Goal: Task Accomplishment & Management: Complete application form

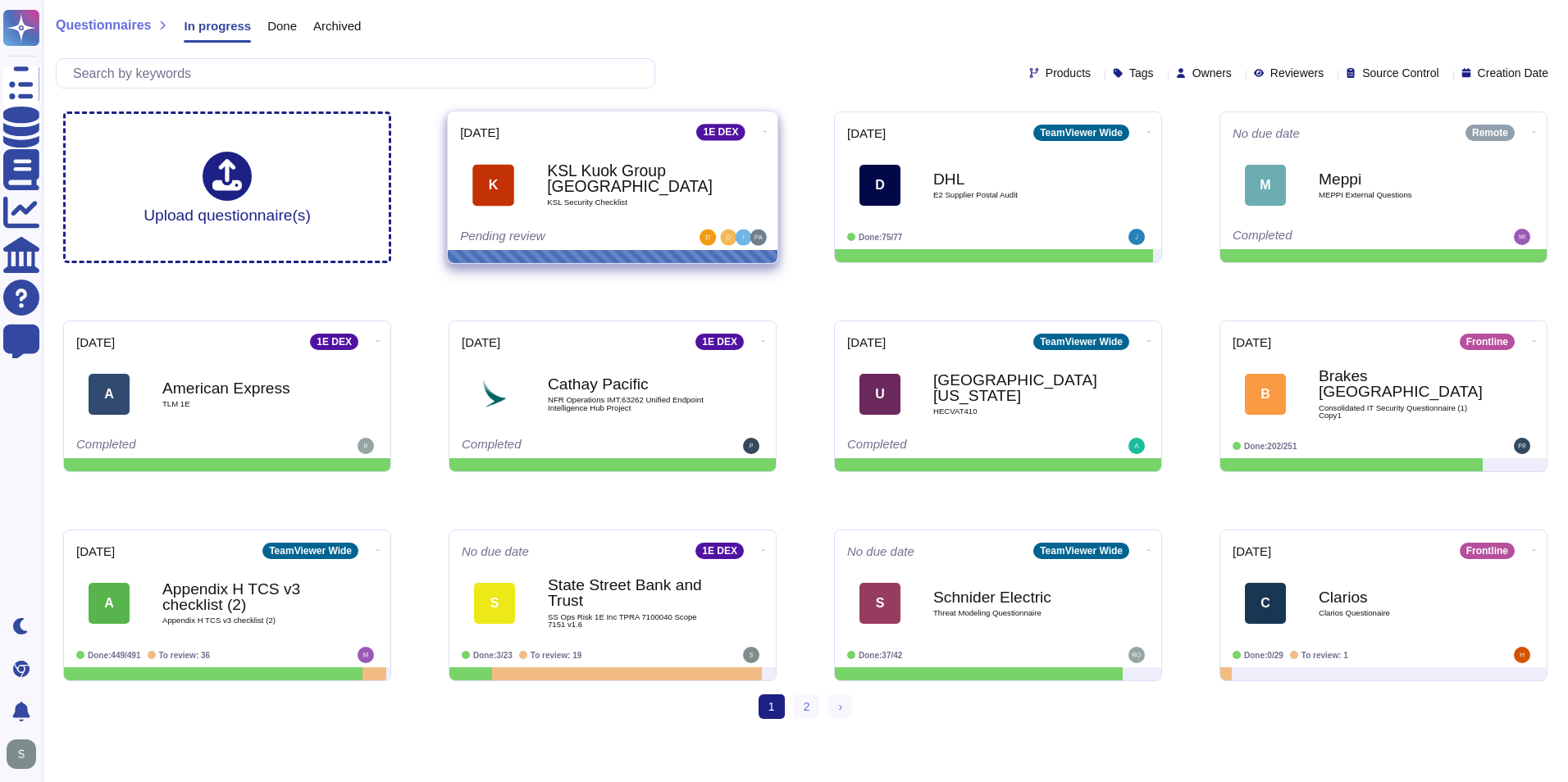
click at [656, 207] on div "KSL Kuok Group Singapore KSL Security Checklist" at bounding box center [629, 185] width 166 height 66
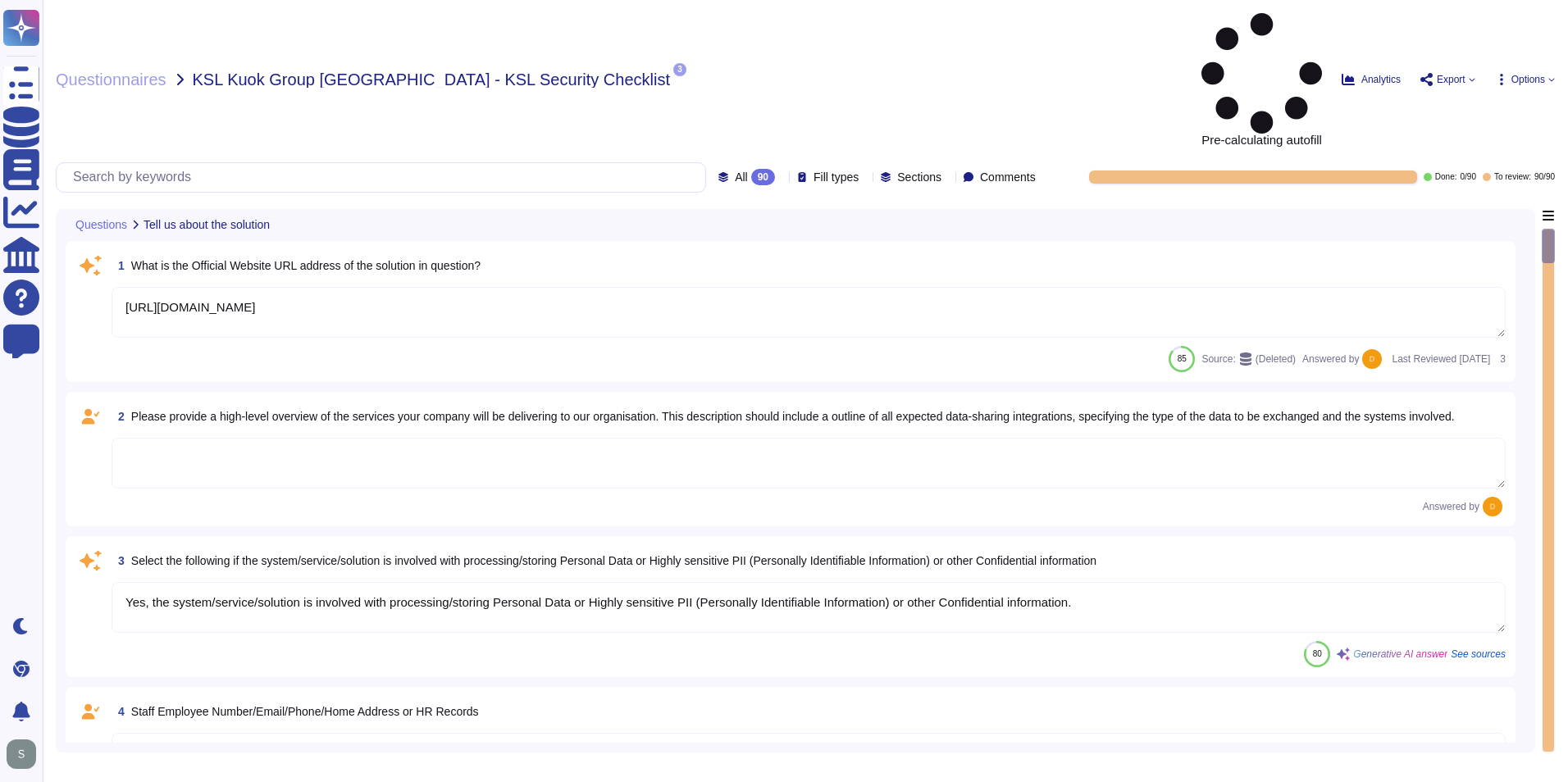
type textarea "[URL][DOMAIN_NAME]"
type textarea "Yes, the system/service/solution is involved with processing/storing Personal D…"
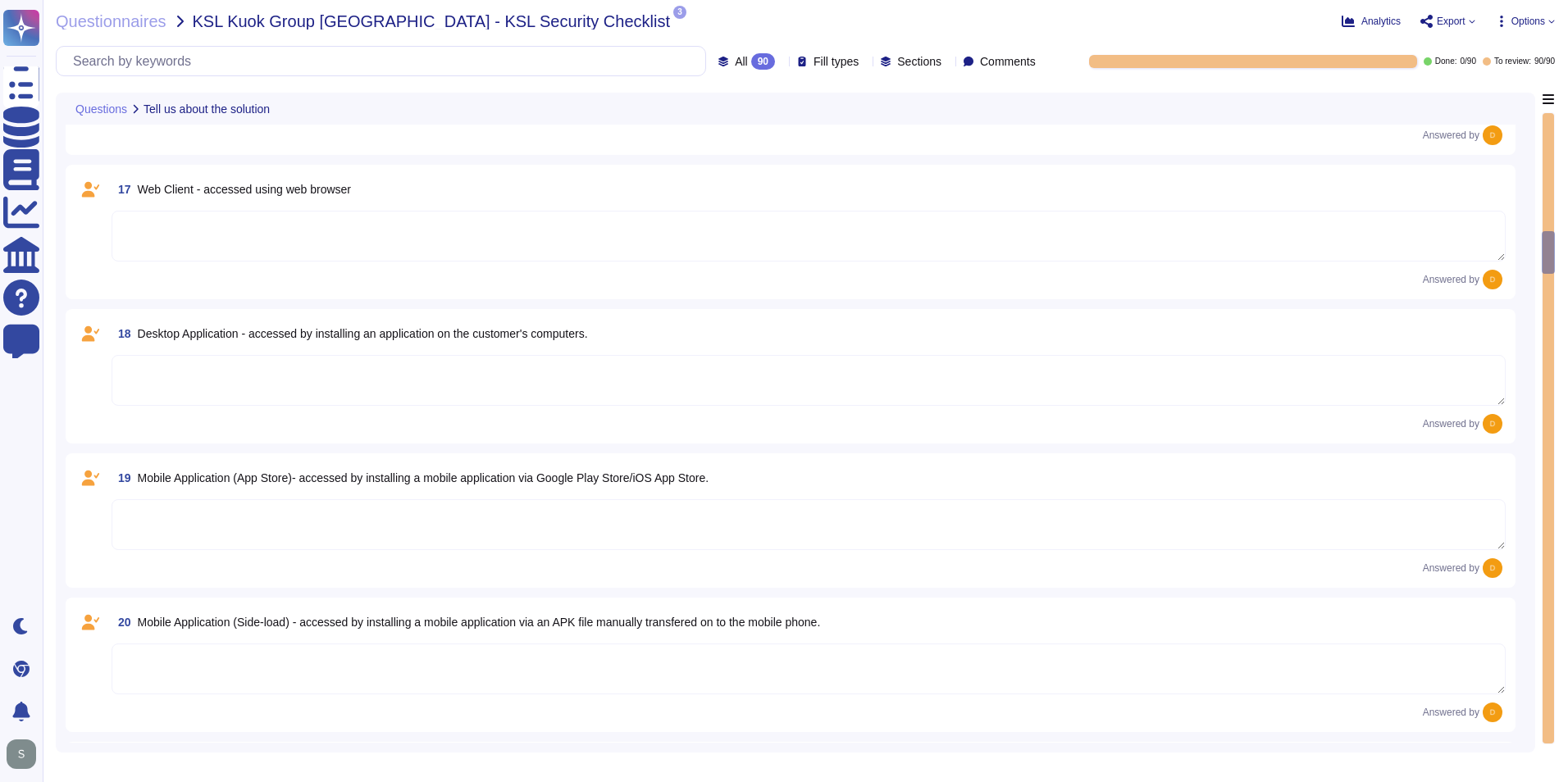
type textarea "The type of platform for this solution is a cloud-based infrastructure hosted i…"
type textarea "Yes, TeamViewer maintains a comprehensive set of independent audit reports and …"
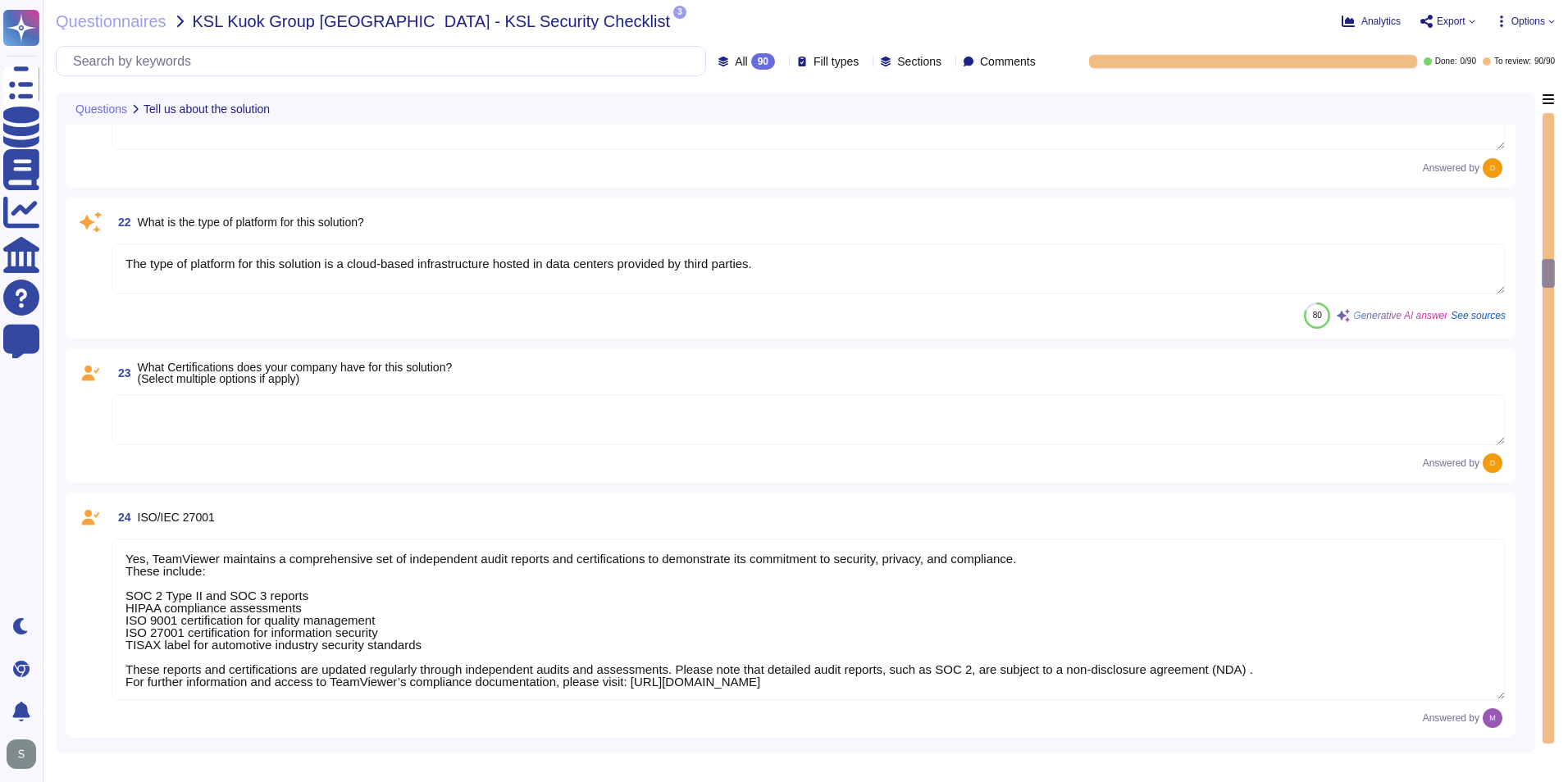
type textarea "Yes, TeamViewer maintains a comprehensive set of independent audit reports and …"
type textarea "TeamViewer does not store, process, or transmit cardholder data. All customer p…"
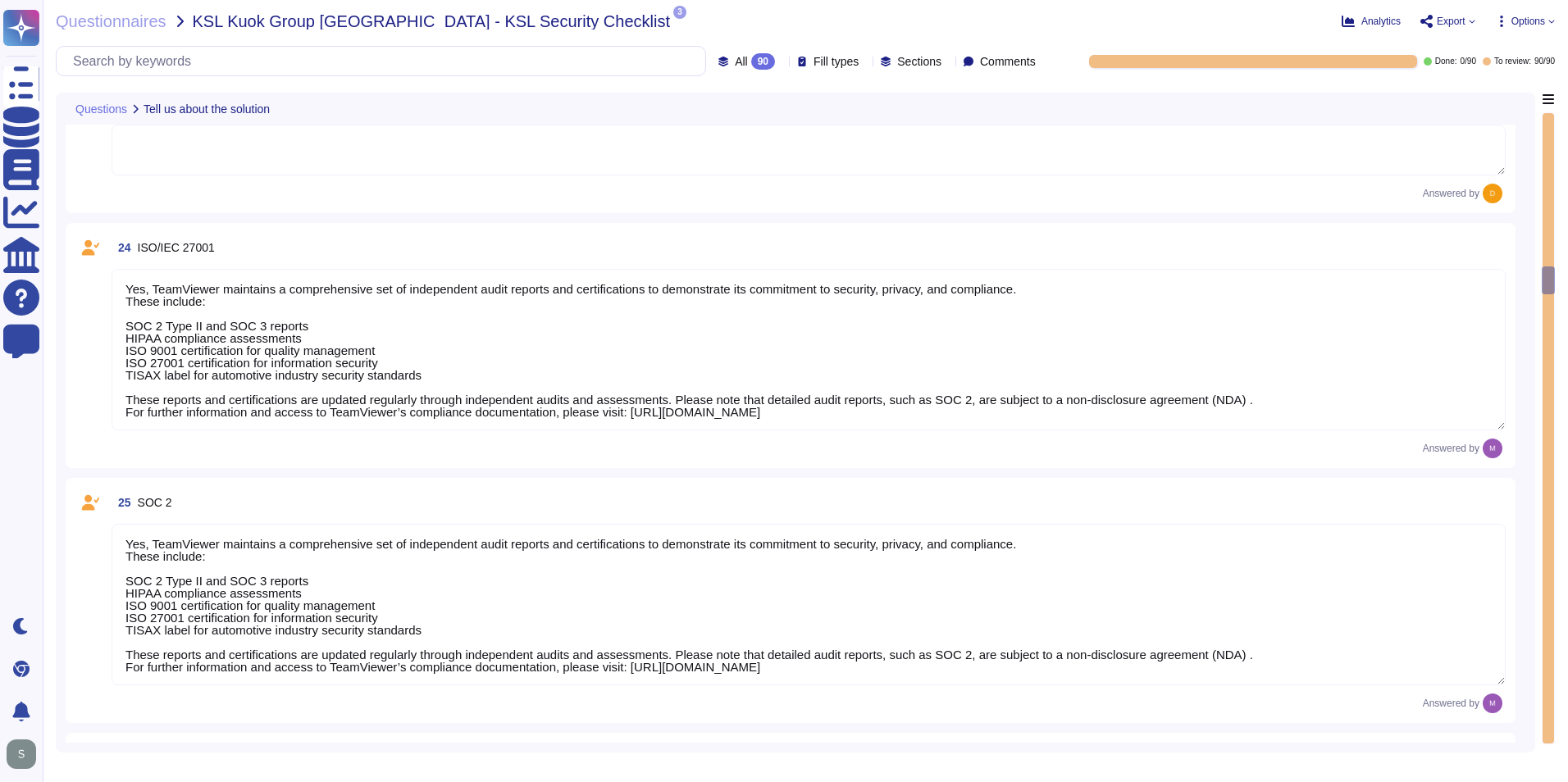
type textarea "As a company headquartered in [GEOGRAPHIC_DATA], TeamViewer commits fully to th…"
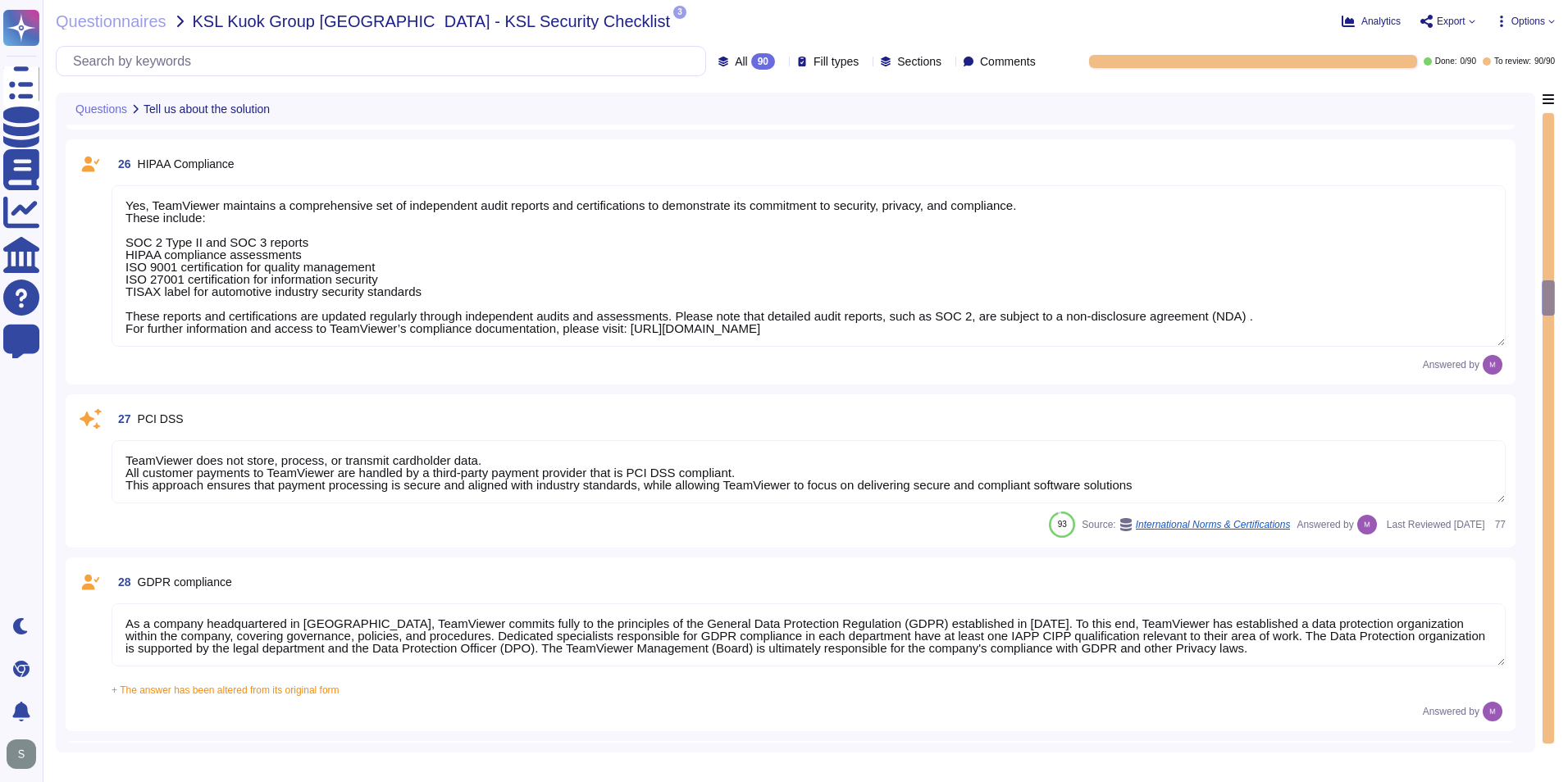
type textarea "A copy of TeamViewer's certifications is available on request. Note that detail…"
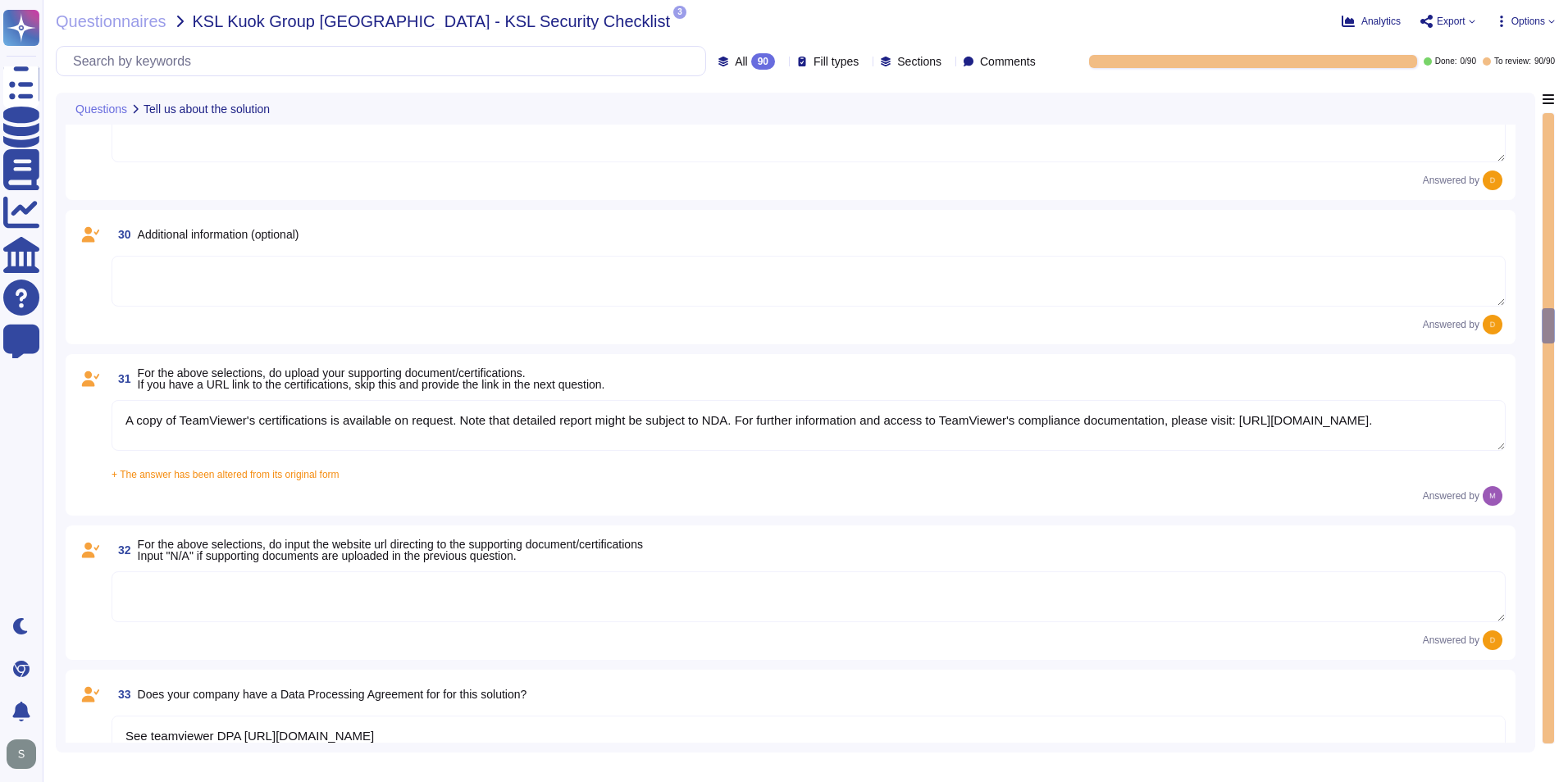
type textarea "See teamviewer DPA [URL][DOMAIN_NAME] [URL][DOMAIN_NAME][PERSON_NAME]"
type textarea "[URL][DOMAIN_NAME][PERSON_NAME]"
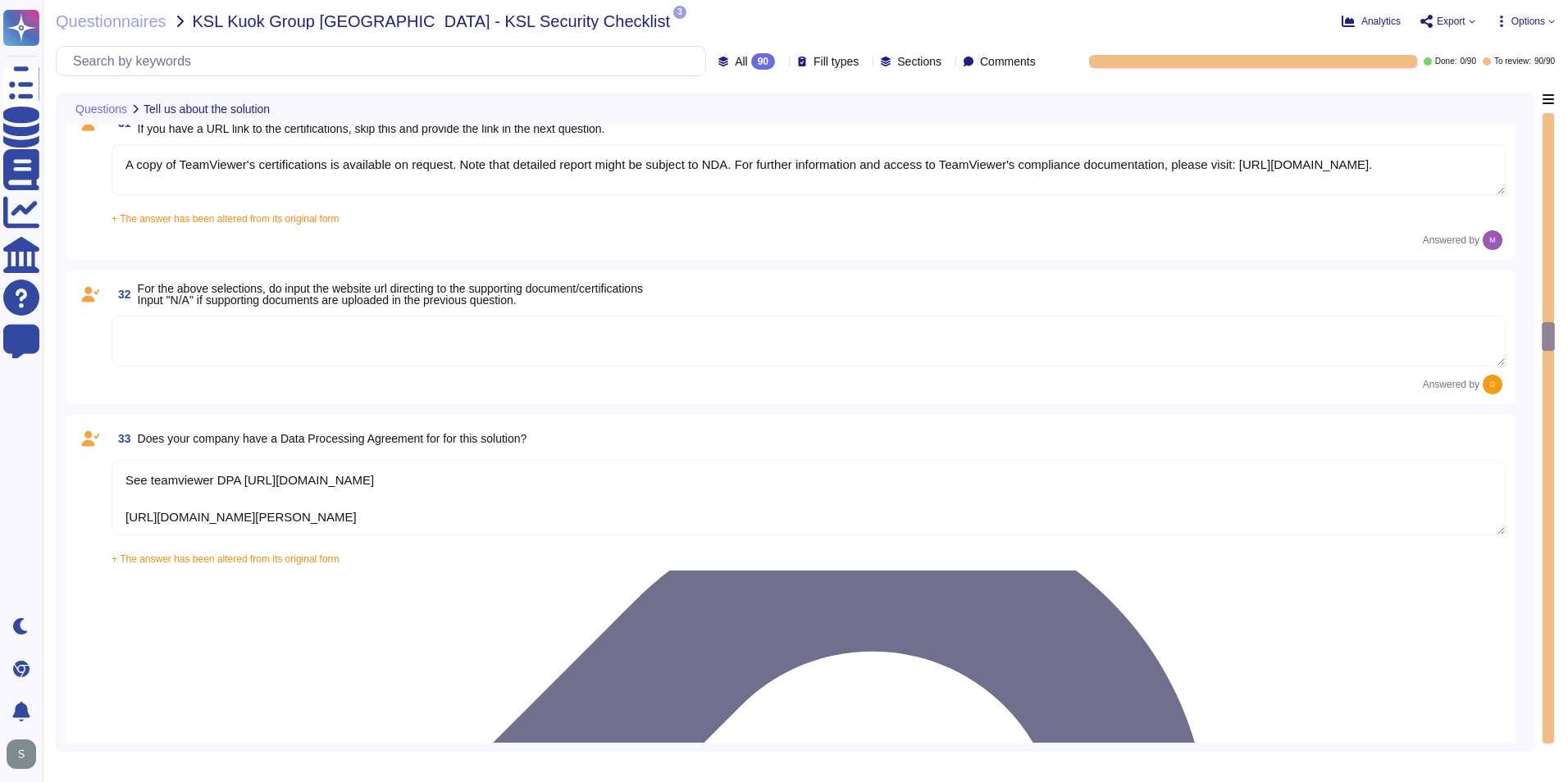
type textarea "The scope and purpose of the [DEMOGRAPHIC_DATA] is defined in the document Team…"
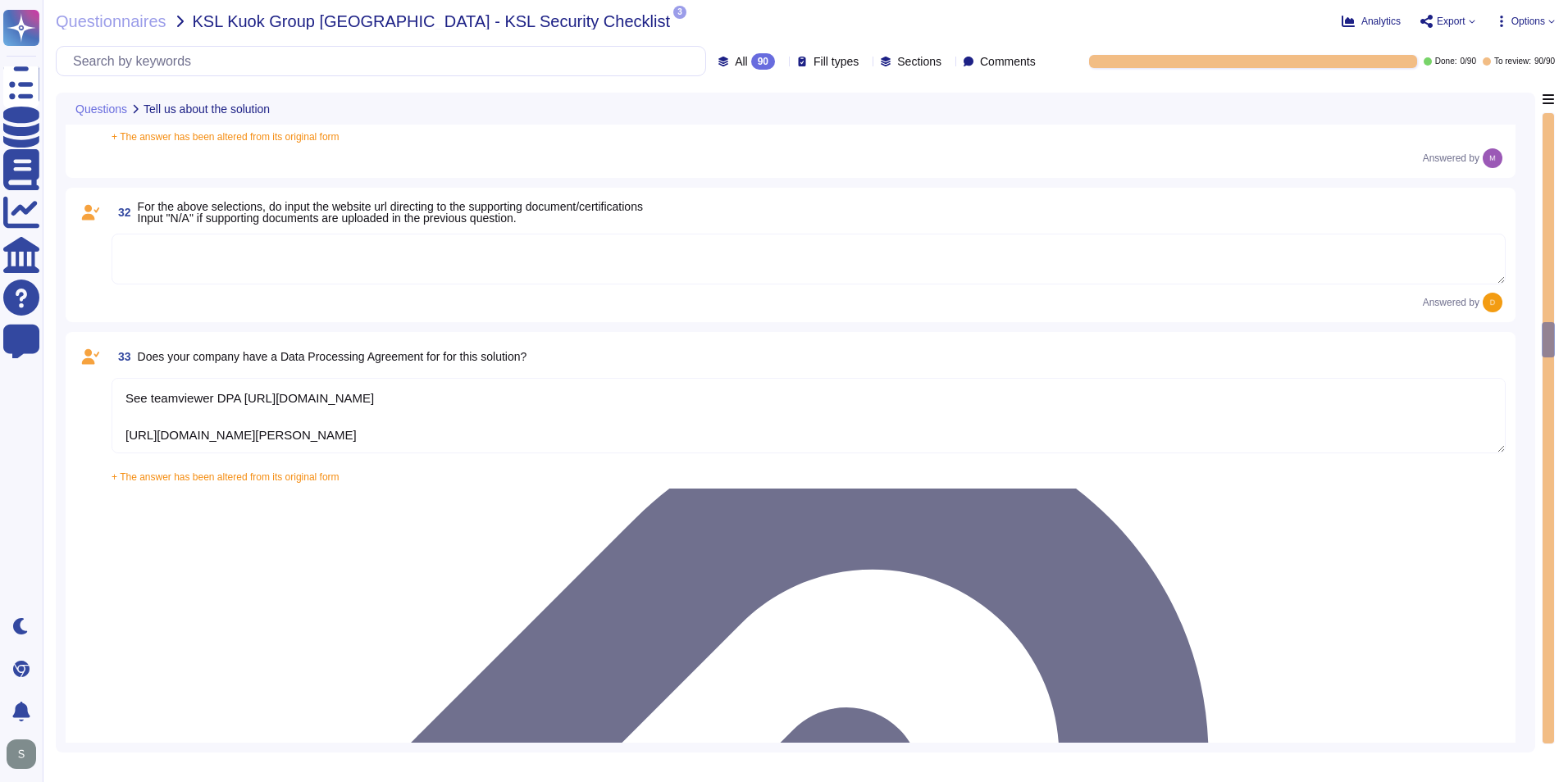
scroll to position [2, 0]
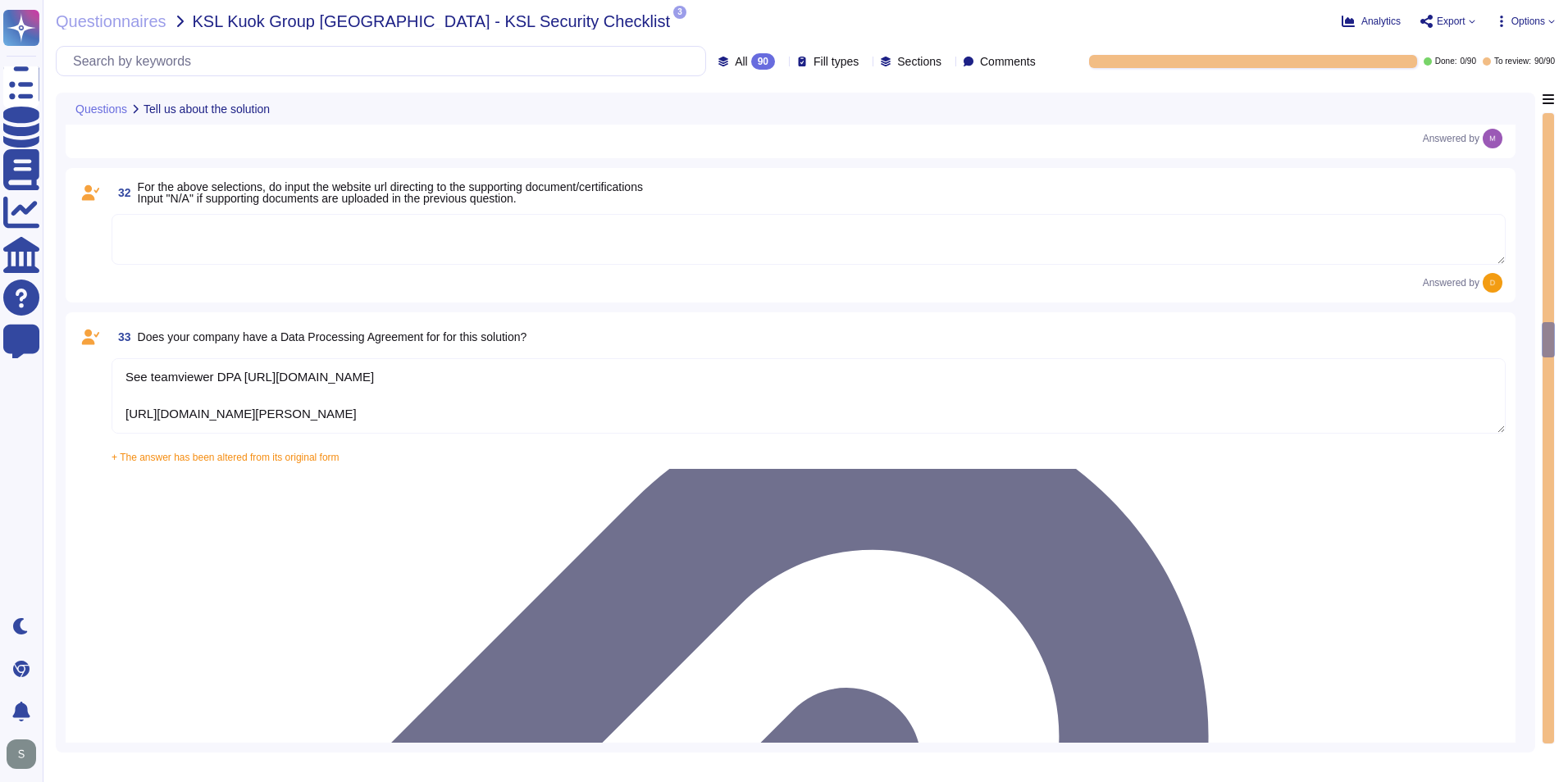
type textarea "Yes, our organization has a formal security awareness program that requires all…"
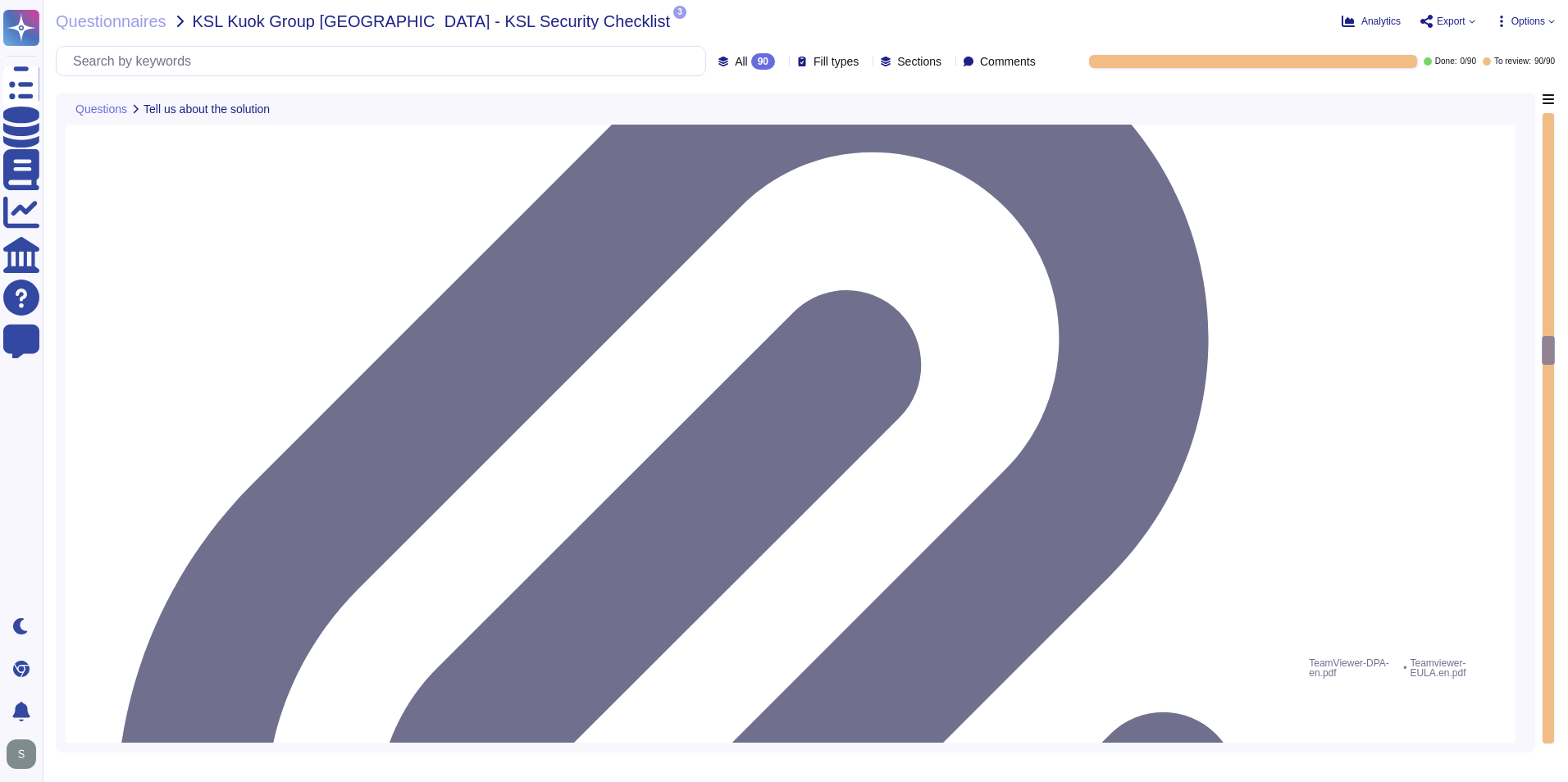
type textarea "We have a comprehensive incident response plan in place, which includes the rol…"
type textarea "Please refer to attached document"
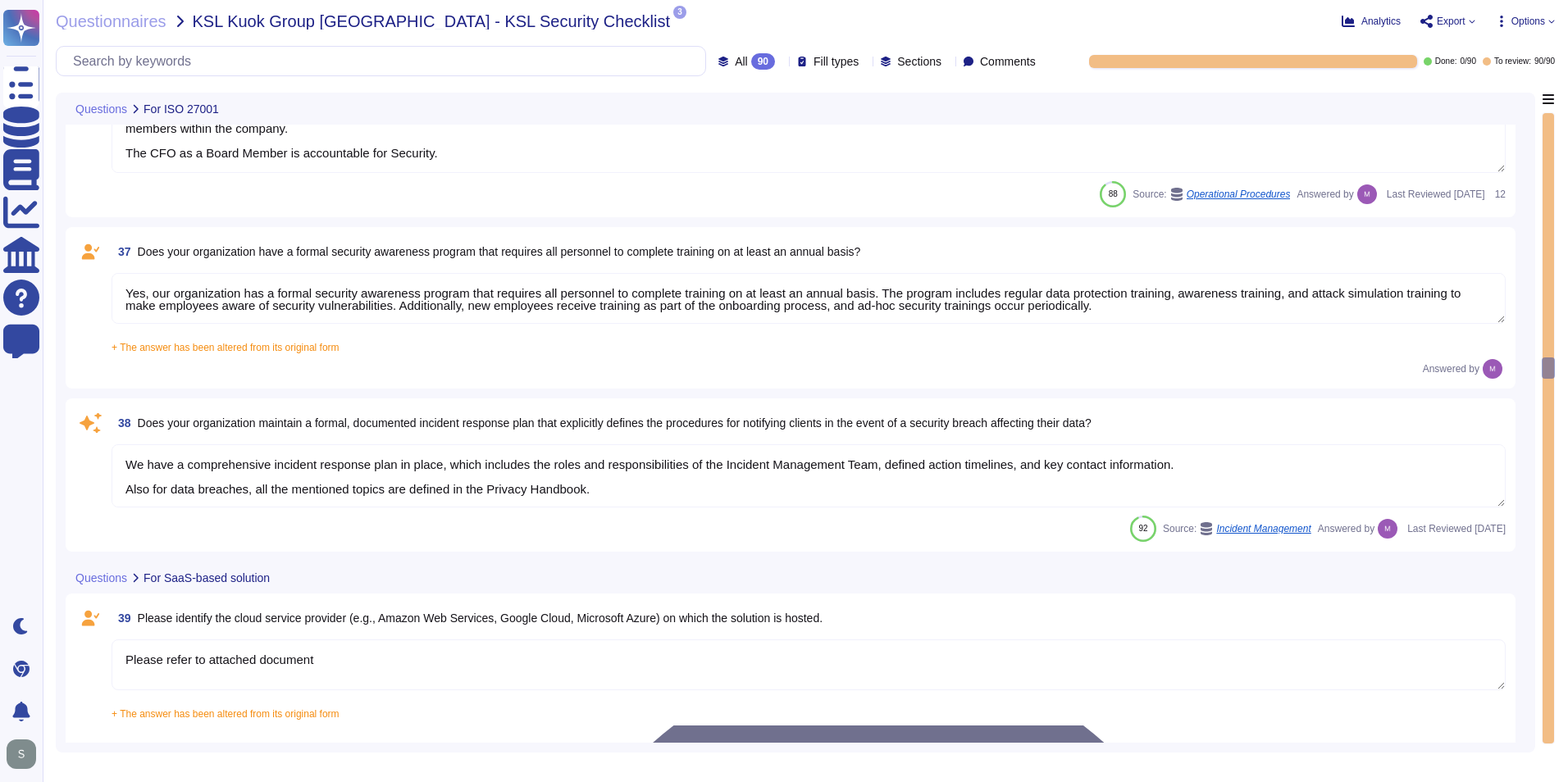
scroll to position [5494, 0]
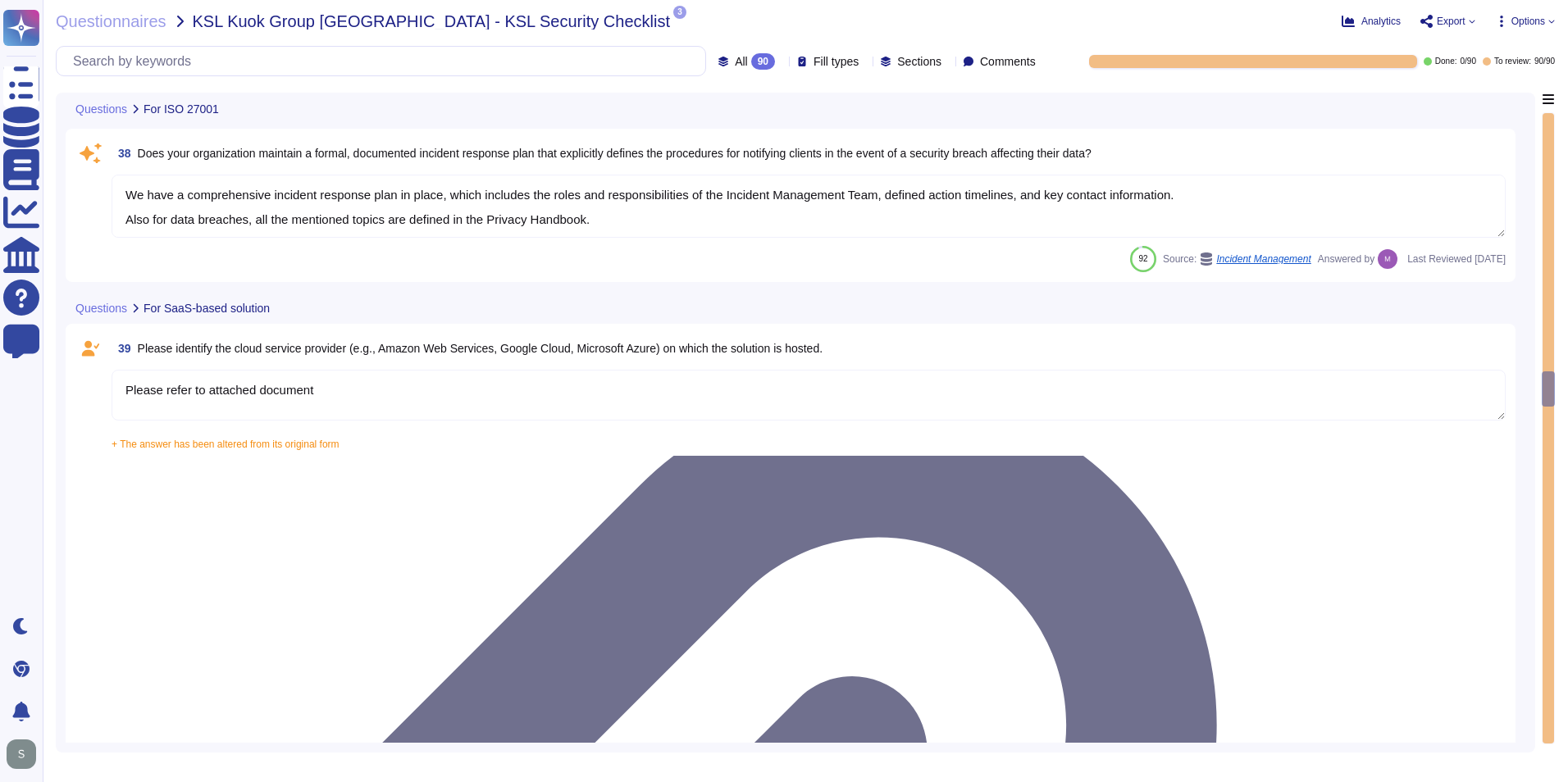
type textarea "Yes, our solution is capable of integrating with Azure Active Directory (AAD) v…"
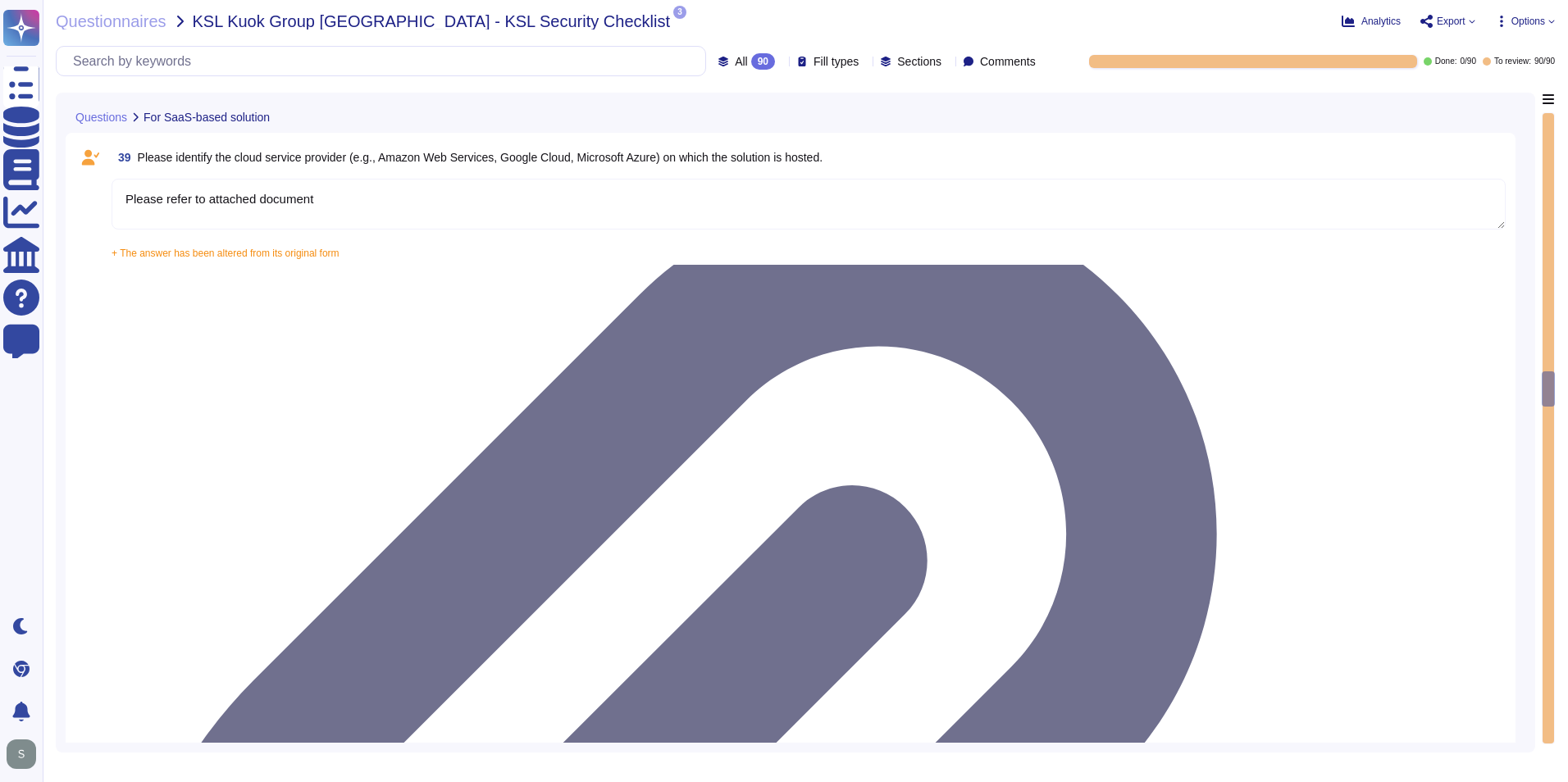
scroll to position [5986, 0]
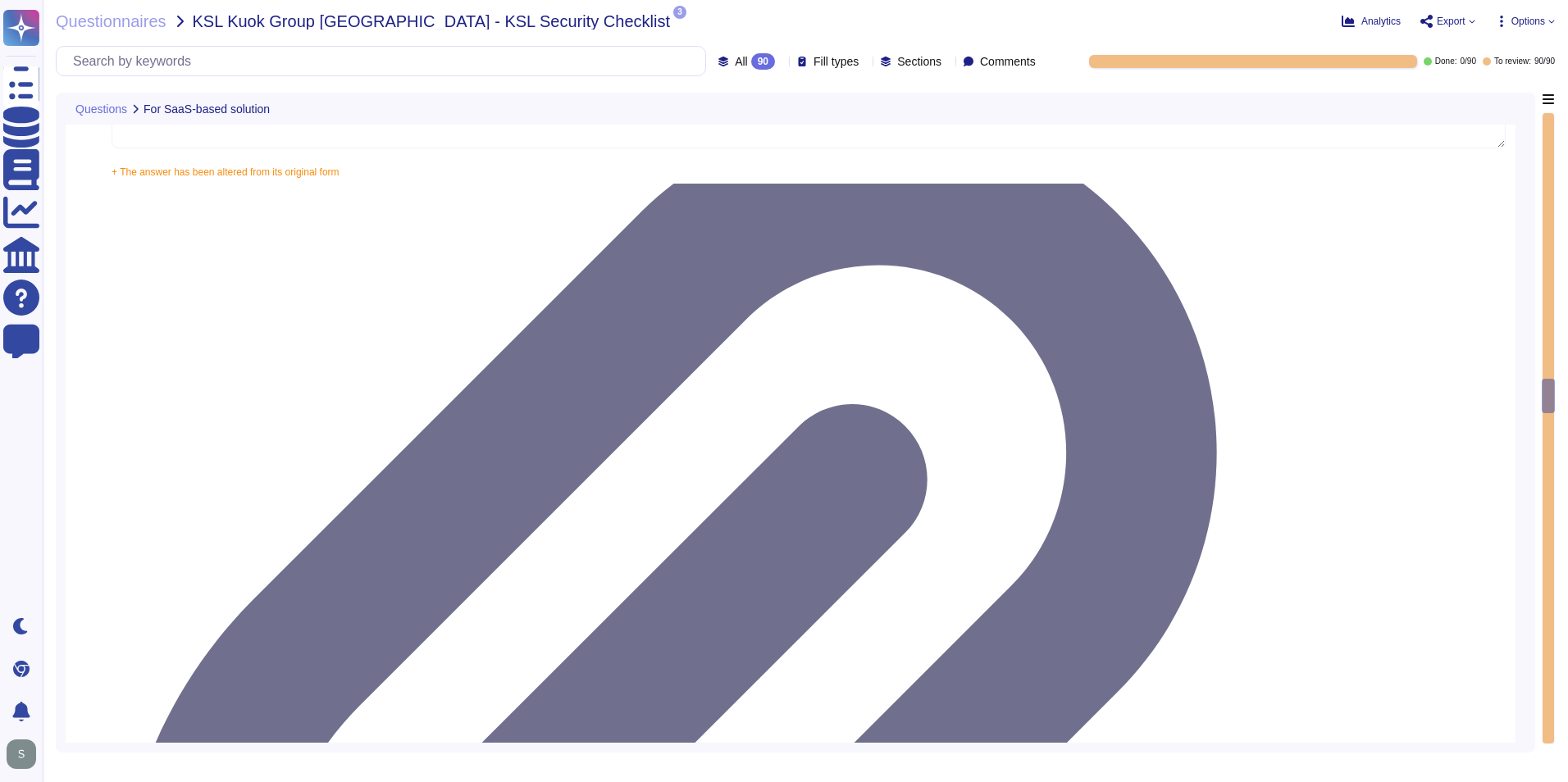
type textarea "Yes, our solution supports having both SSO Account and Local Account concurrent…"
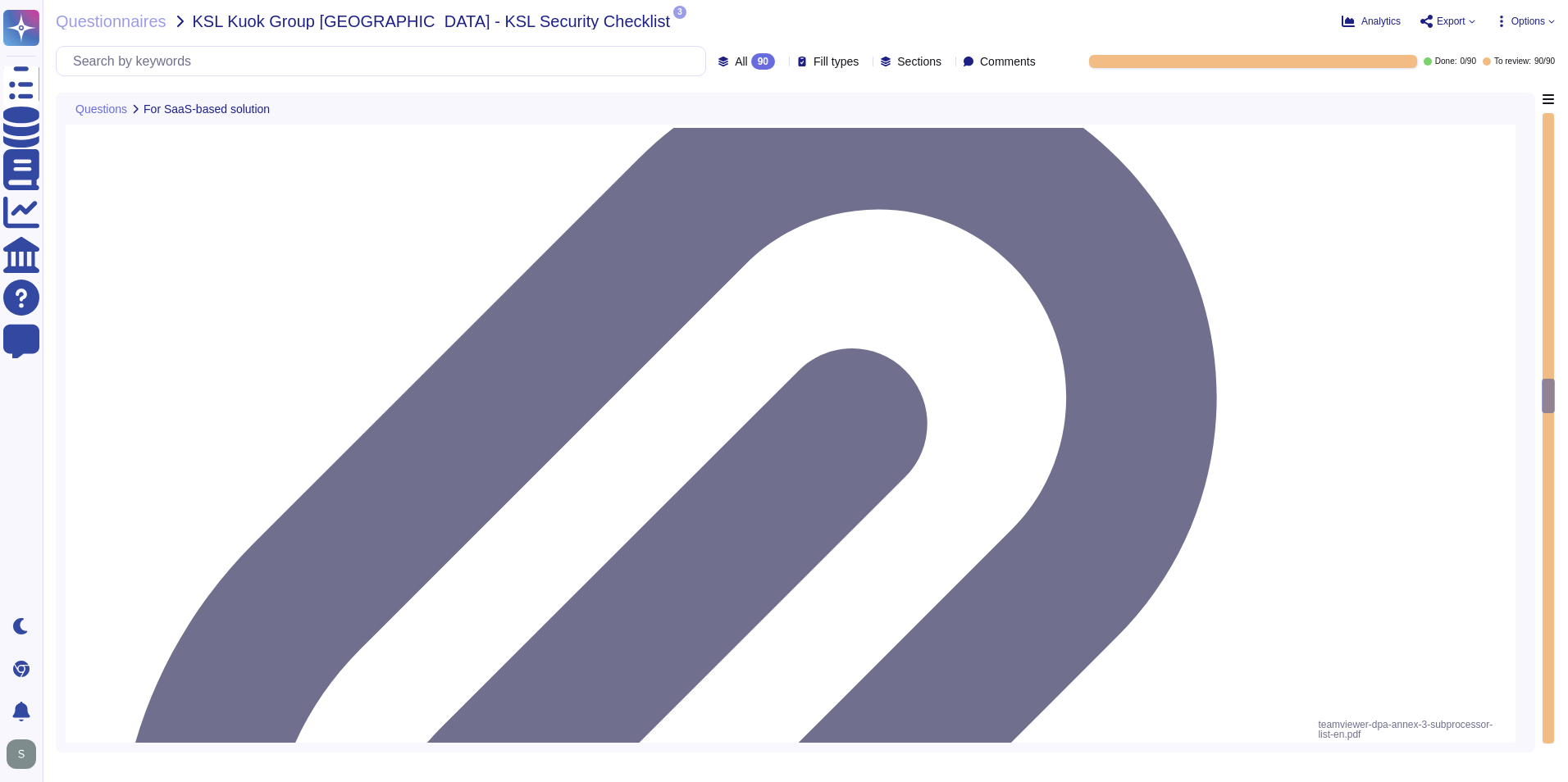
type textarea "Yes, the solution is able to enforce password complexity requirements for Local…"
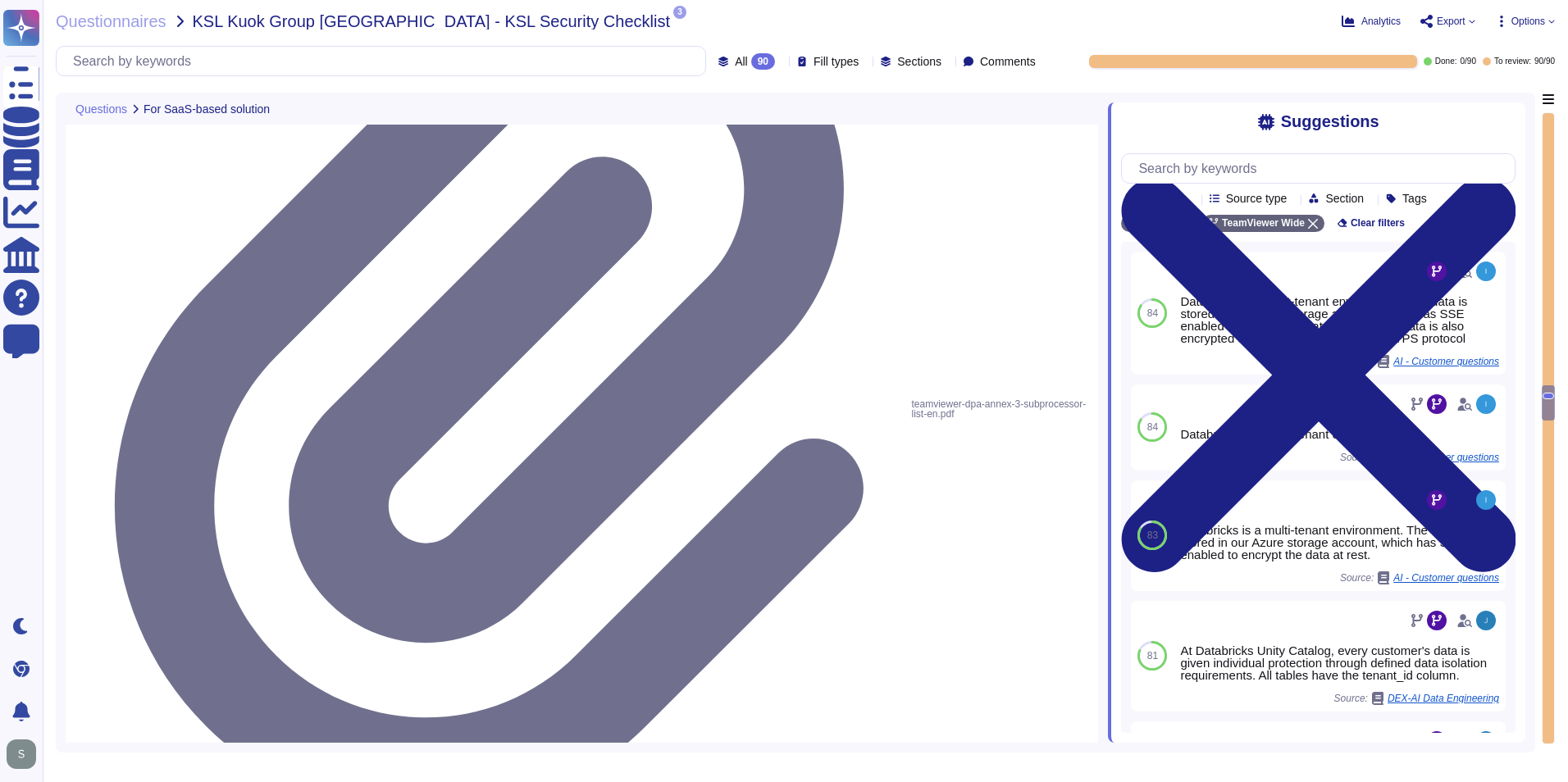
type textarea "Yes, the solution is able to enforce password complexity requirements for Local…"
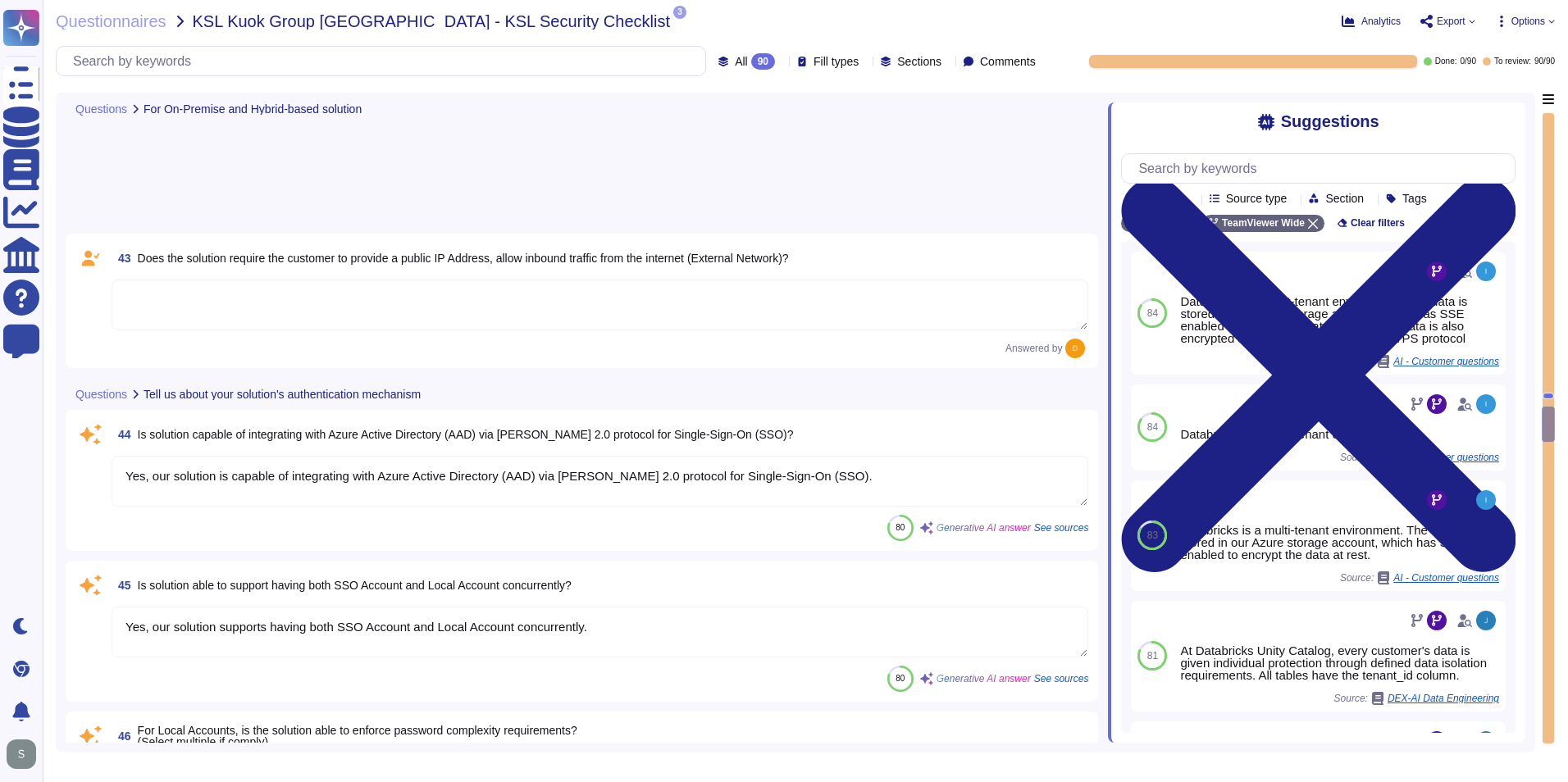
type textarea "5-digit numerical code through which an employee can connect to an employee by …"
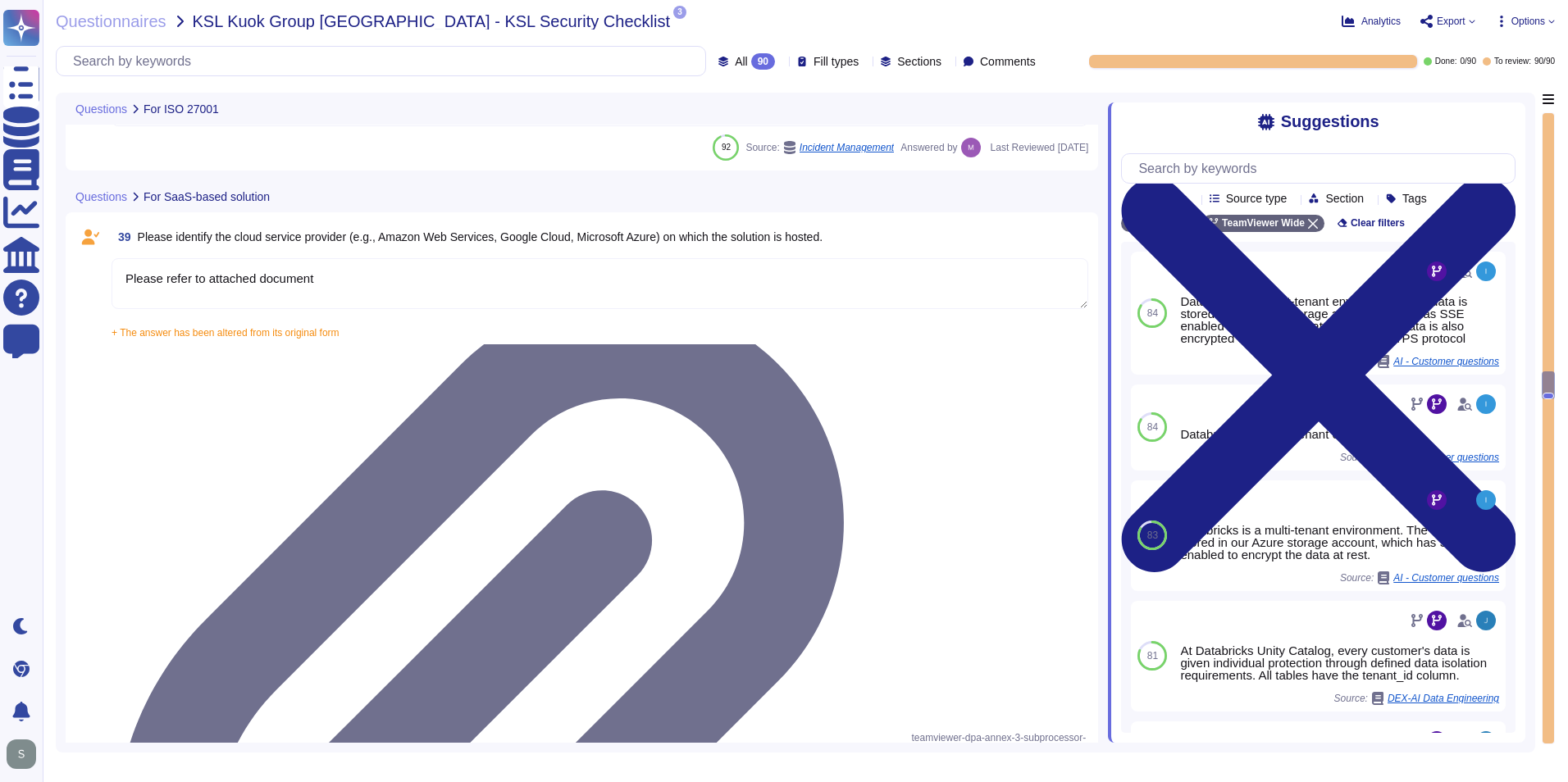
type textarea "The scope and purpose of the [DEMOGRAPHIC_DATA] is defined in the document Team…"
type textarea "Yes, our organization has a formal security awareness program that requires all…"
type textarea "We have a comprehensive incident response plan in place, which includes the rol…"
type textarea "Please refer to attached document"
type textarea "Yes, our solution is capable of integrating with Azure Active Directory (AAD) v…"
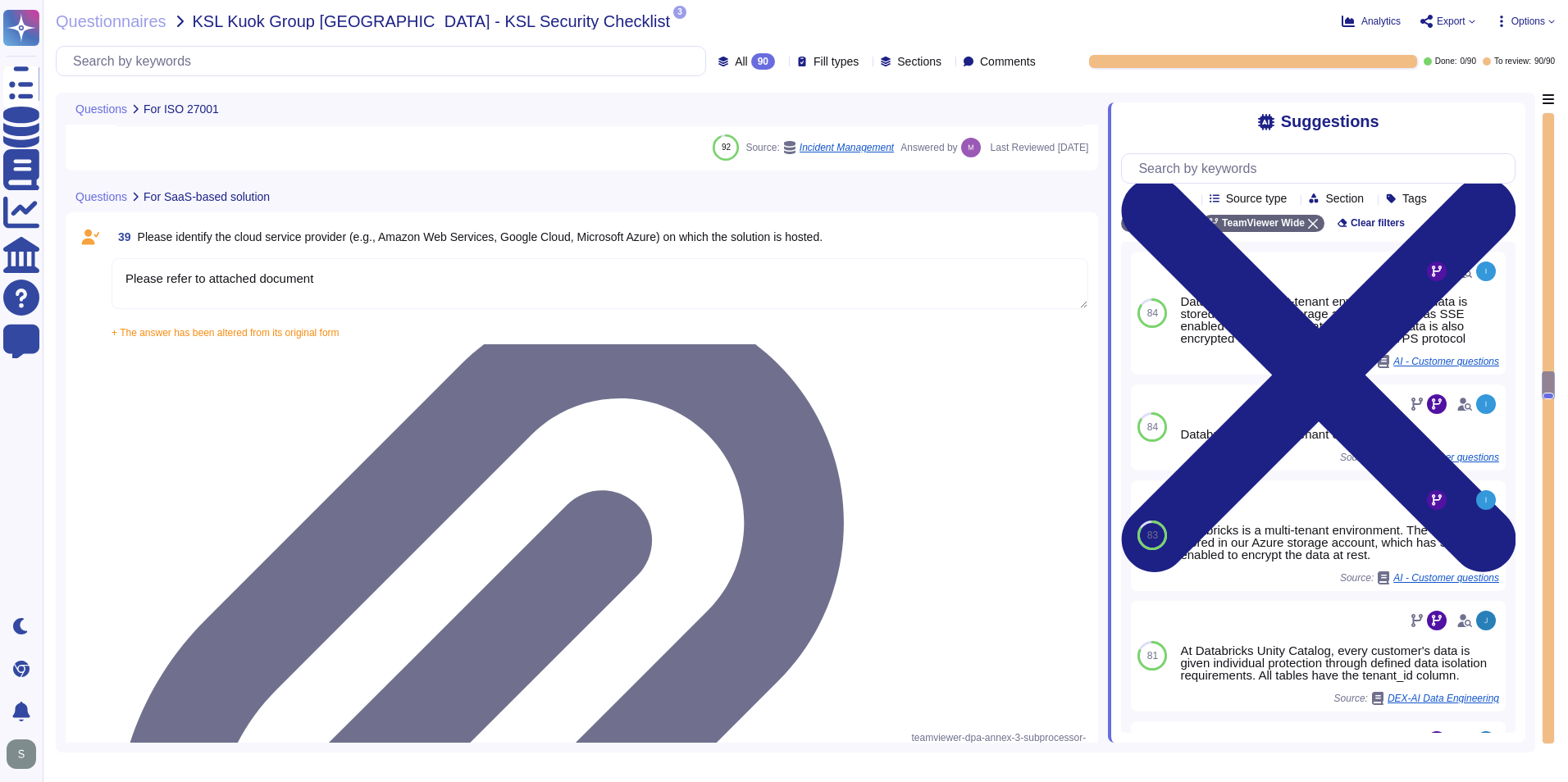
scroll to position [5871, 0]
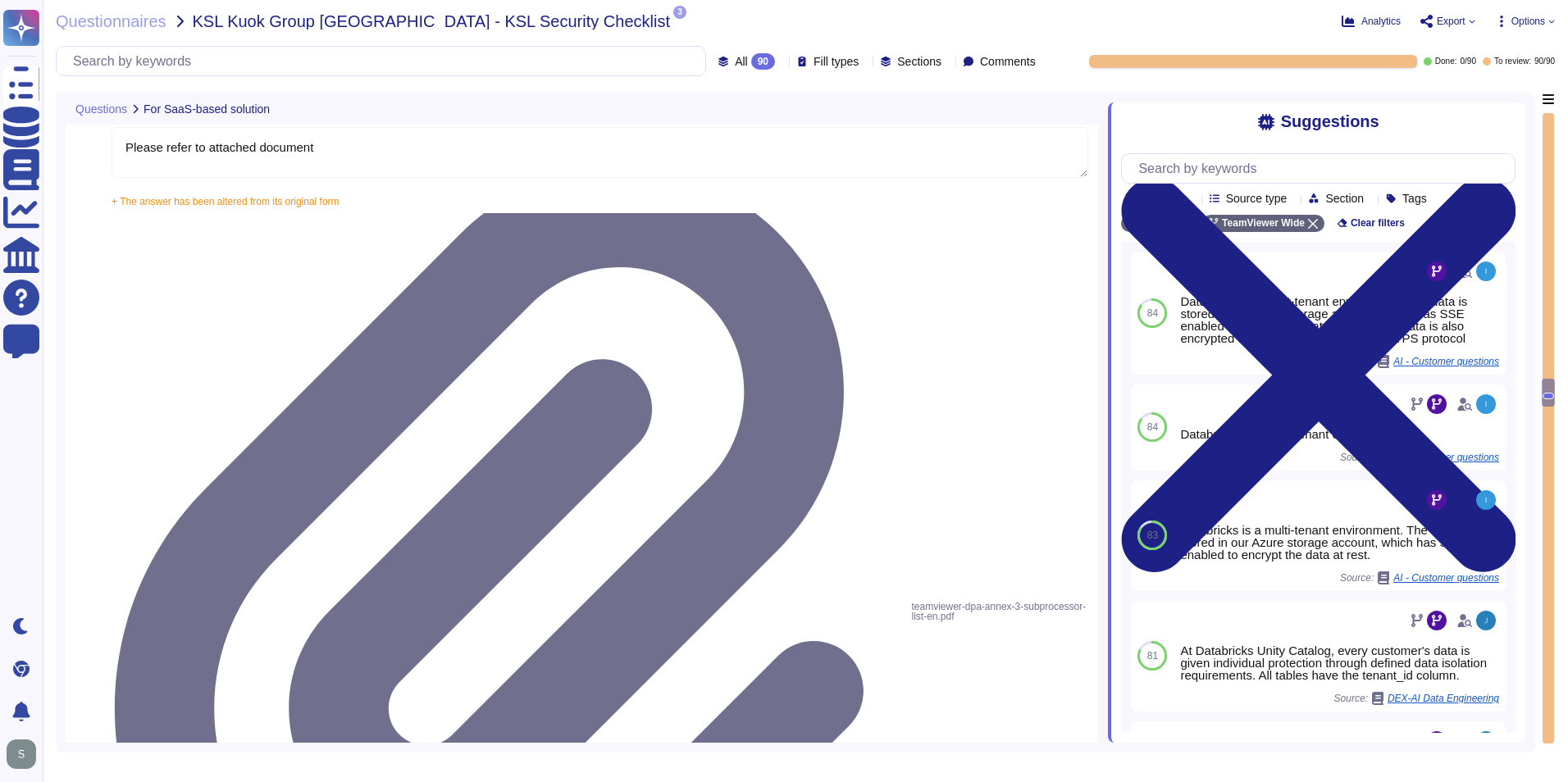
scroll to position [6035, 0]
type textarea "Yes, our solution supports having both SSO Account and Local Account concurrent…"
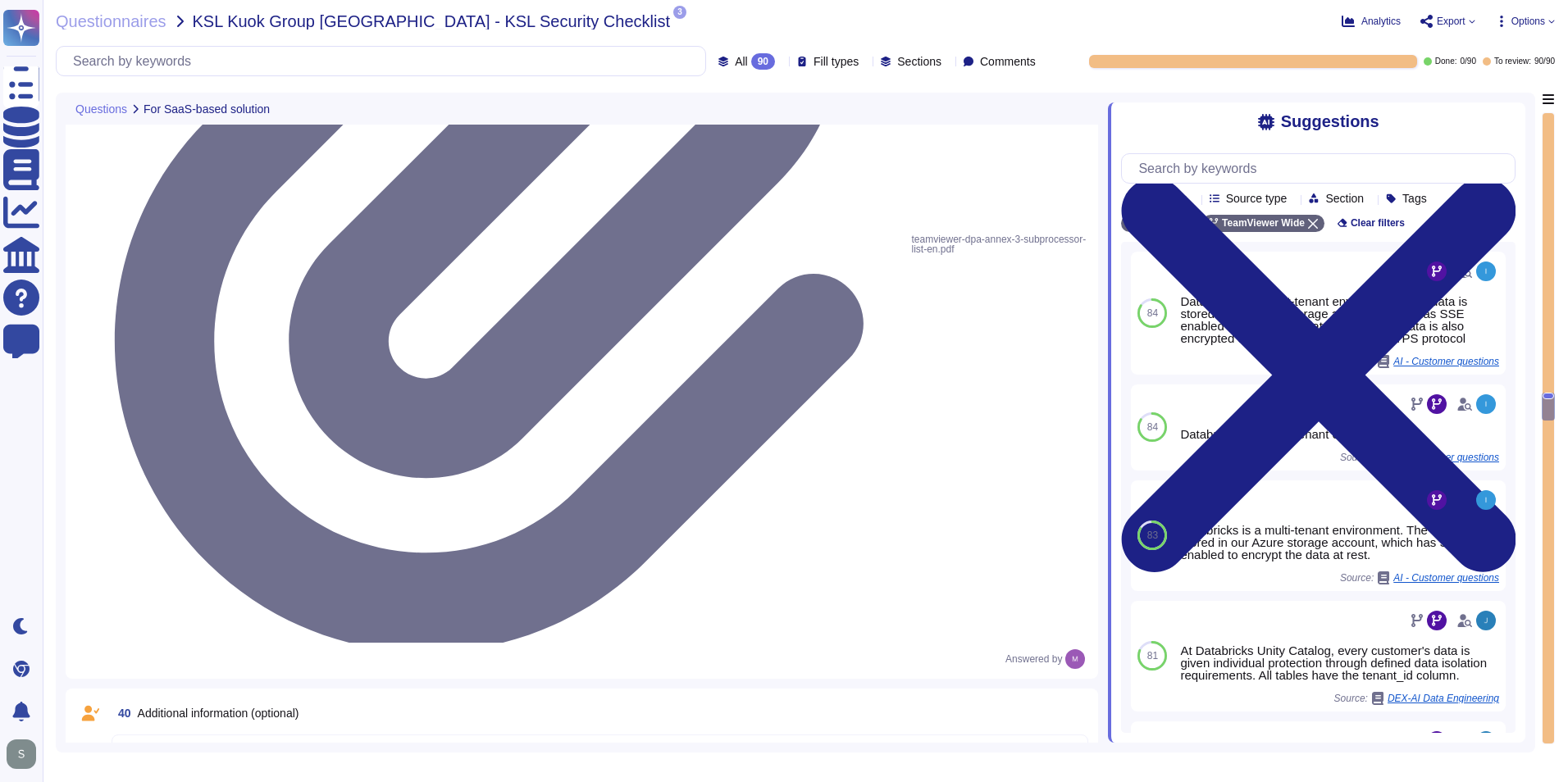
scroll to position [6362, 0]
type textarea "Yes, the solution is able to enforce password complexity requirements for Local…"
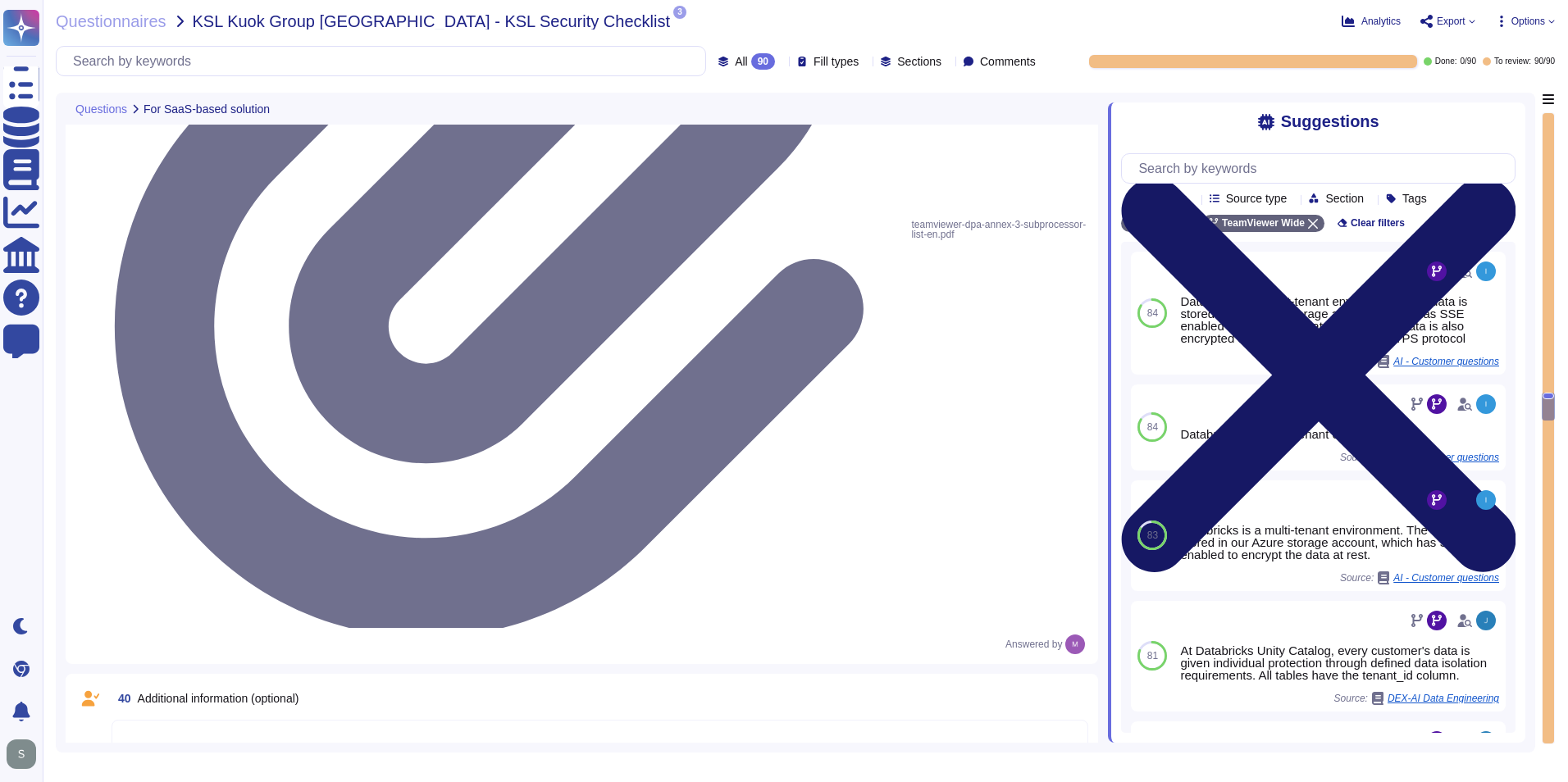
click at [1511, 119] on icon at bounding box center [1318, 375] width 394 height 525
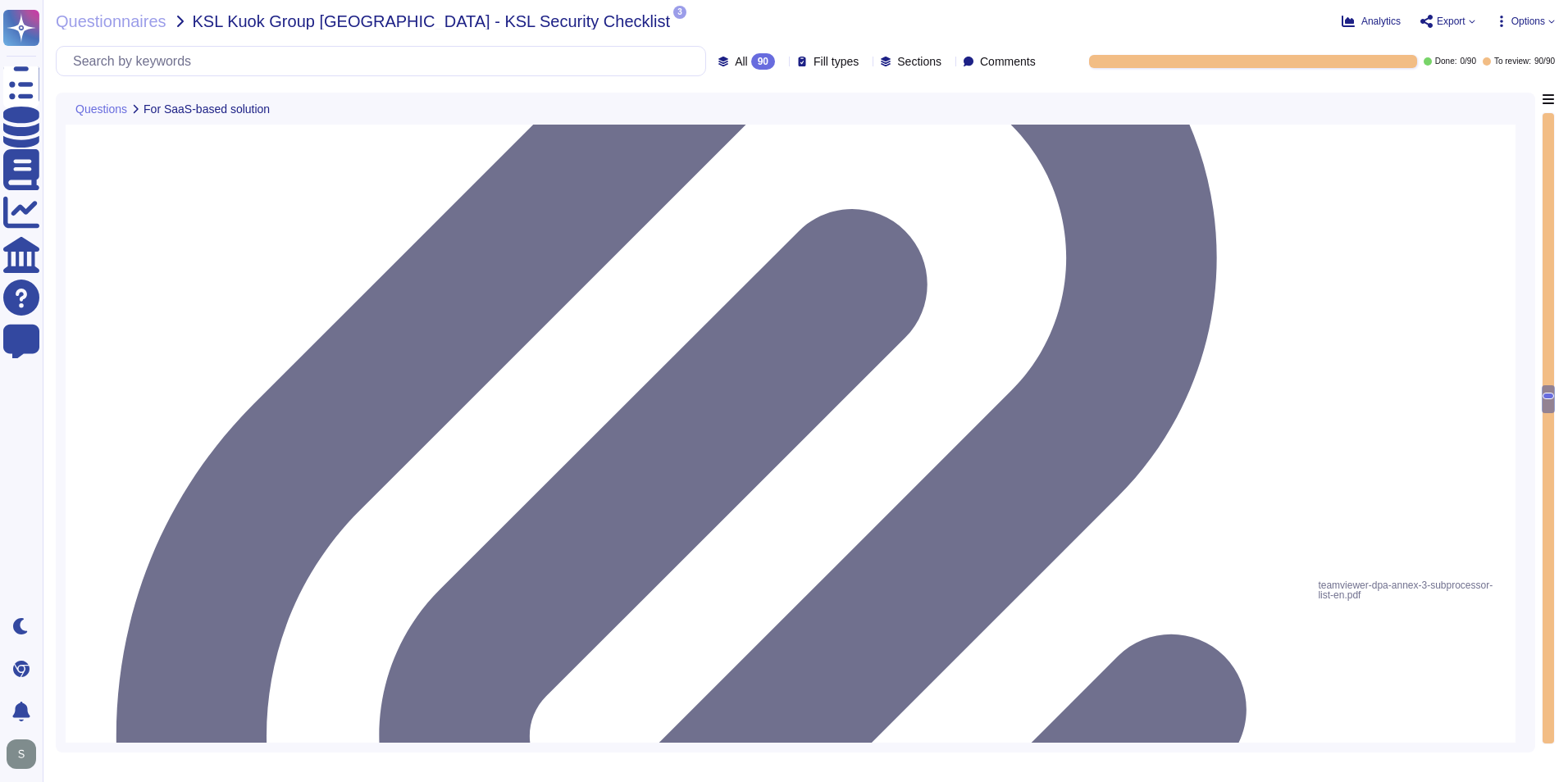
scroll to position [6198, 0]
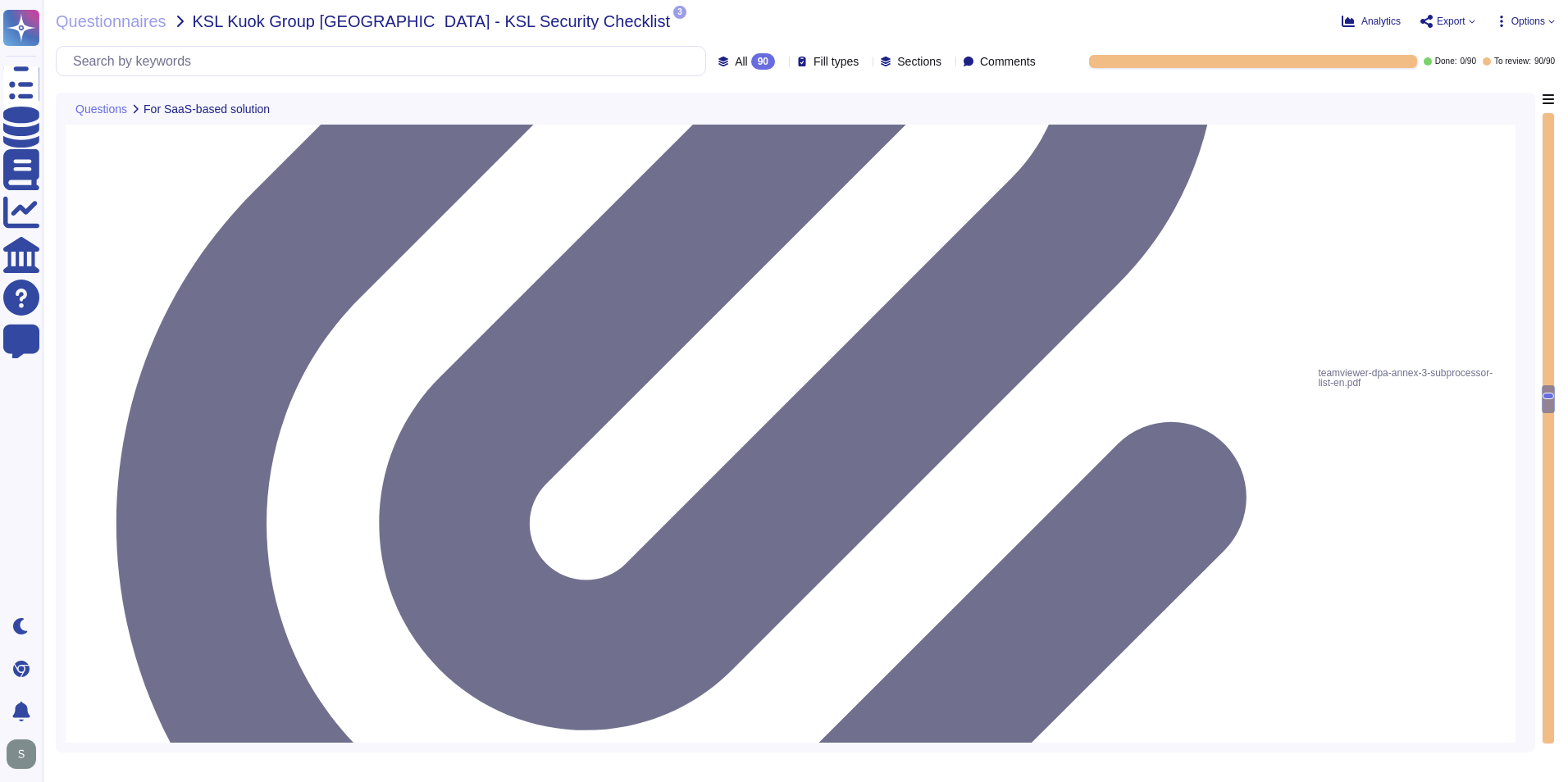
scroll to position [6854, 0]
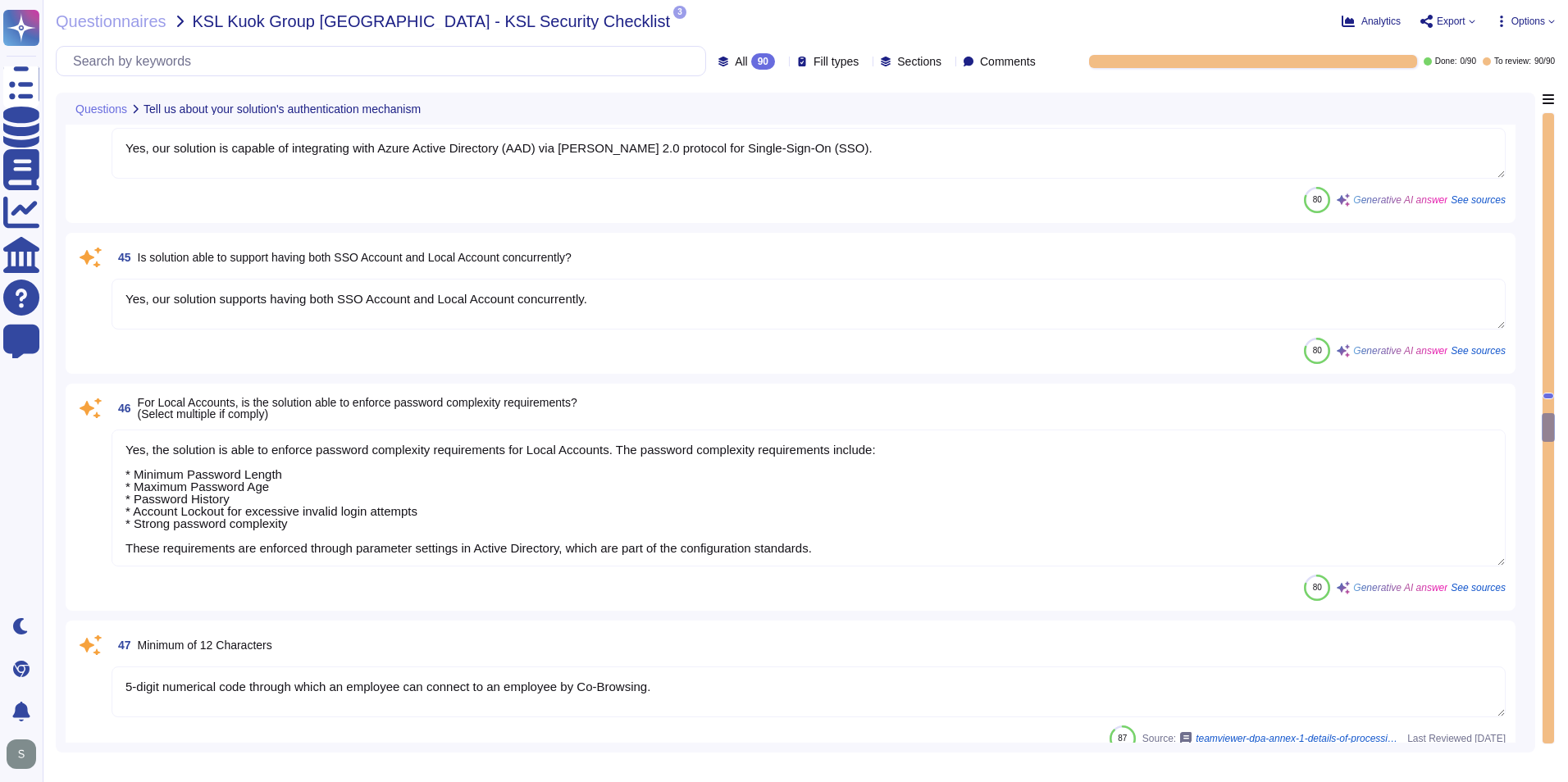
type textarea "5-digit numerical code through which an employee can connect to an employee by …"
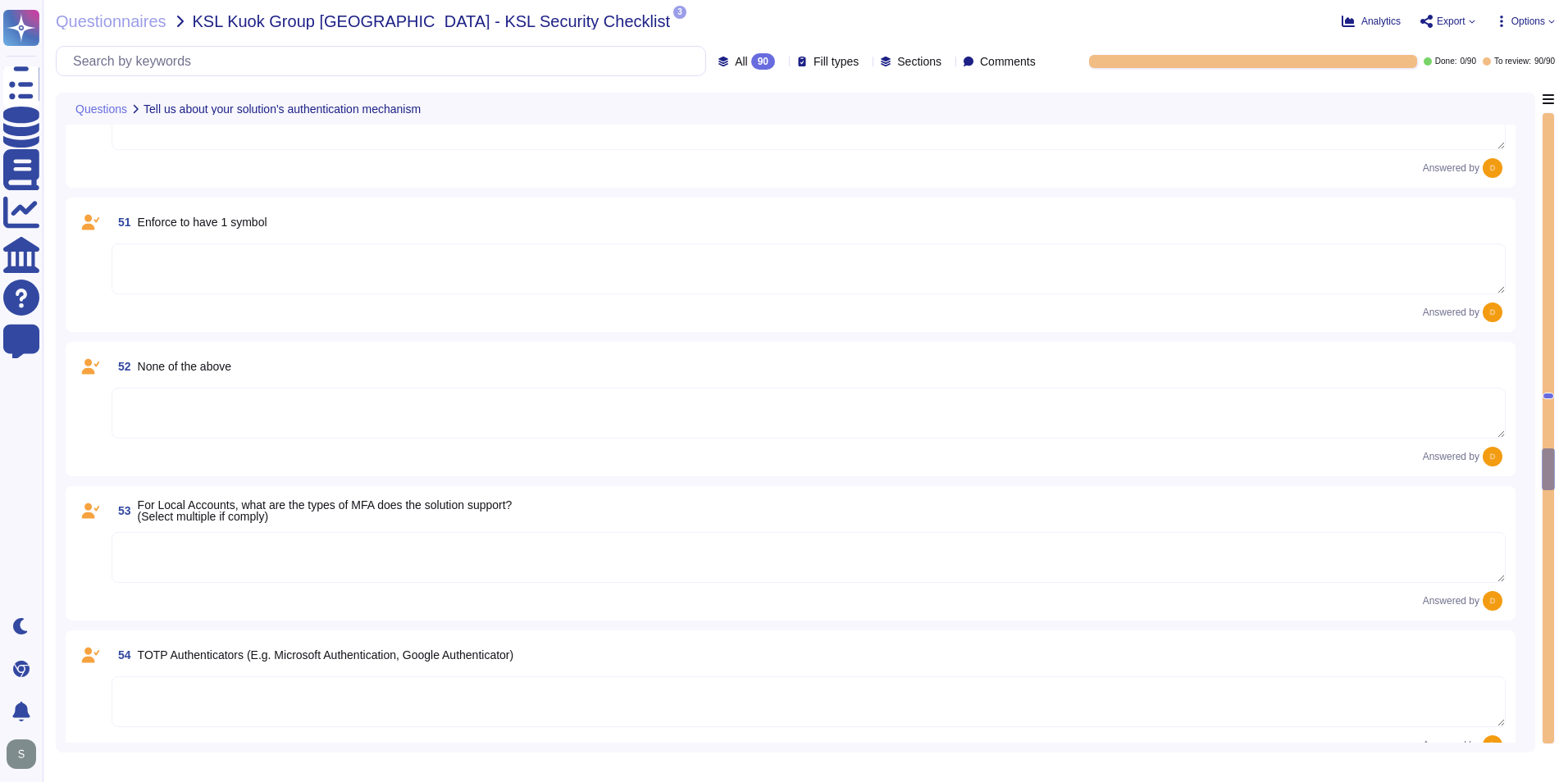
scroll to position [7756, 0]
type textarea "5-digit numerical code through which an employee can connect to an employee by …"
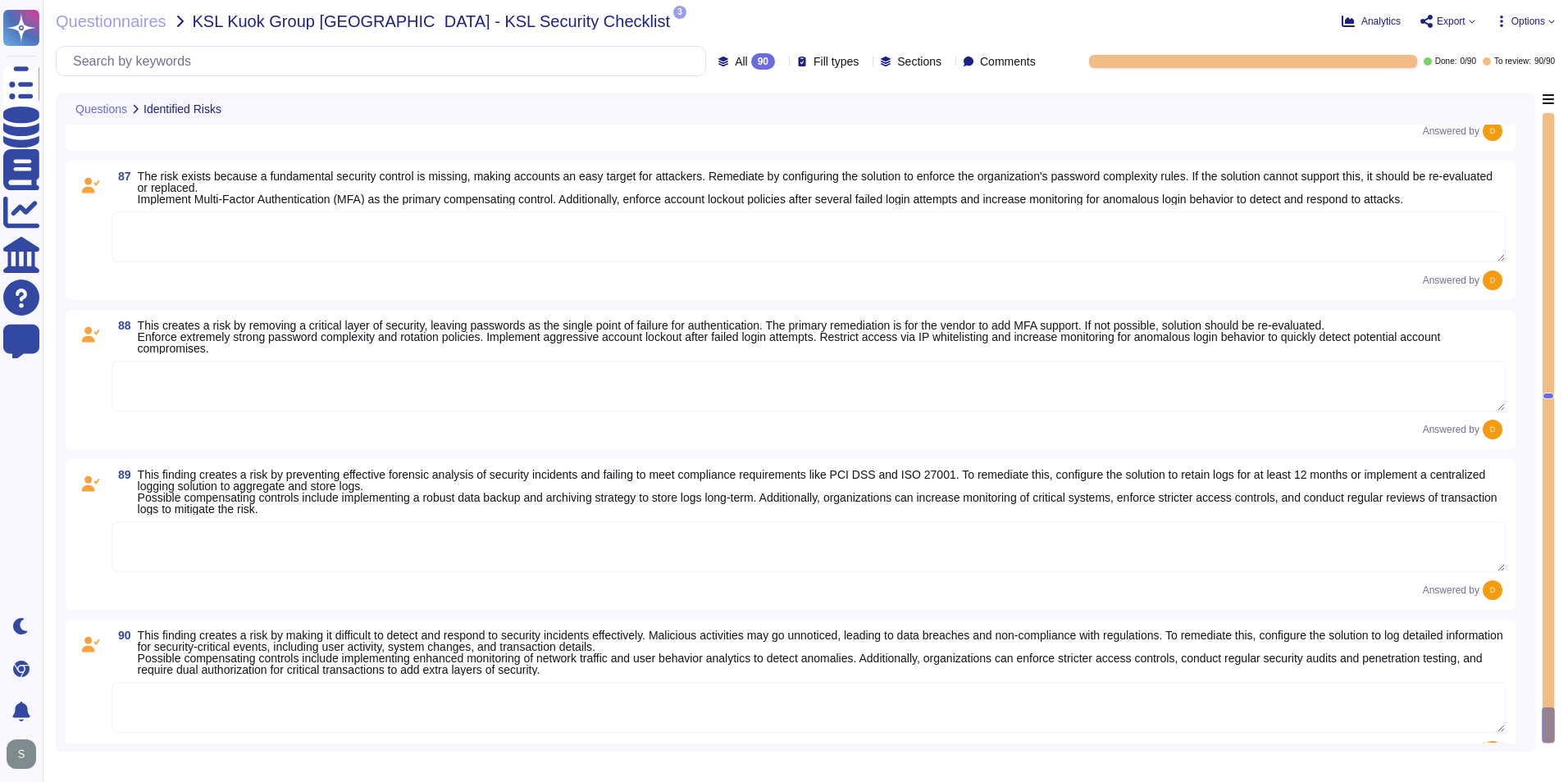
scroll to position [13000, 0]
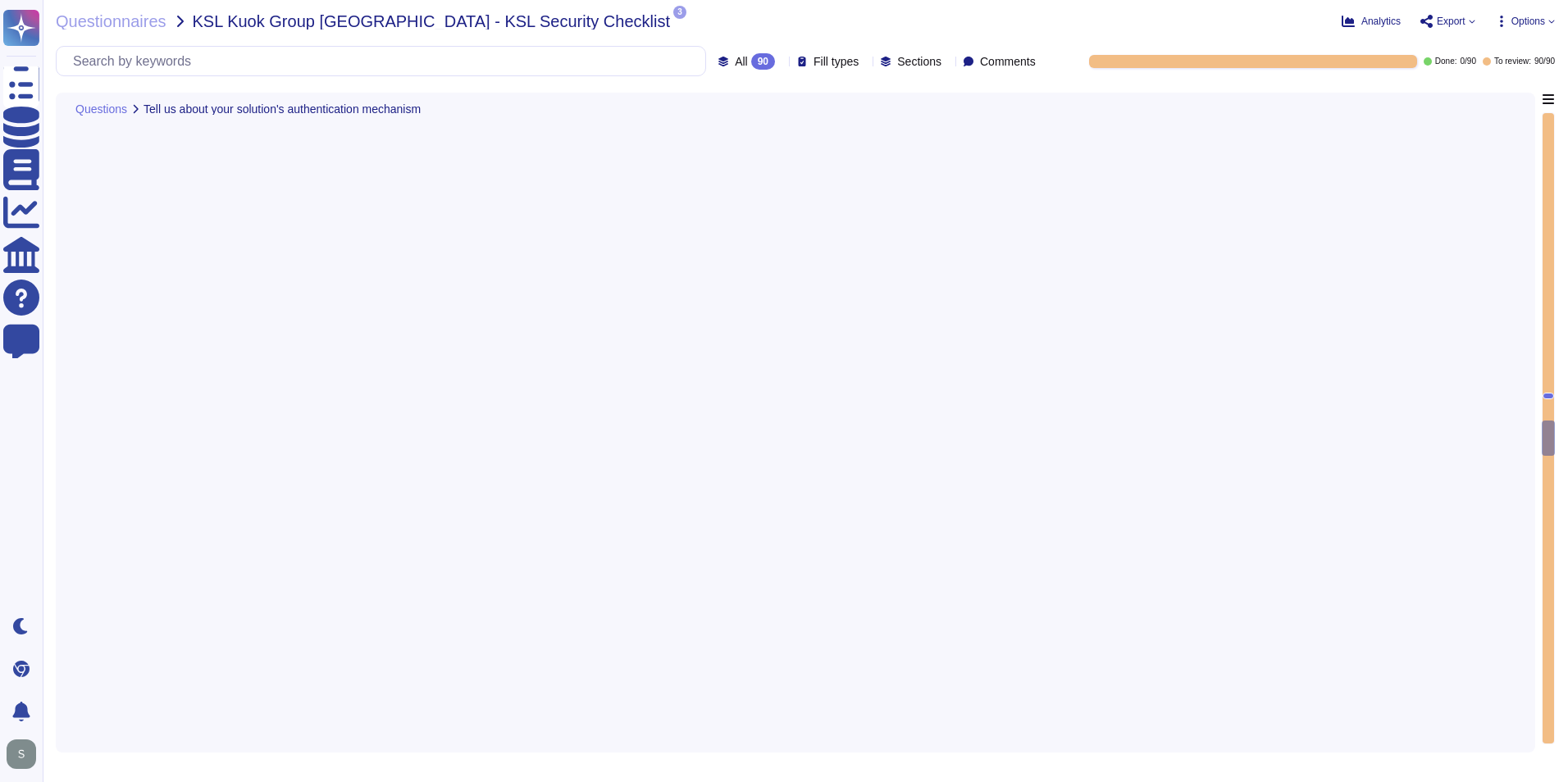
type textarea "Yes, our solution is capable of integrating with Azure Active Directory (AAD) v…"
type textarea "Yes, our solution supports having both SSO Account and Local Account concurrent…"
type textarea "Yes, the solution is able to enforce password complexity requirements for Local…"
type textarea "5-digit numerical code through which an employee can connect to an employee by …"
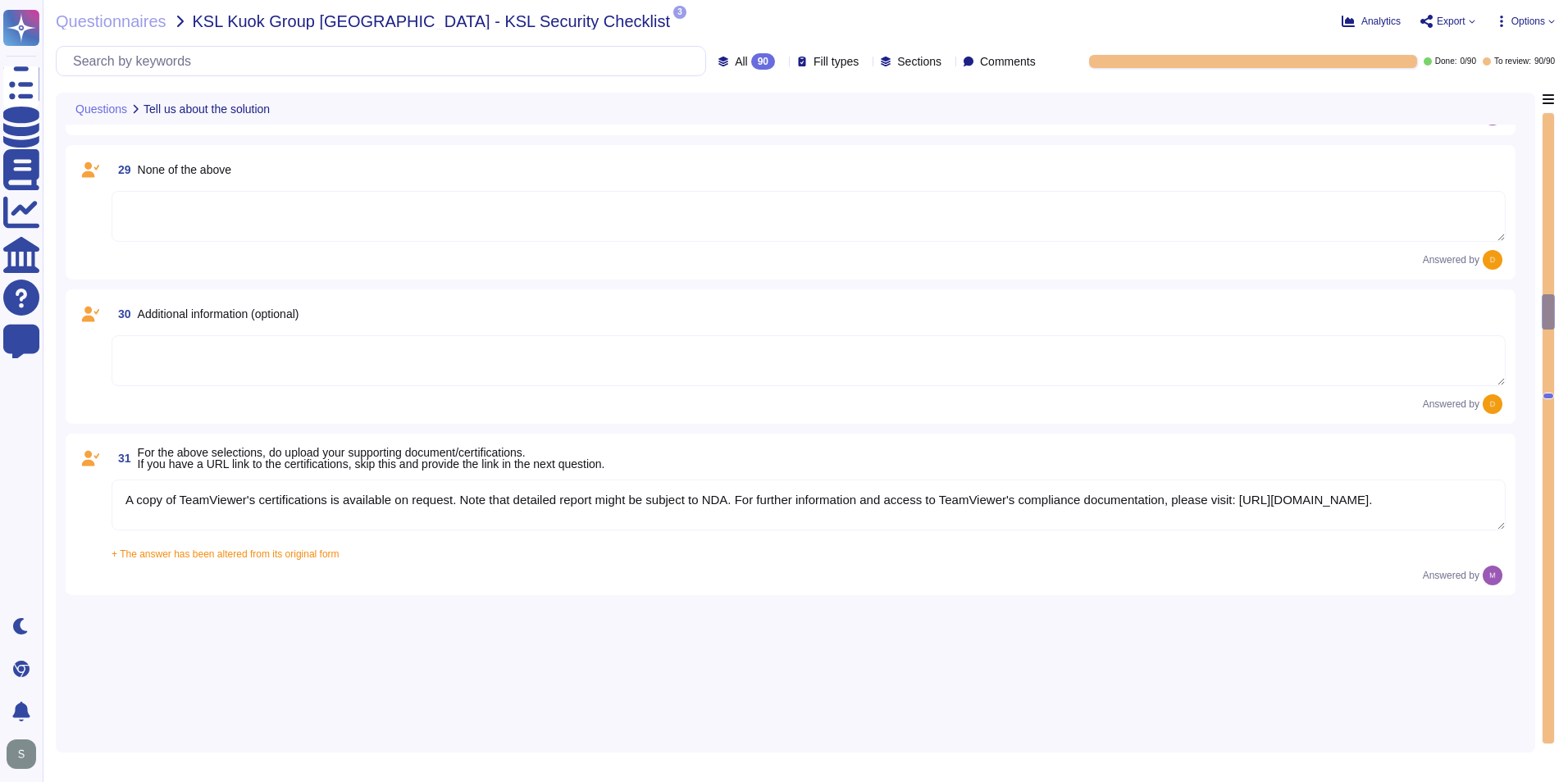
type textarea "Yes, TeamViewer maintains a comprehensive set of independent audit reports and …"
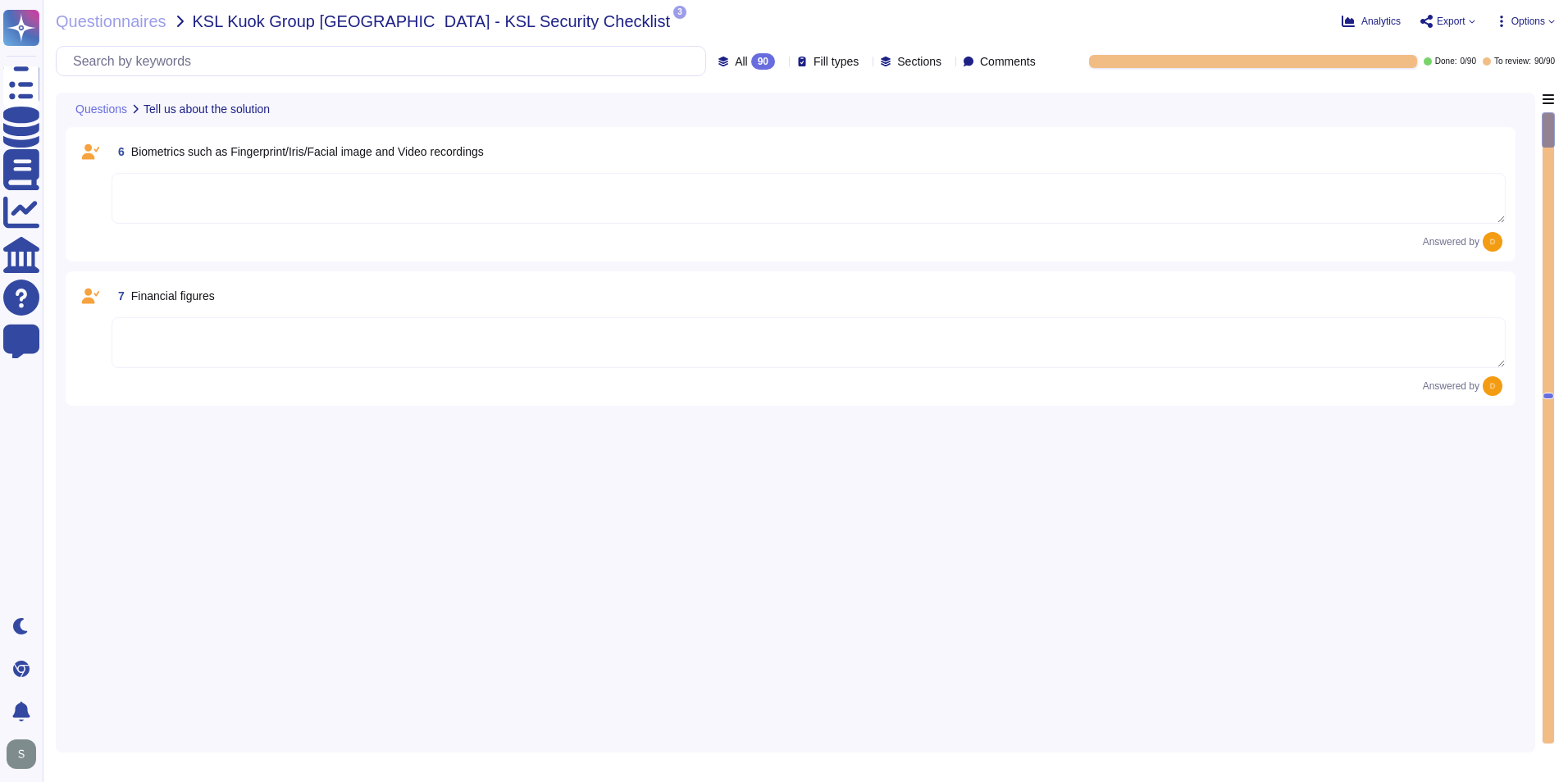
scroll to position [0, 0]
type textarea "[URL][DOMAIN_NAME]"
type textarea "Yes, the system/service/solution is involved with processing/storing Personal D…"
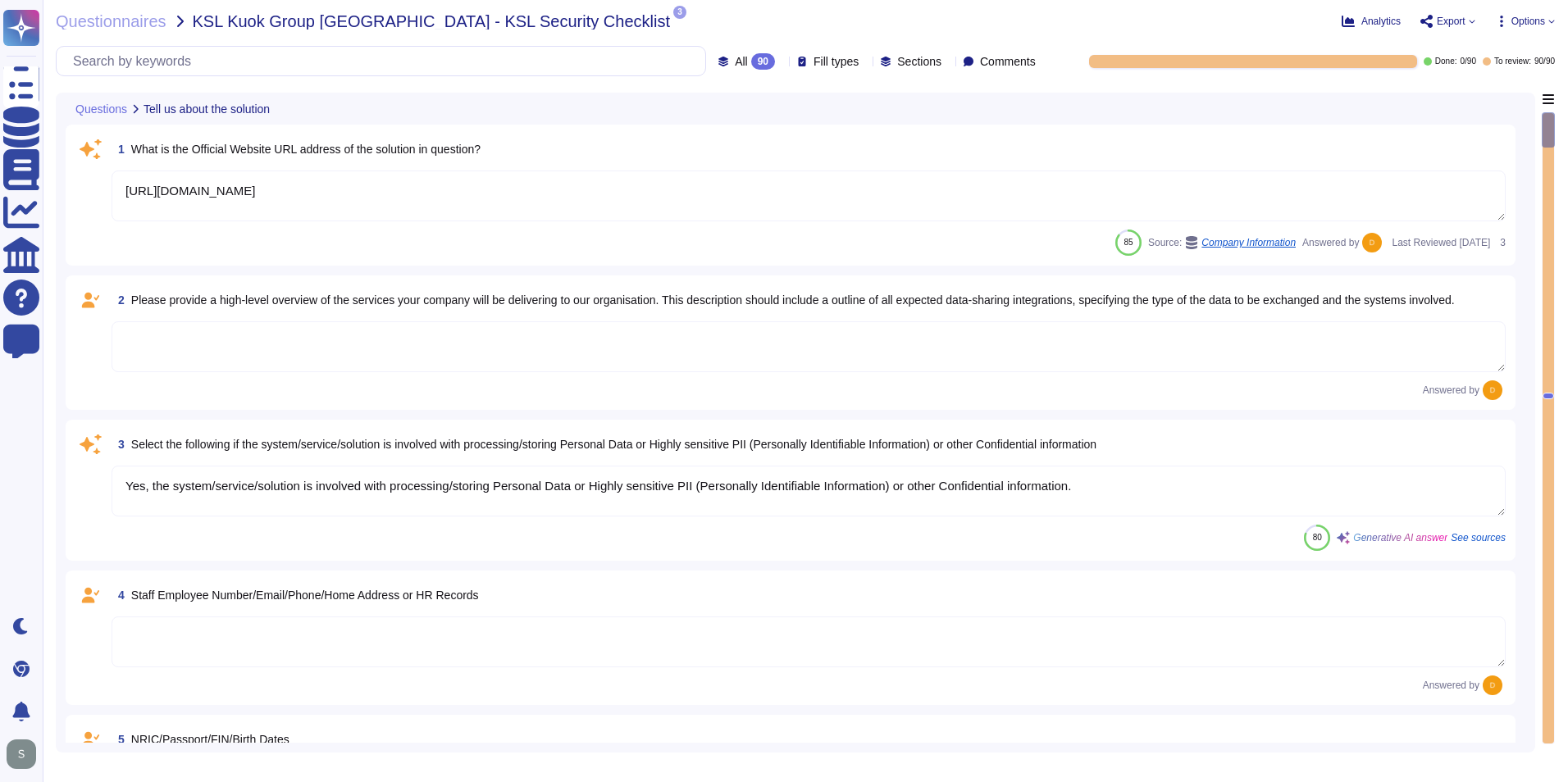
drag, startPoint x: 1523, startPoint y: 543, endPoint x: 1490, endPoint y: 182, distance: 362.5
click at [353, 352] on textarea at bounding box center [809, 346] width 1395 height 51
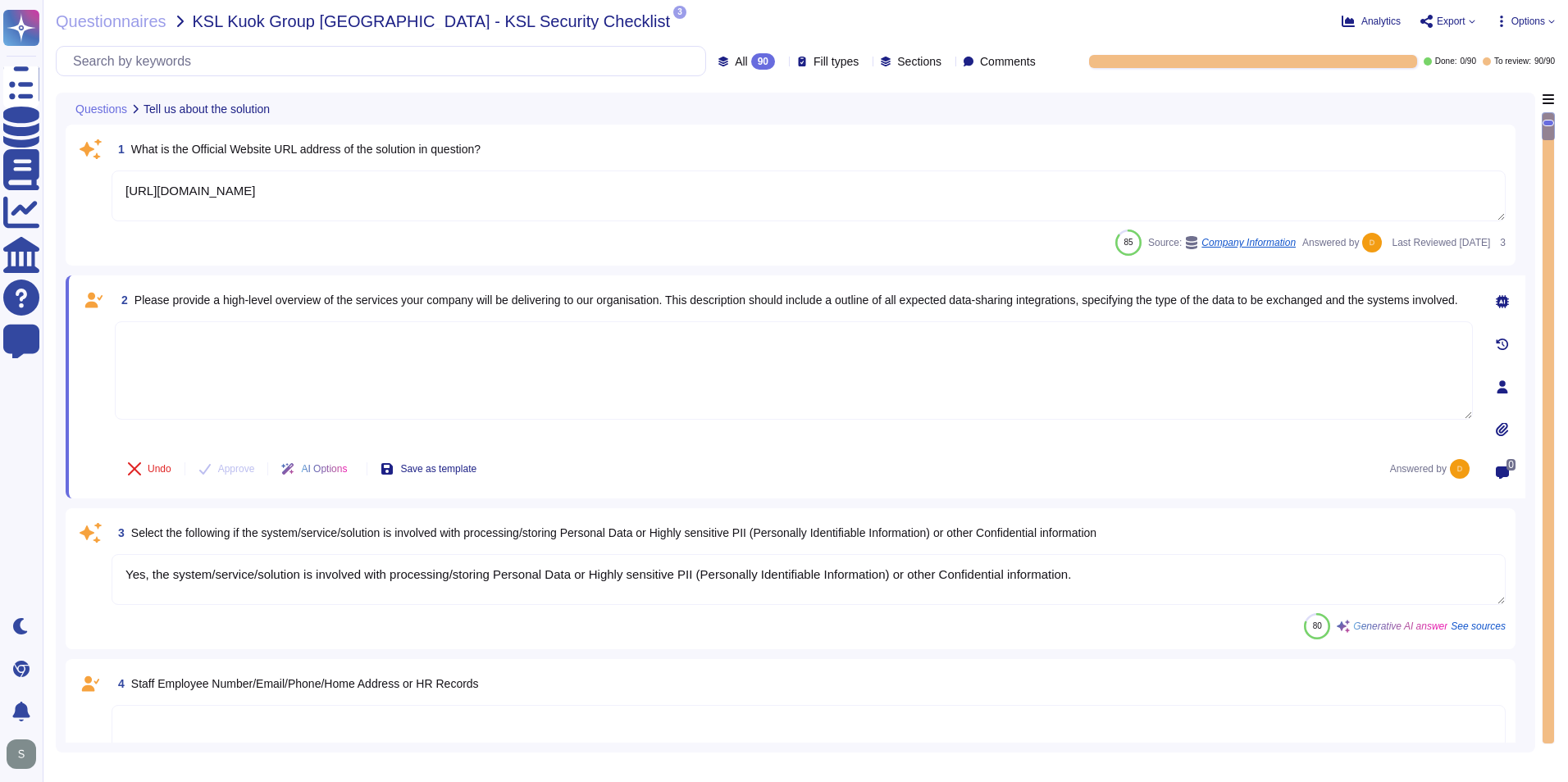
click at [372, 348] on textarea at bounding box center [794, 370] width 1358 height 99
click at [805, 377] on textarea at bounding box center [794, 370] width 1358 height 99
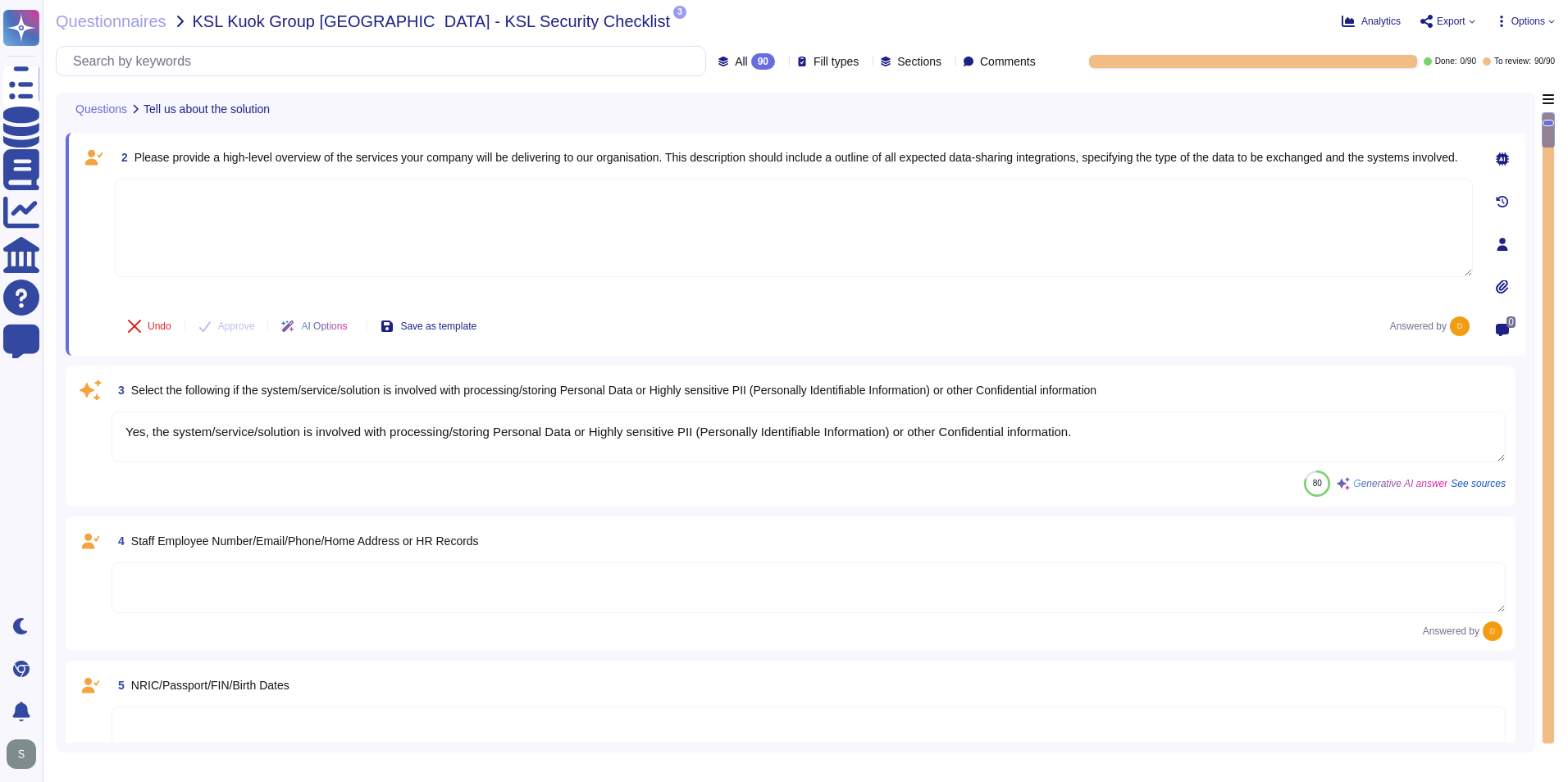
scroll to position [164, 0]
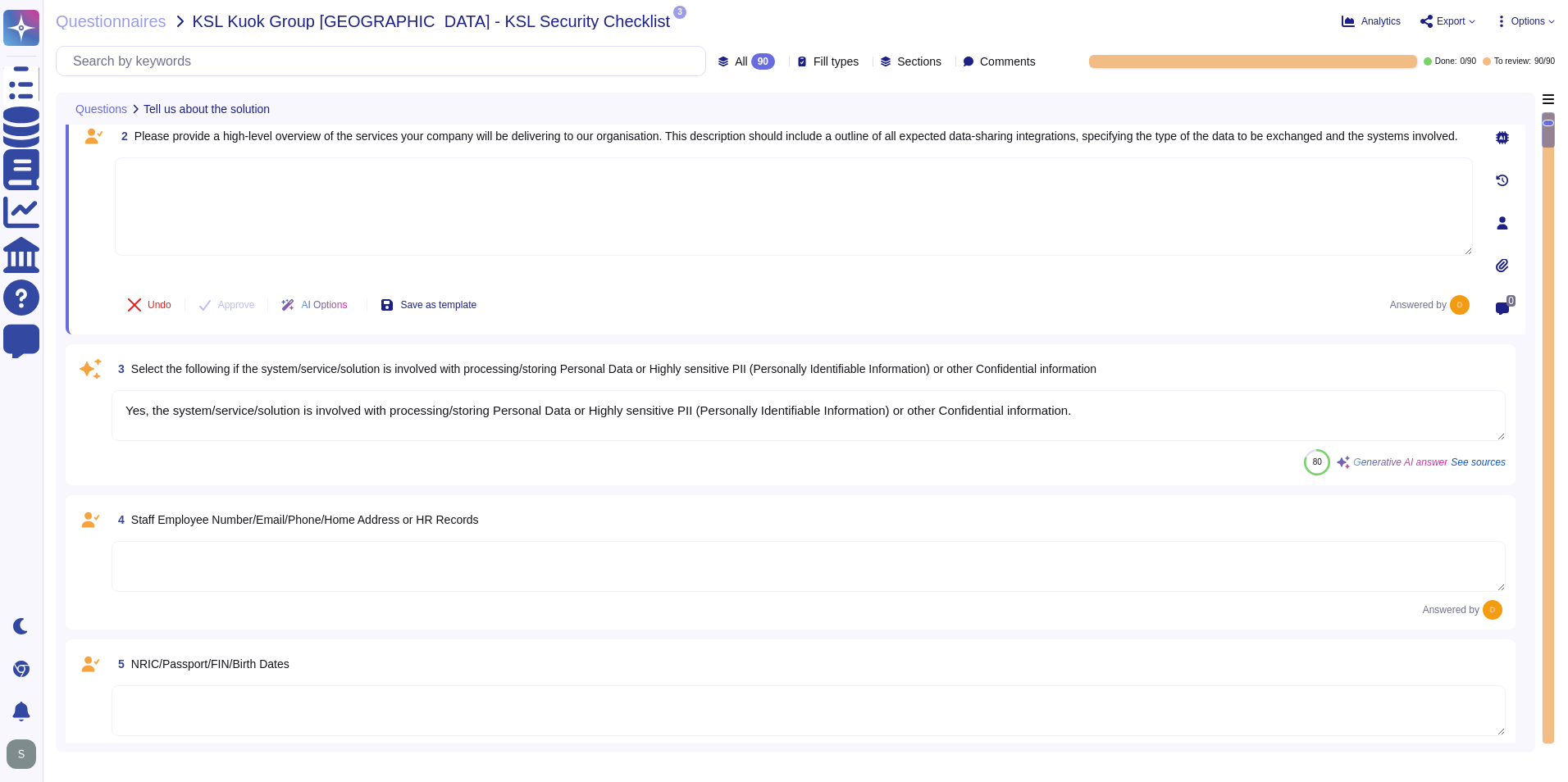
click at [613, 577] on textarea at bounding box center [809, 566] width 1395 height 51
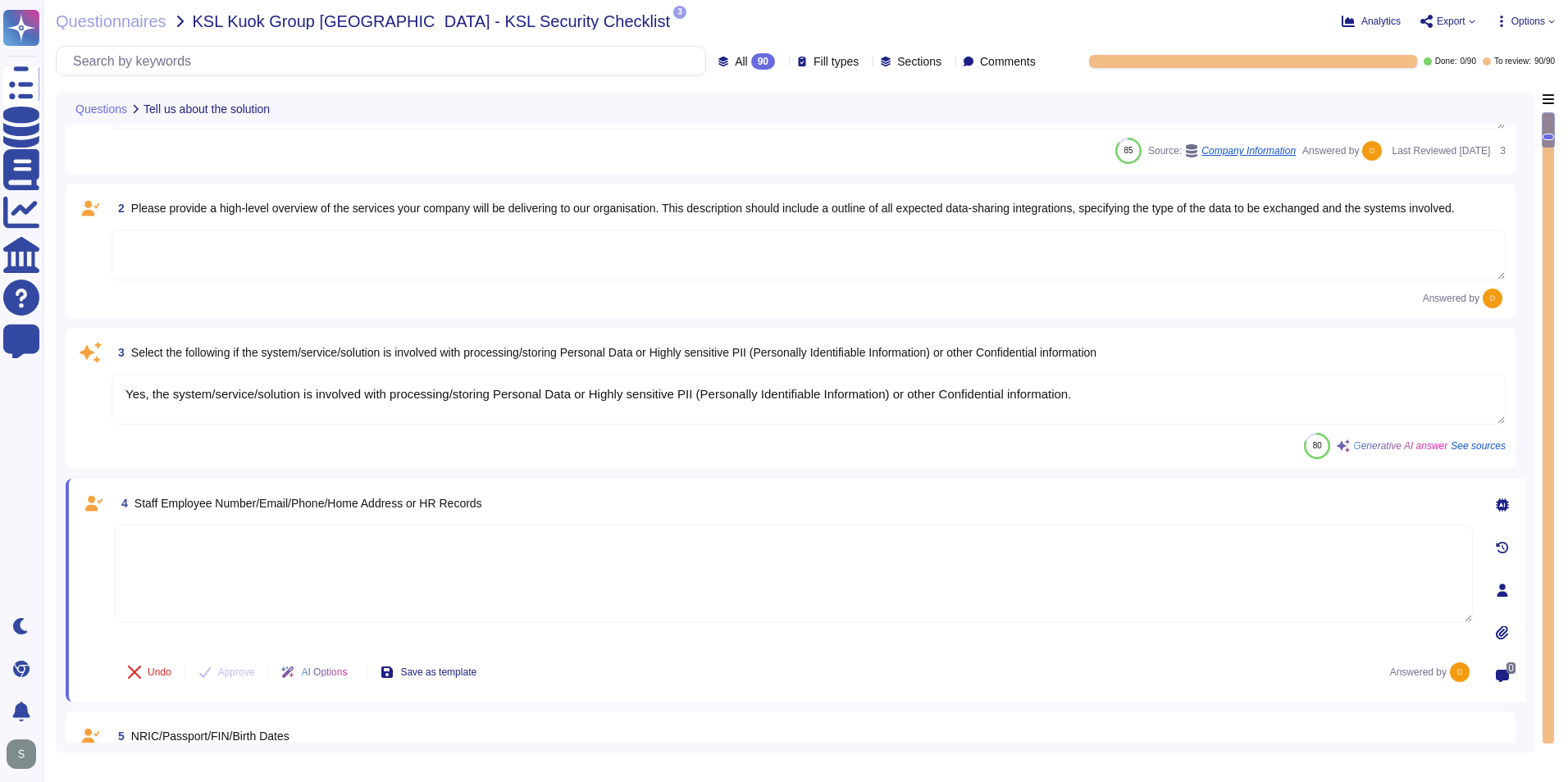
scroll to position [0, 0]
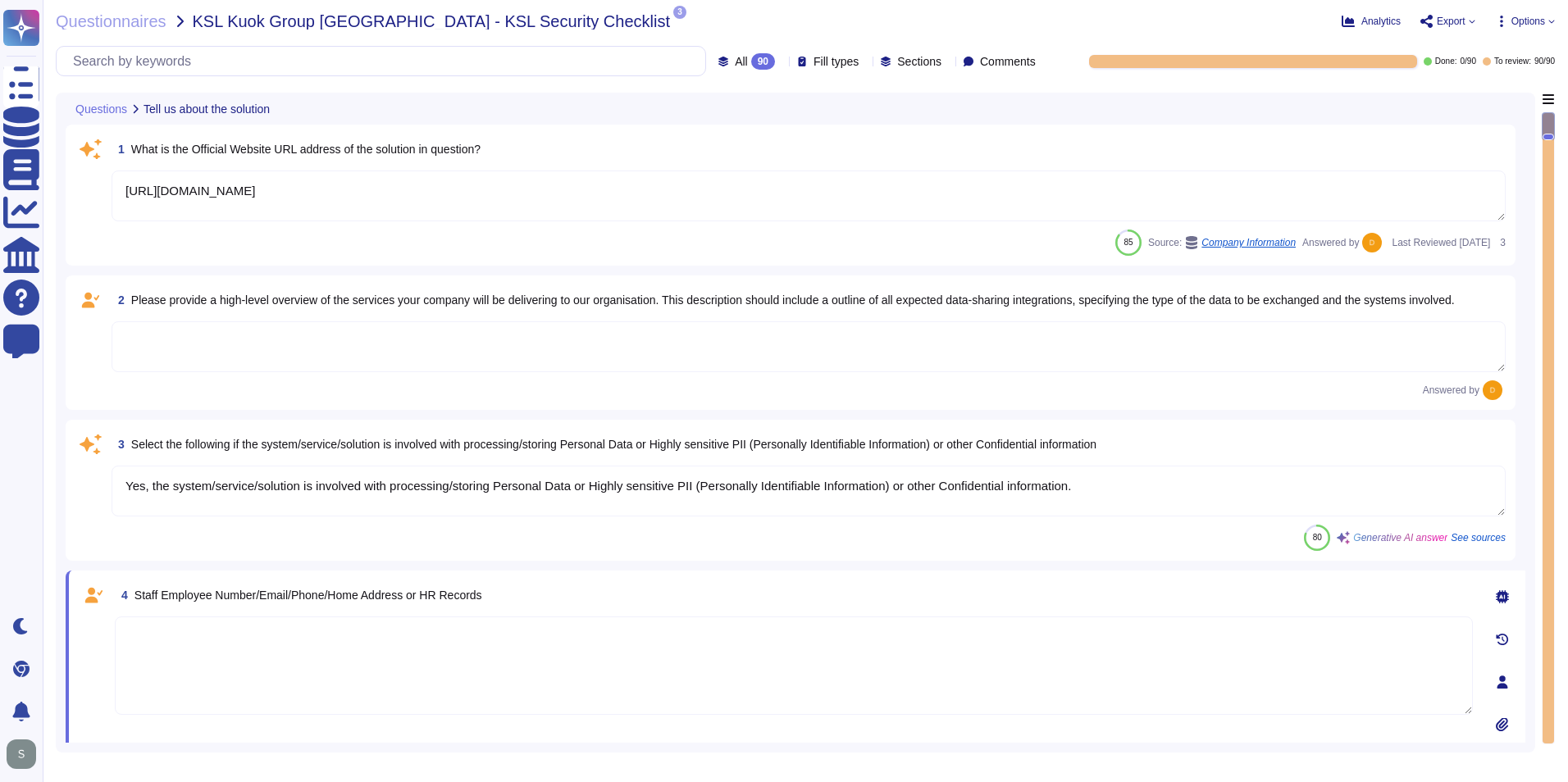
click at [557, 351] on textarea at bounding box center [809, 346] width 1395 height 51
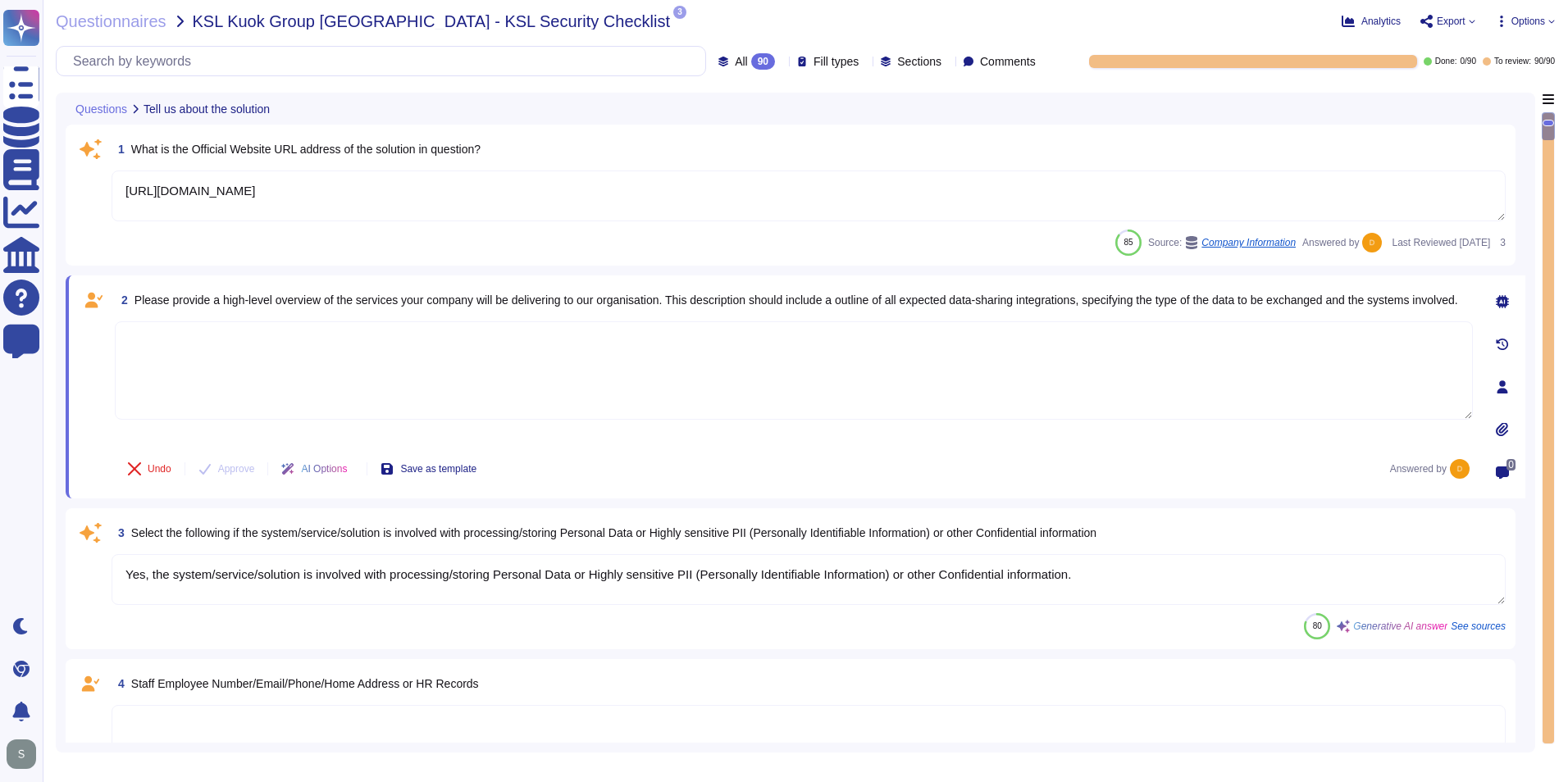
click at [354, 464] on div at bounding box center [354, 470] width 0 height 12
click at [398, 375] on textarea at bounding box center [794, 370] width 1358 height 99
click at [1510, 296] on div at bounding box center [1503, 301] width 33 height 33
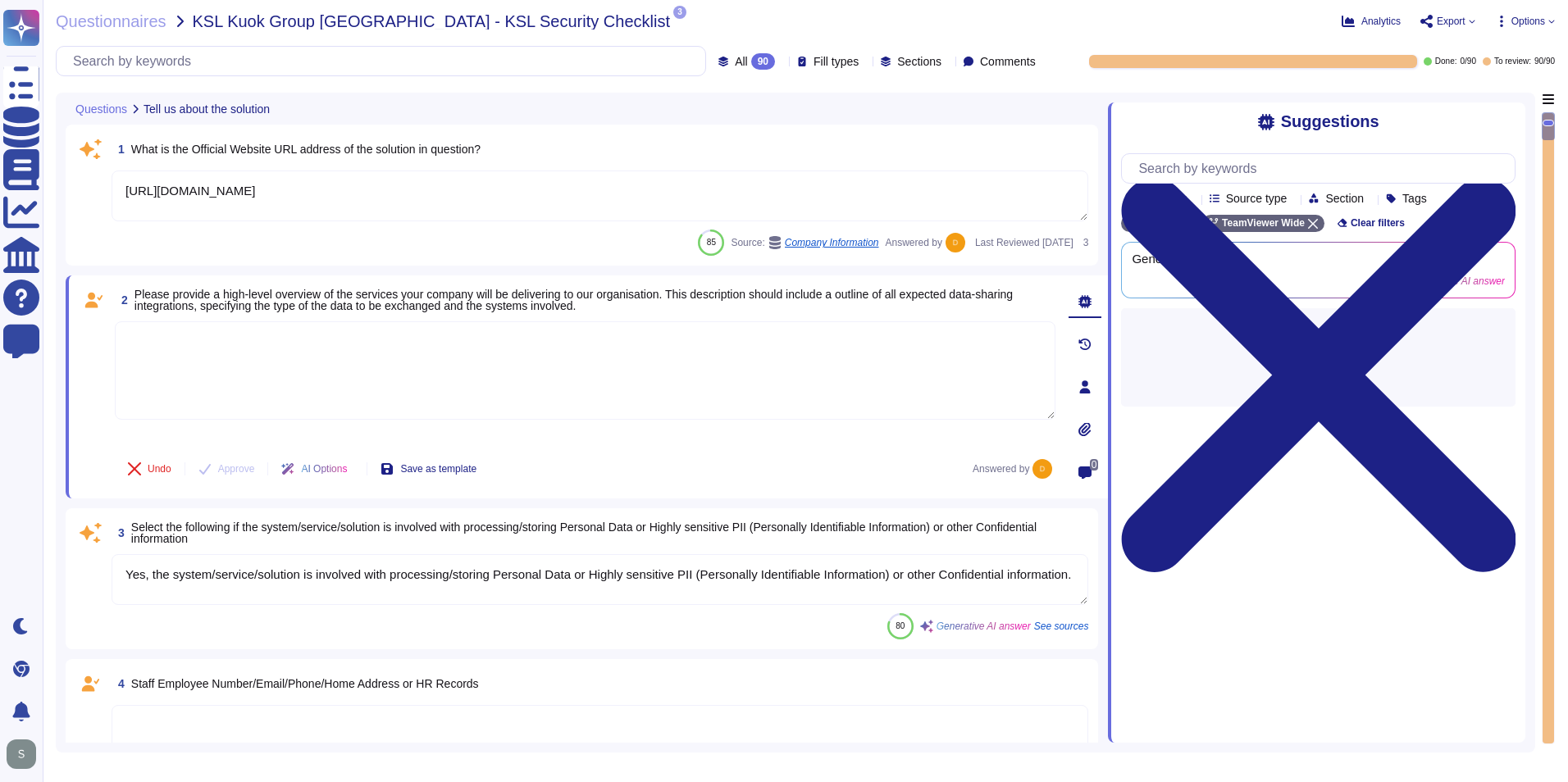
click at [649, 364] on textarea at bounding box center [586, 370] width 941 height 99
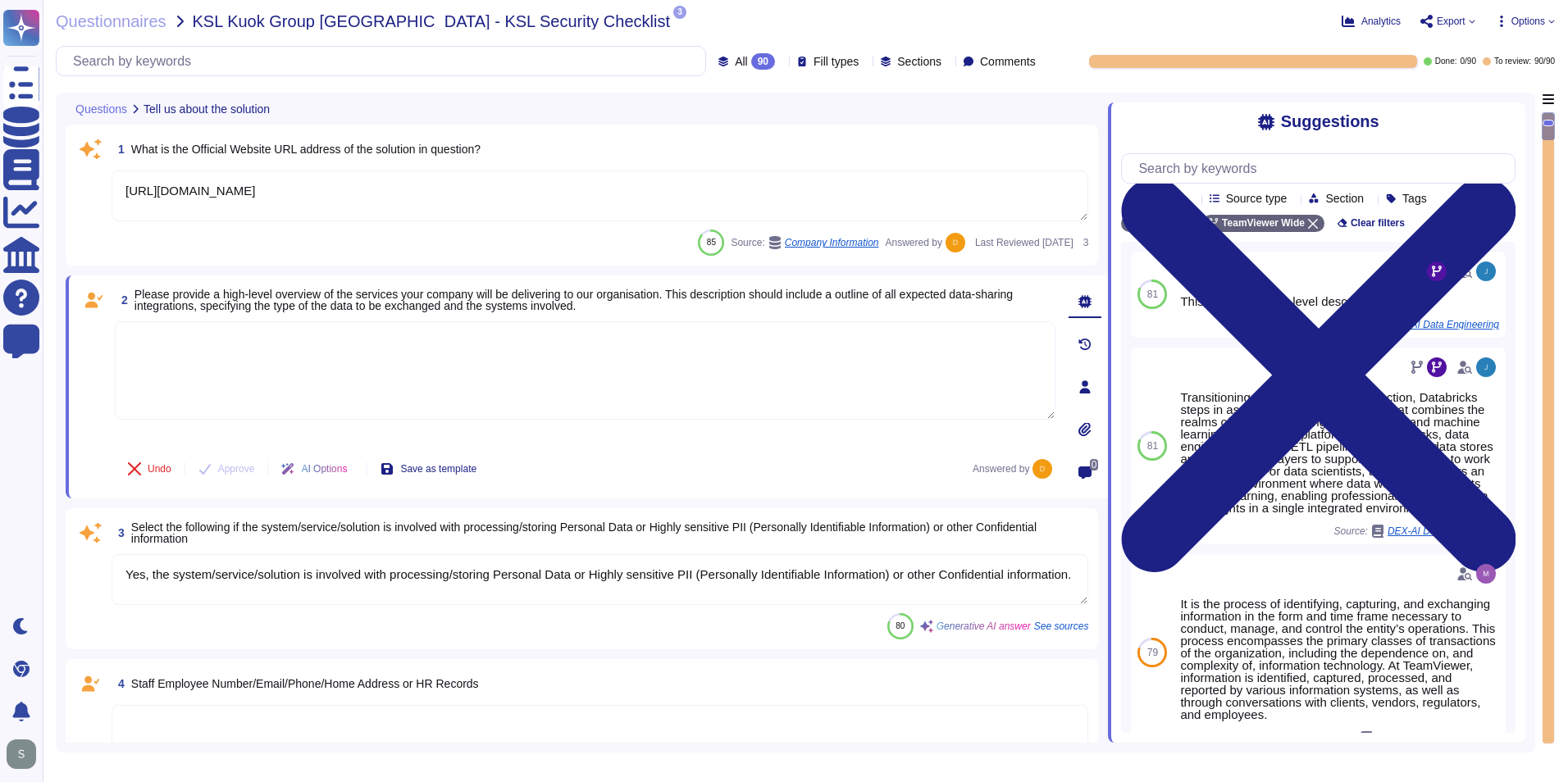
click at [582, 347] on textarea at bounding box center [586, 370] width 941 height 99
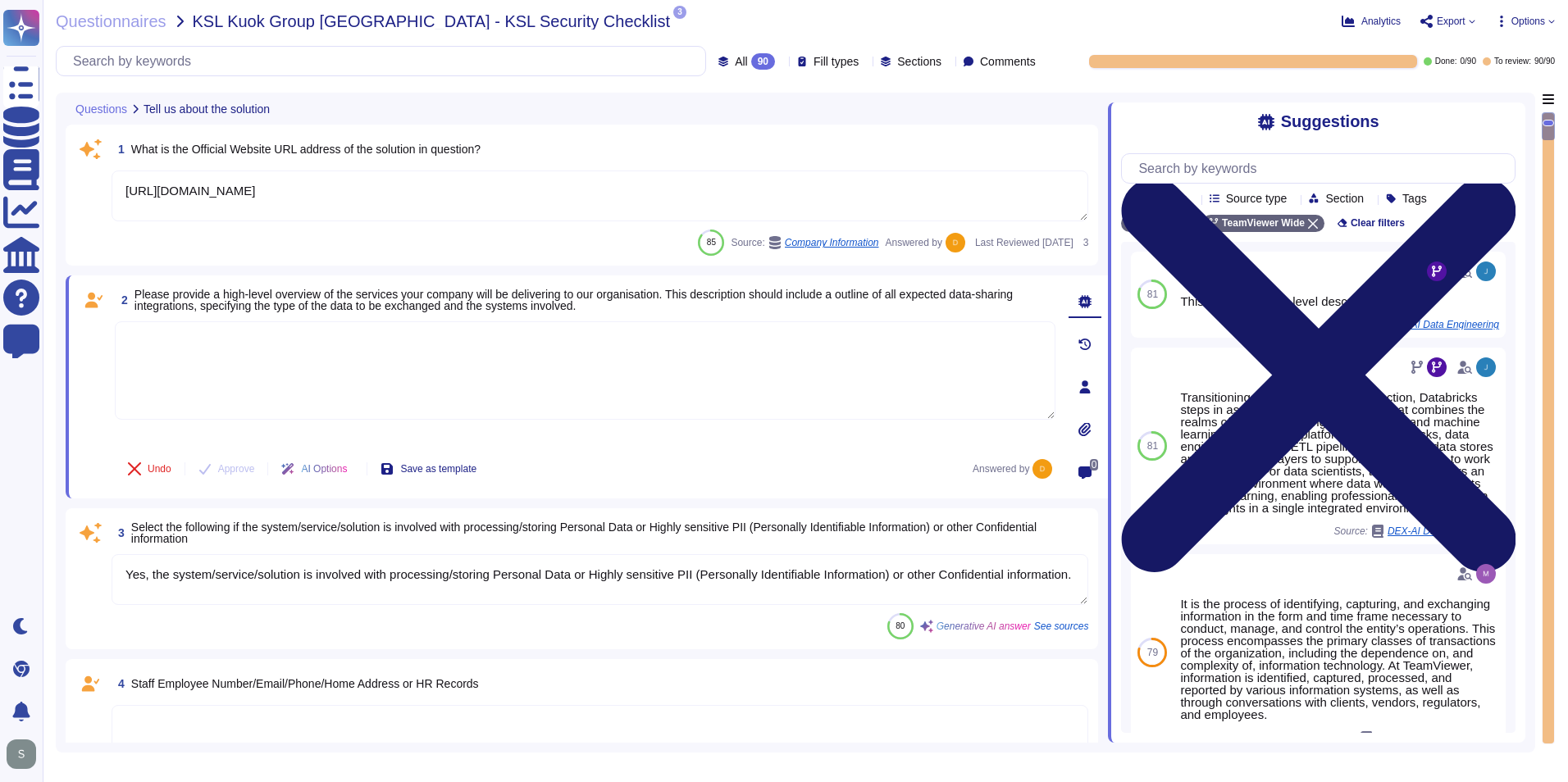
click at [1511, 113] on icon at bounding box center [1318, 375] width 394 height 525
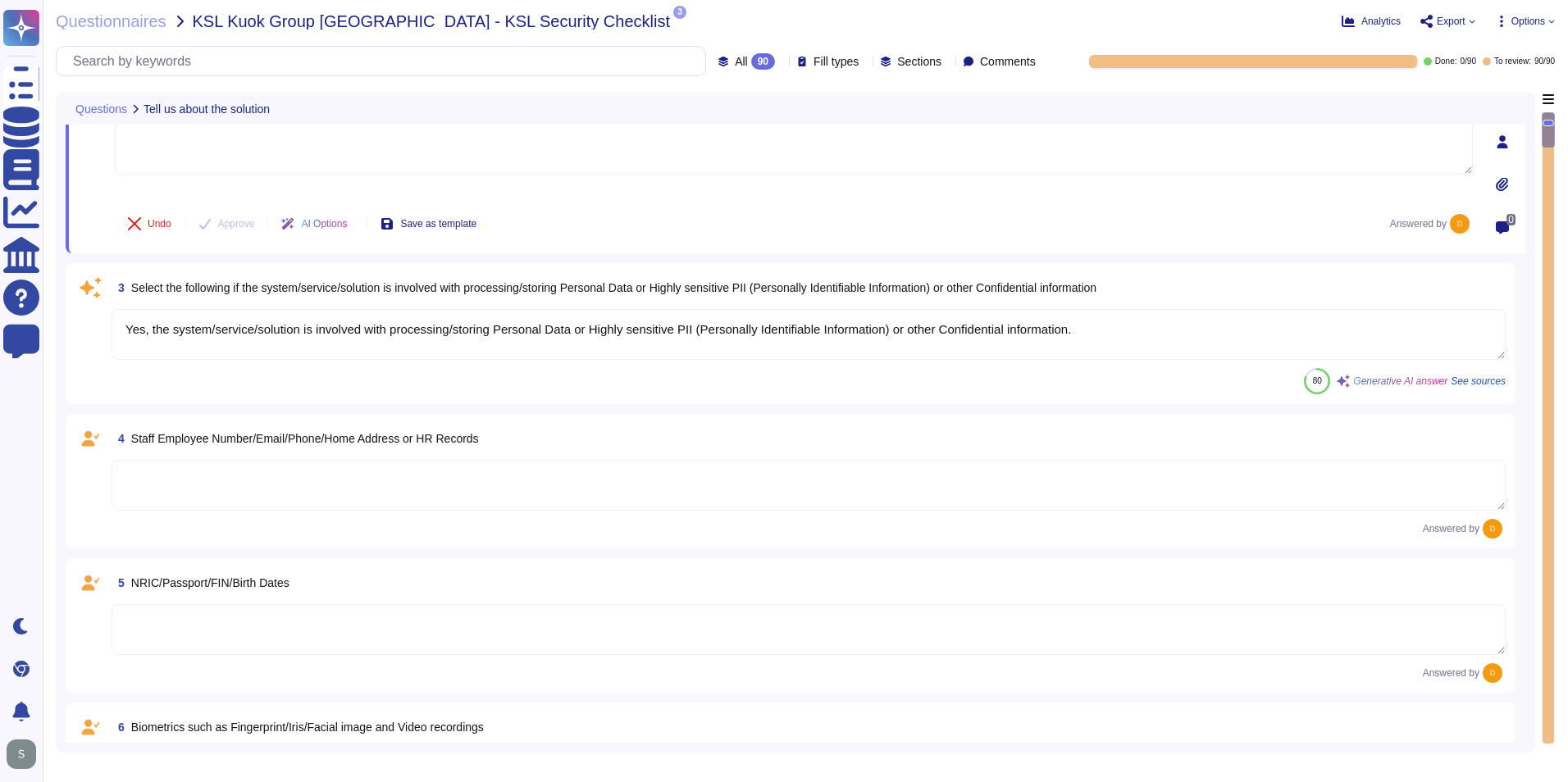
scroll to position [246, 0]
click at [641, 472] on textarea at bounding box center [809, 484] width 1395 height 51
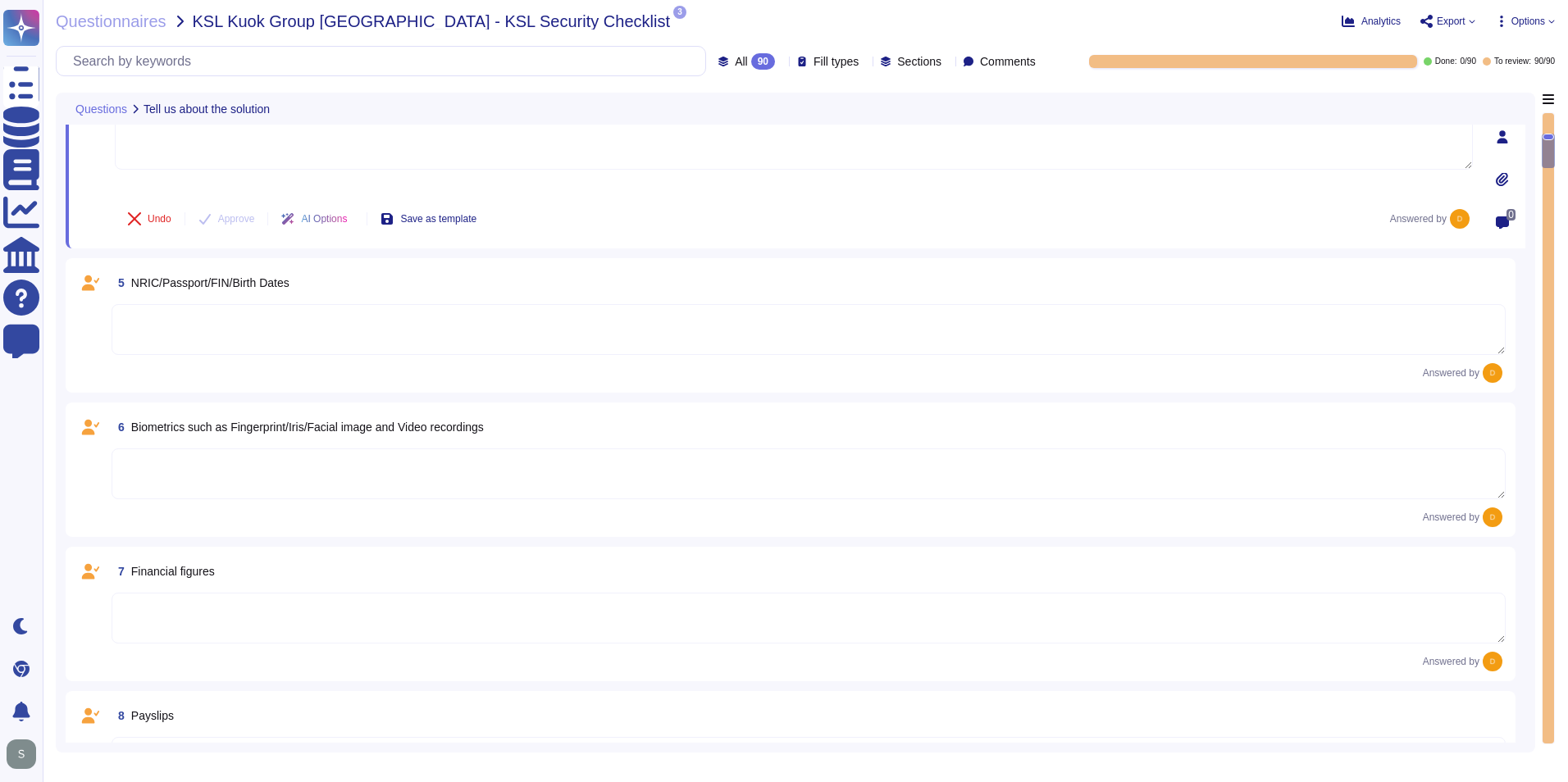
scroll to position [574, 0]
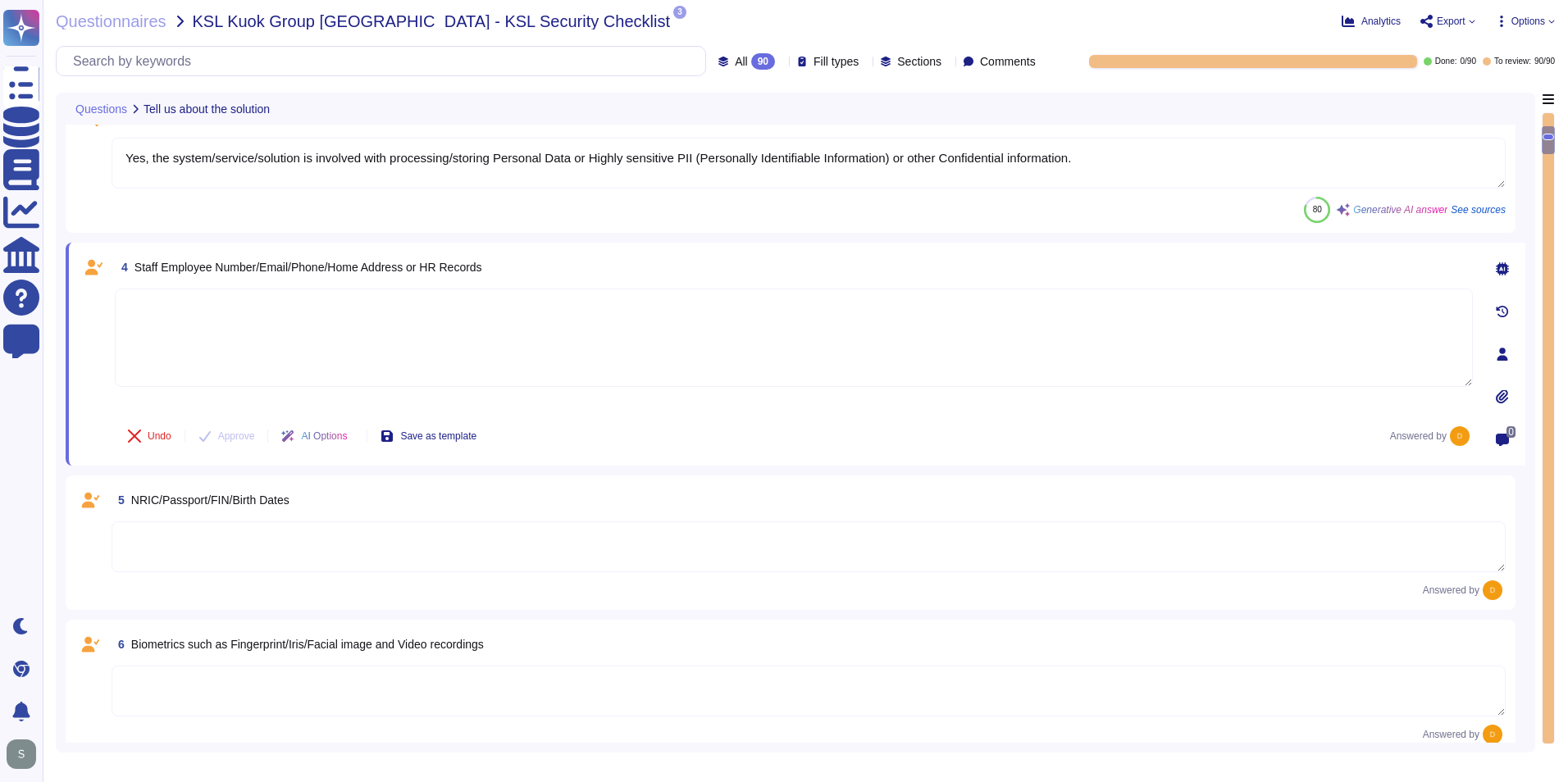
type textarea "[URL][DOMAIN_NAME]"
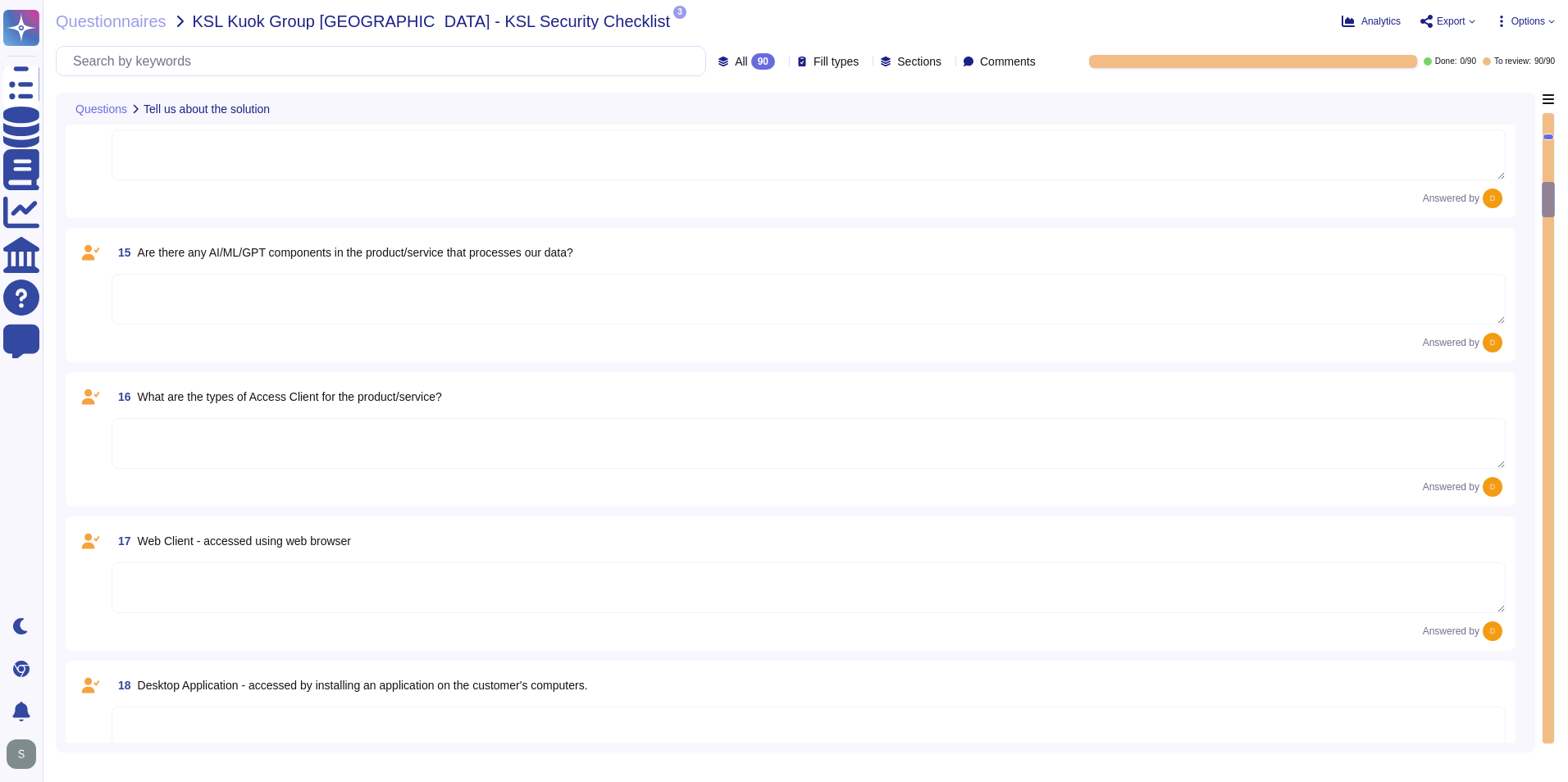
scroll to position [1967, 0]
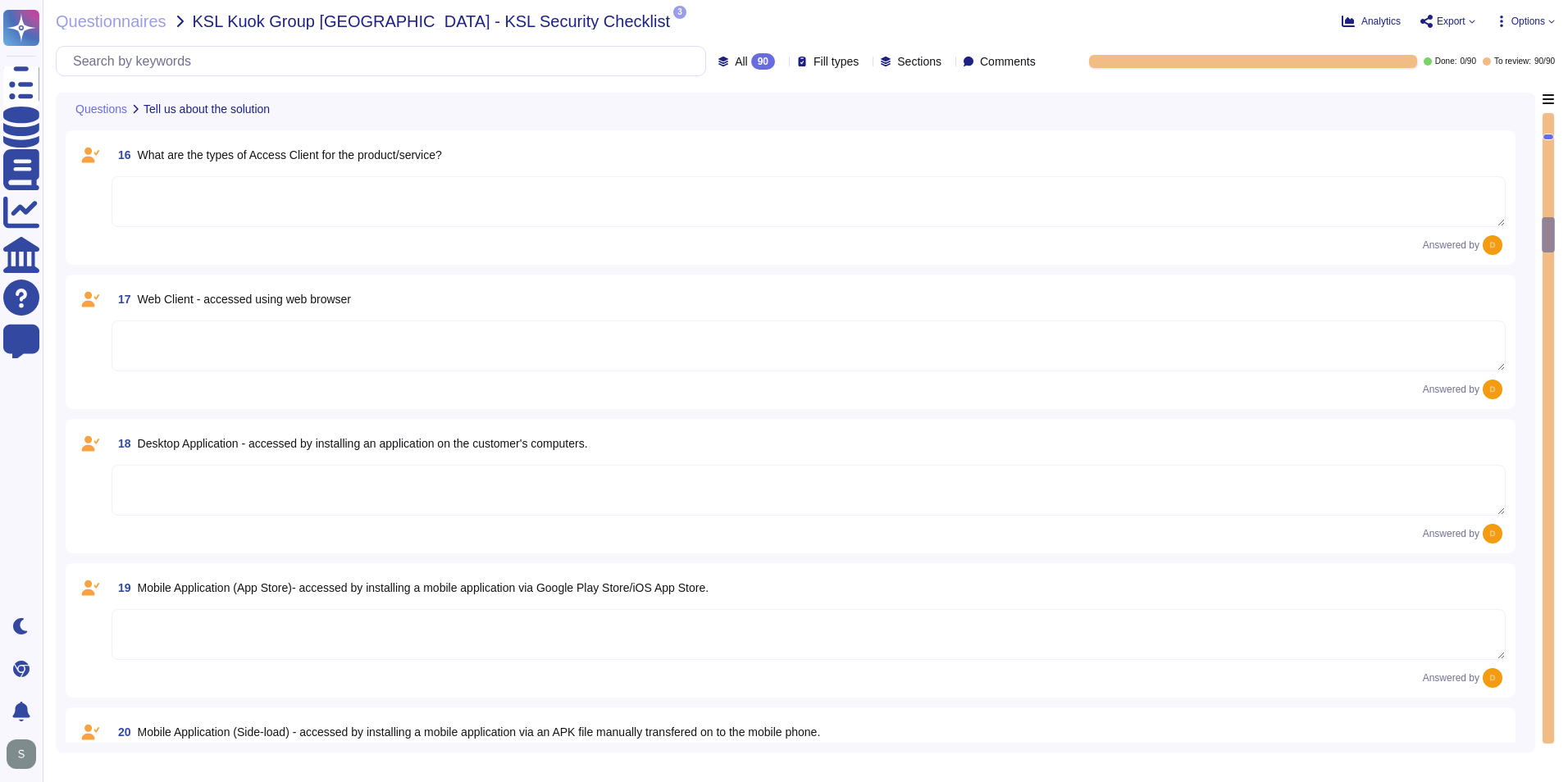
type textarea "The type of platform for this solution is a cloud-based infrastructure hosted i…"
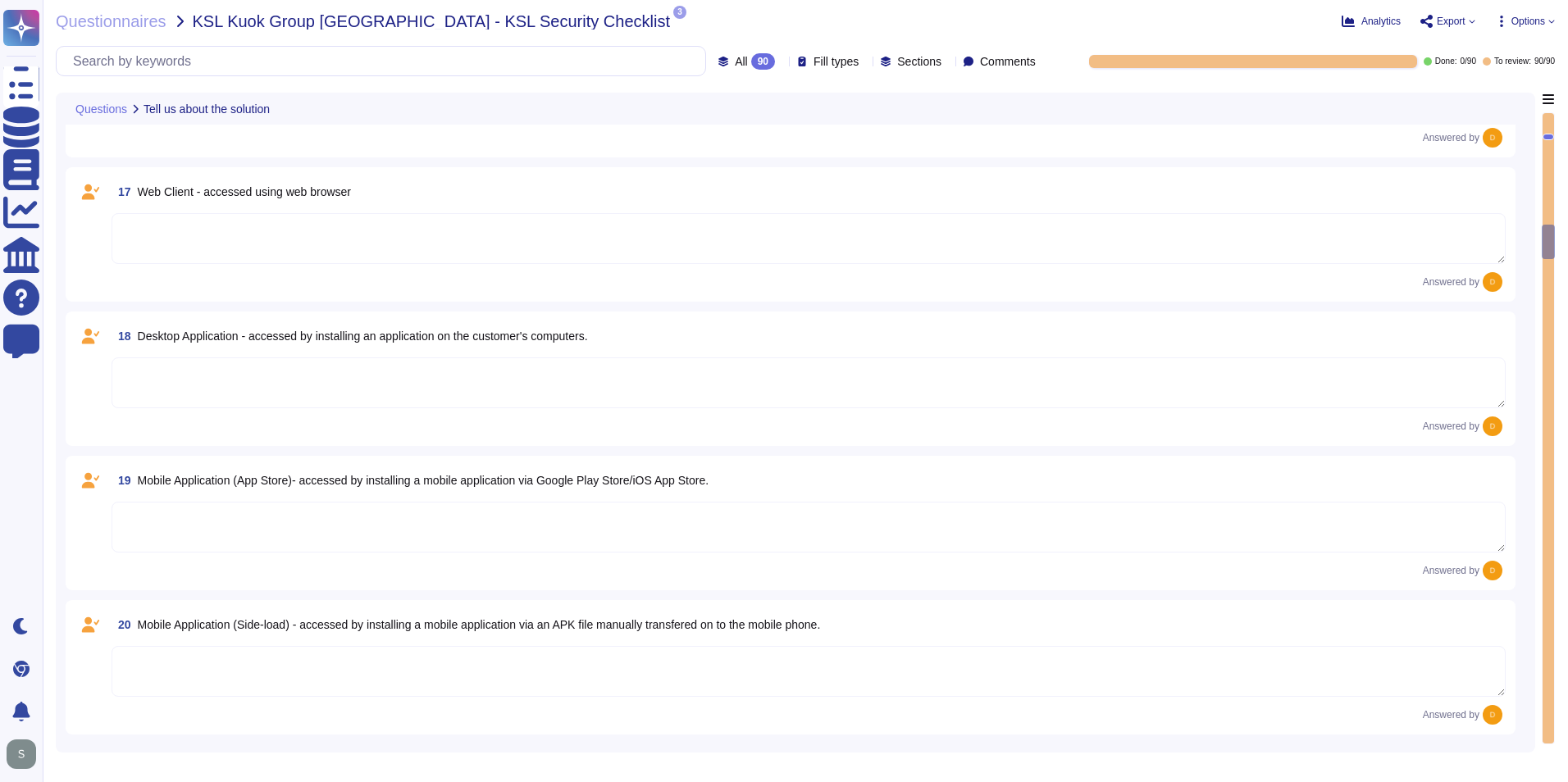
type textarea "The type of platform for this solution is a cloud-based infrastructure hosted i…"
type textarea "Yes, TeamViewer maintains a comprehensive set of independent audit reports and …"
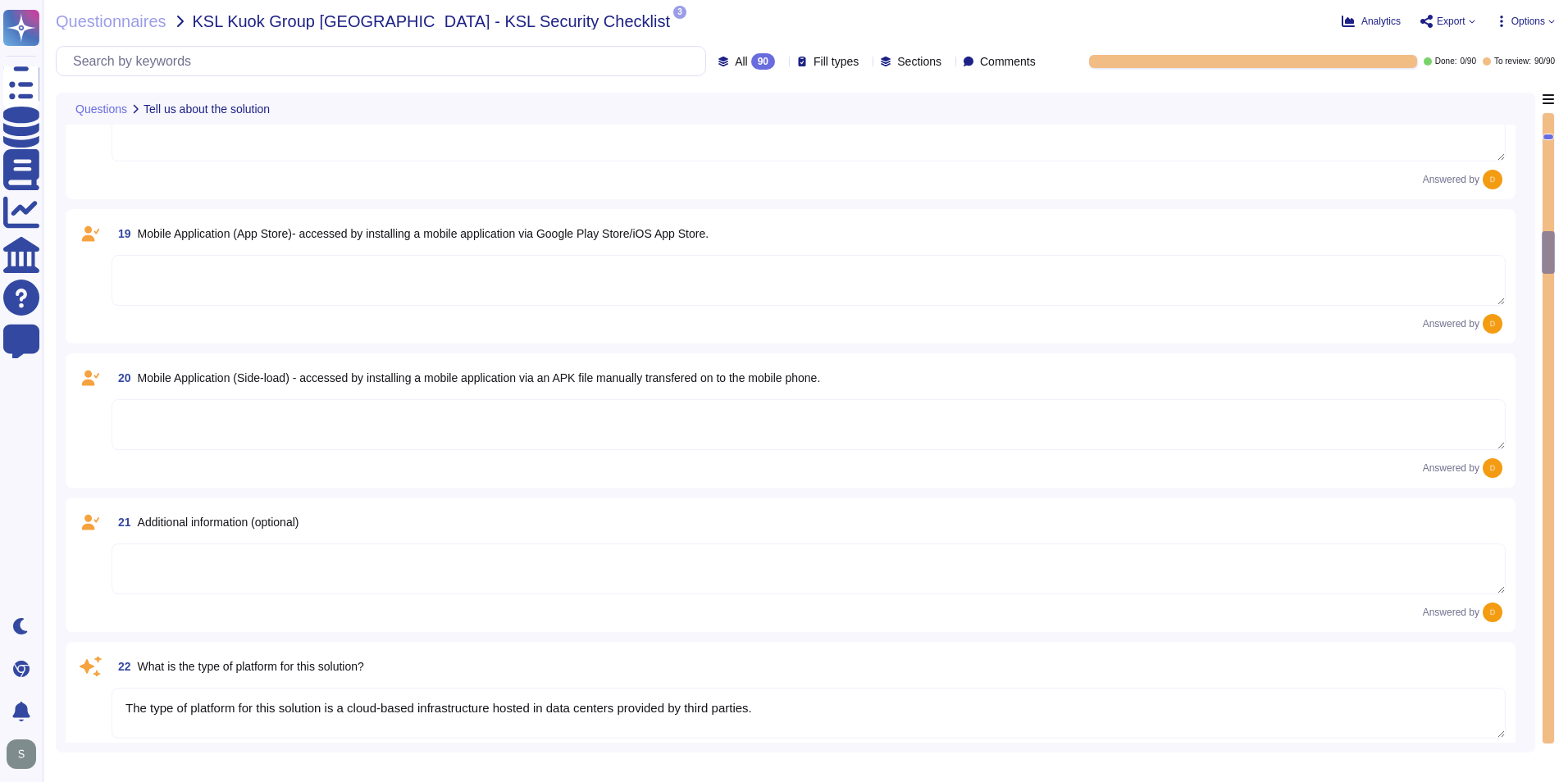
scroll to position [2542, 0]
type textarea "Yes, TeamViewer maintains a comprehensive set of independent audit reports and …"
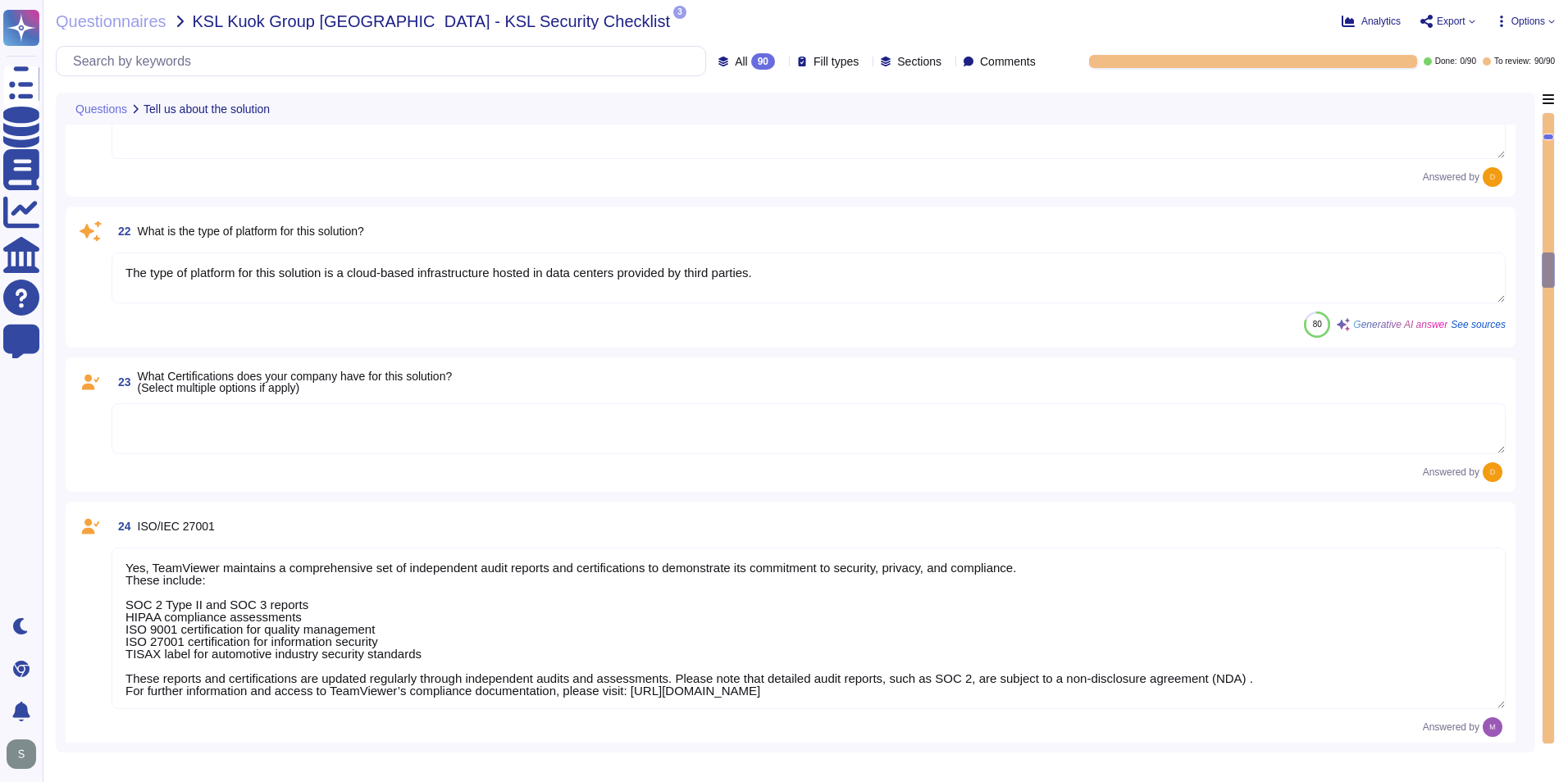
scroll to position [3034, 0]
type textarea "Yes, TeamViewer maintains a comprehensive set of independent audit reports and …"
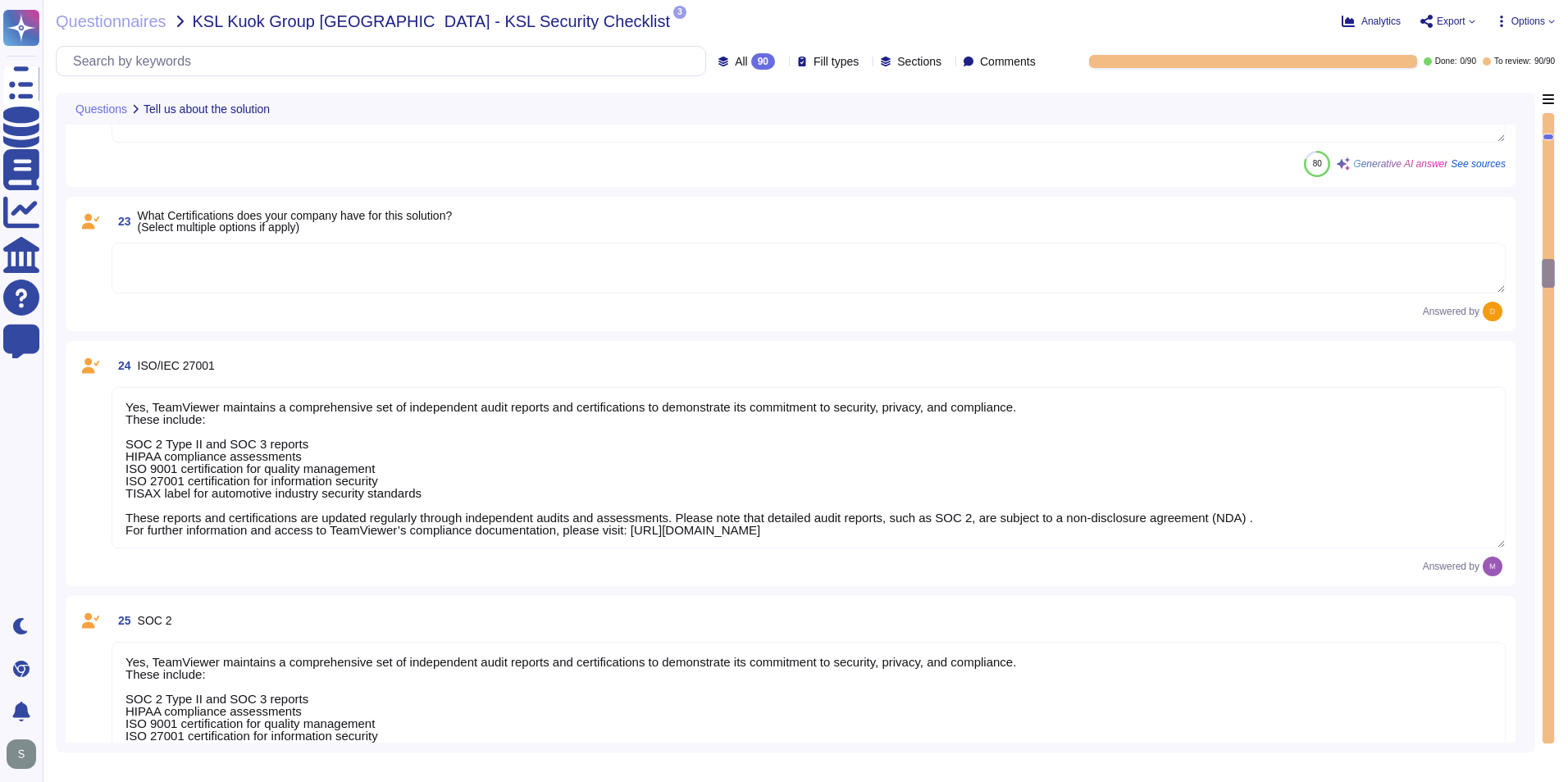
type textarea "TeamViewer does not store, process, or transmit cardholder data. All customer p…"
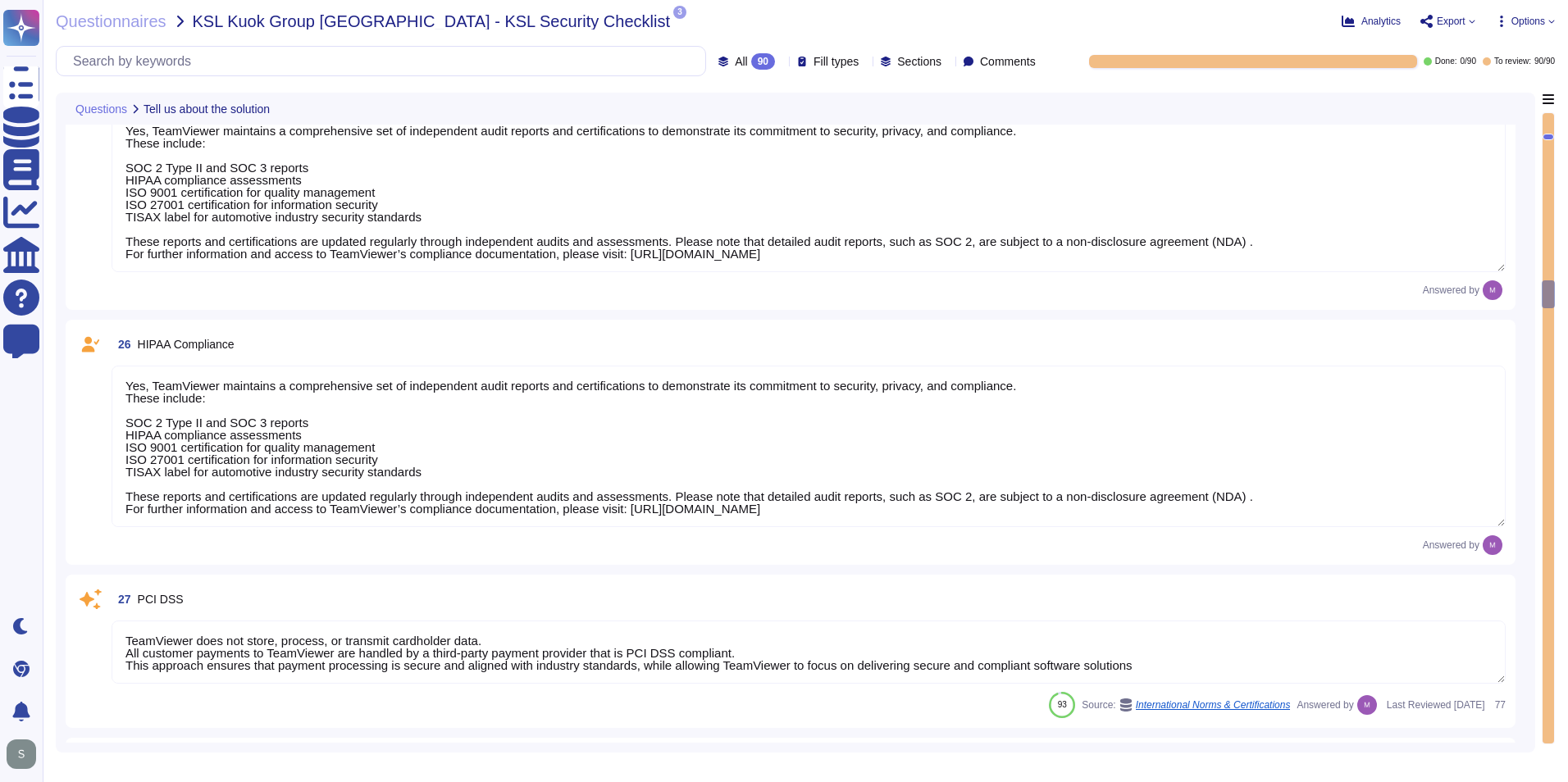
type textarea "As a company headquartered in [GEOGRAPHIC_DATA], TeamViewer commits fully to th…"
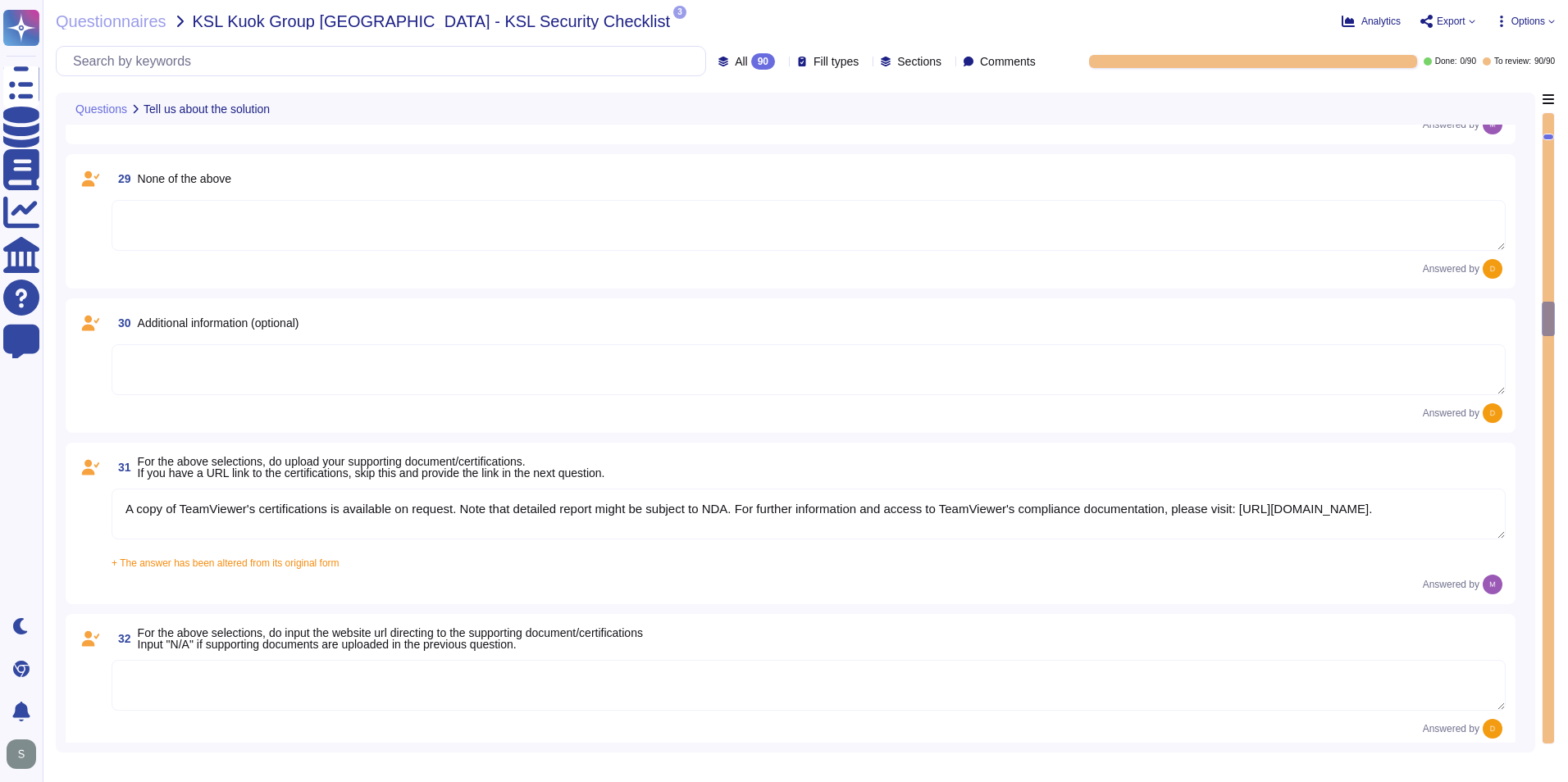
type textarea "A copy of TeamViewer's certifications is available on request. Note that detail…"
type textarea "See teamviewer DPA [URL][DOMAIN_NAME] [URL][DOMAIN_NAME][PERSON_NAME]"
type textarea "[URL][DOMAIN_NAME][PERSON_NAME]"
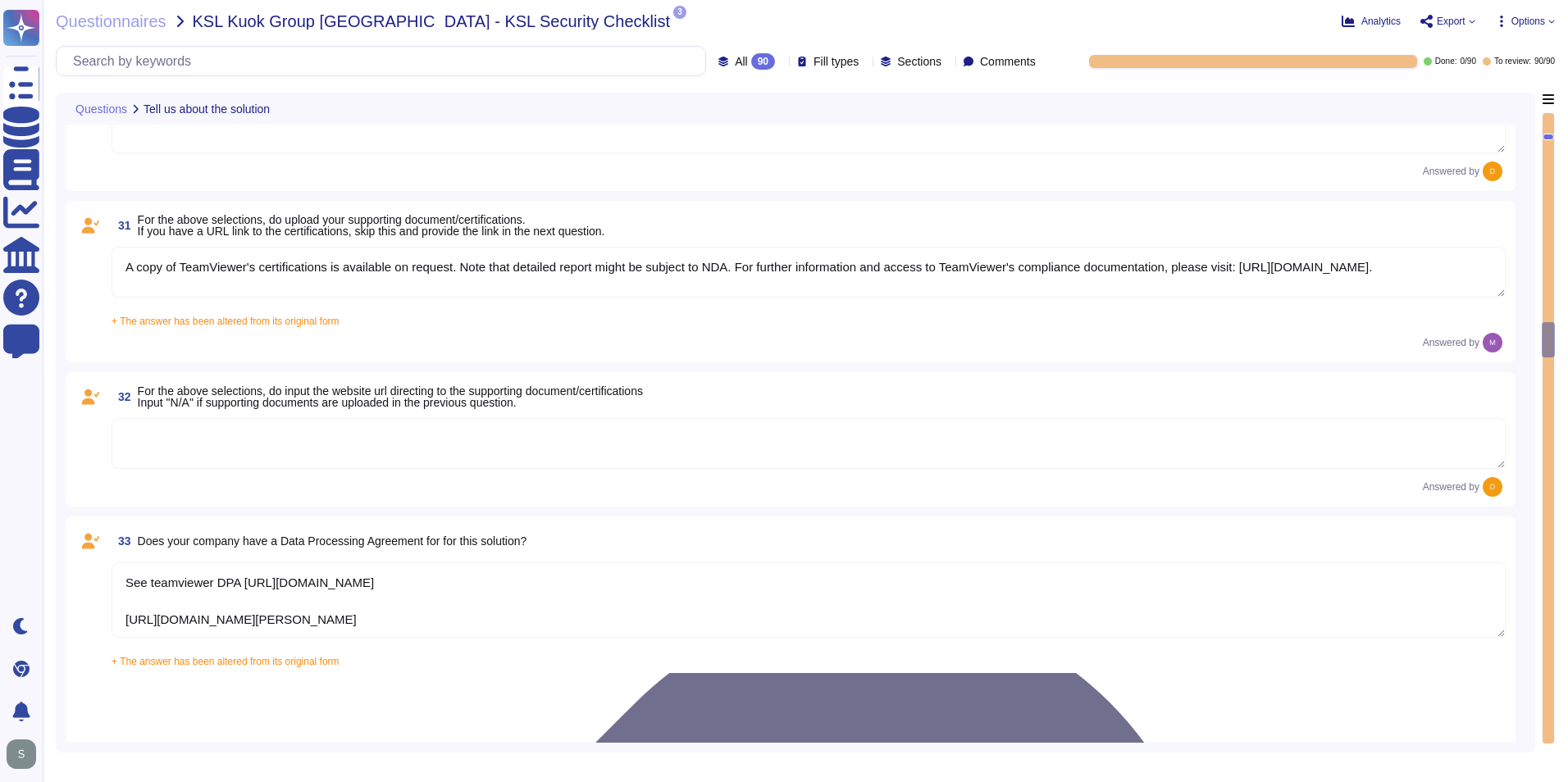
type textarea "The scope and purpose of the [DEMOGRAPHIC_DATA] is defined in the document Team…"
type textarea "Yes, our organization has a formal security awareness program that requires all…"
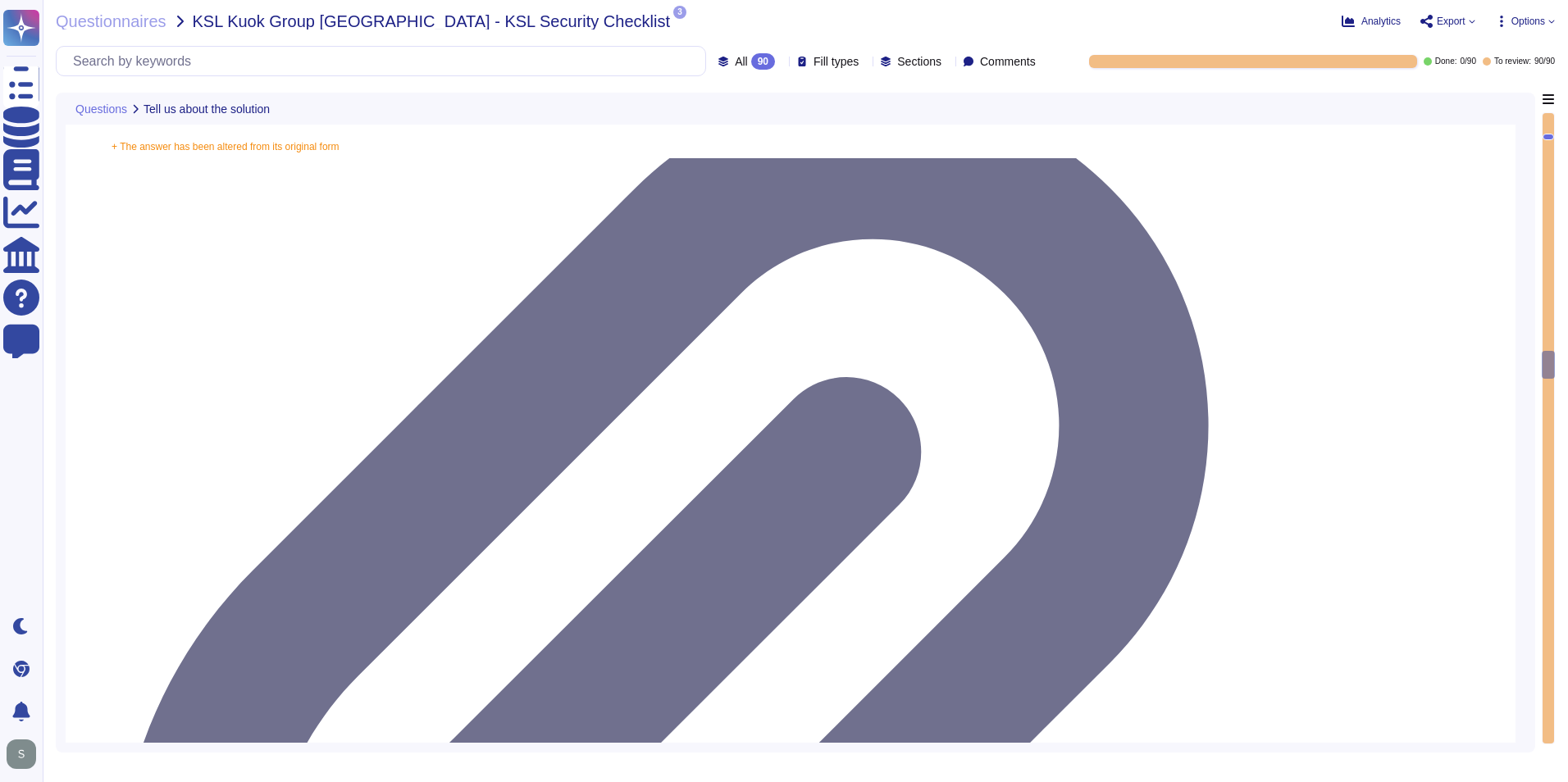
type textarea "We have a comprehensive incident response plan in place, which includes the rol…"
type textarea "Please refer to attached document"
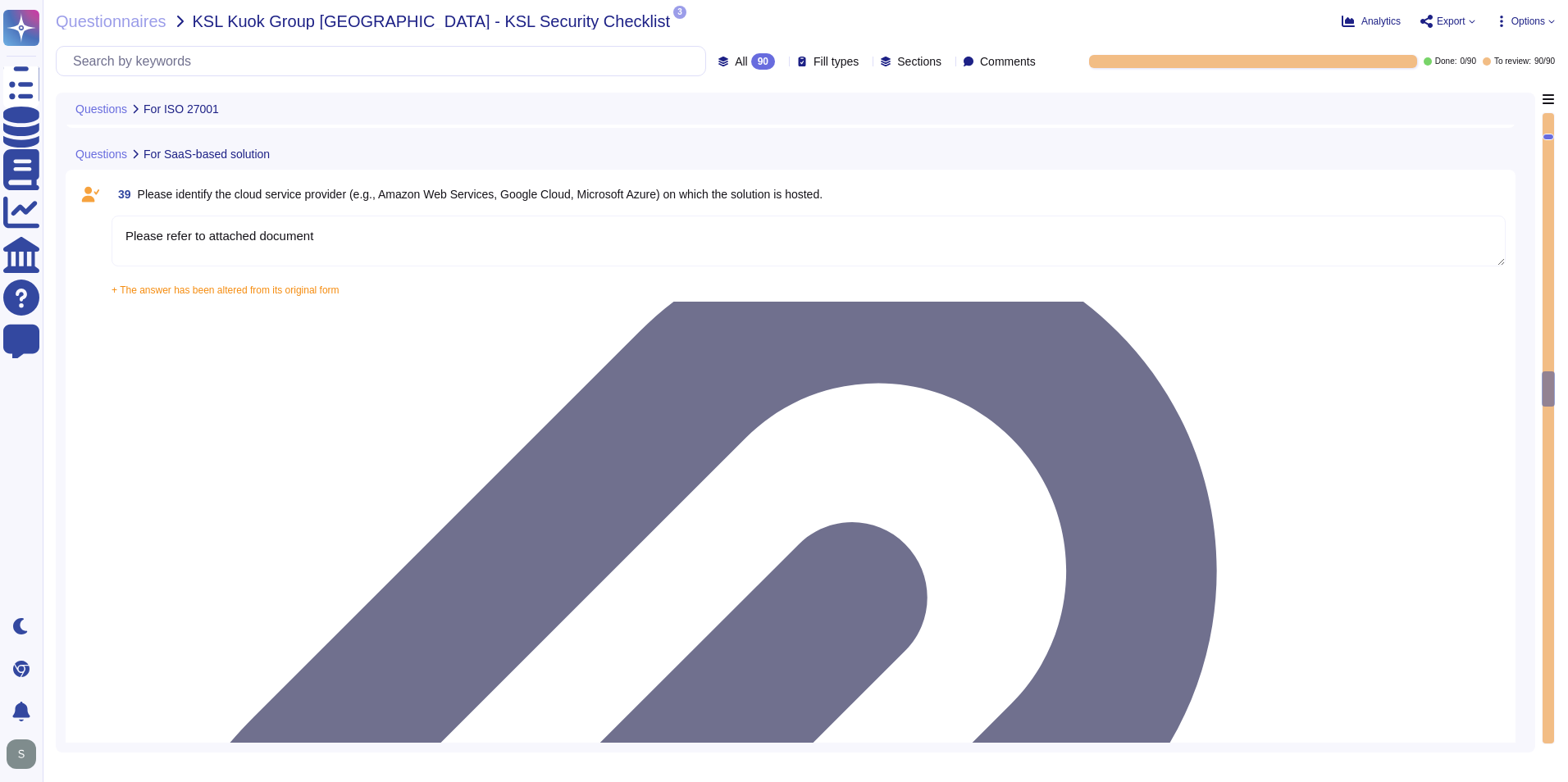
type textarea "Yes, our solution is capable of integrating with Azure Active Directory (AAD) v…"
type textarea "Yes, our solution supports having both SSO Account and Local Account concurrent…"
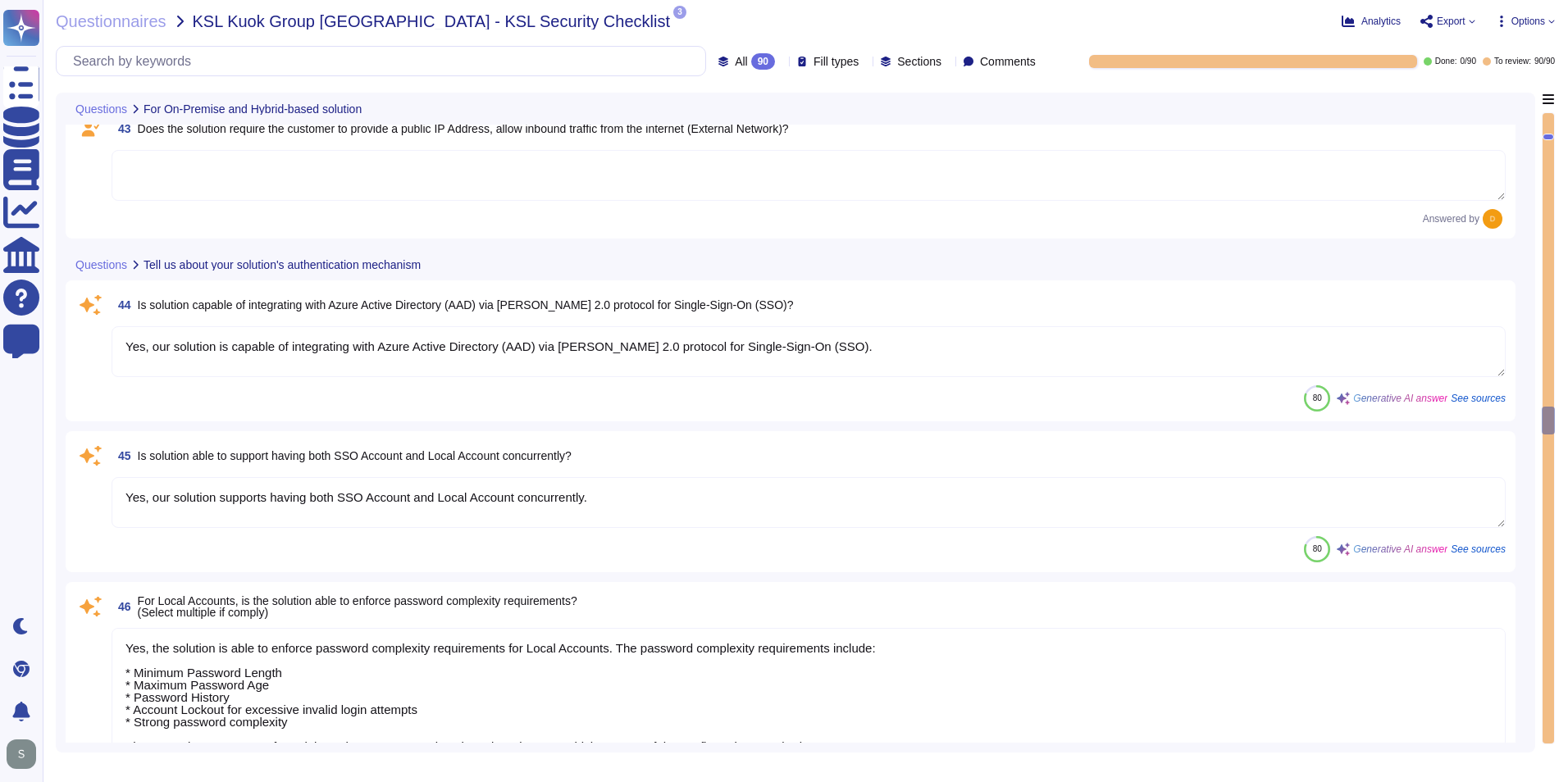
type textarea "Yes, the solution is able to enforce password complexity requirements for Local…"
type textarea "5-digit numerical code through which an employee can connect to an employee by …"
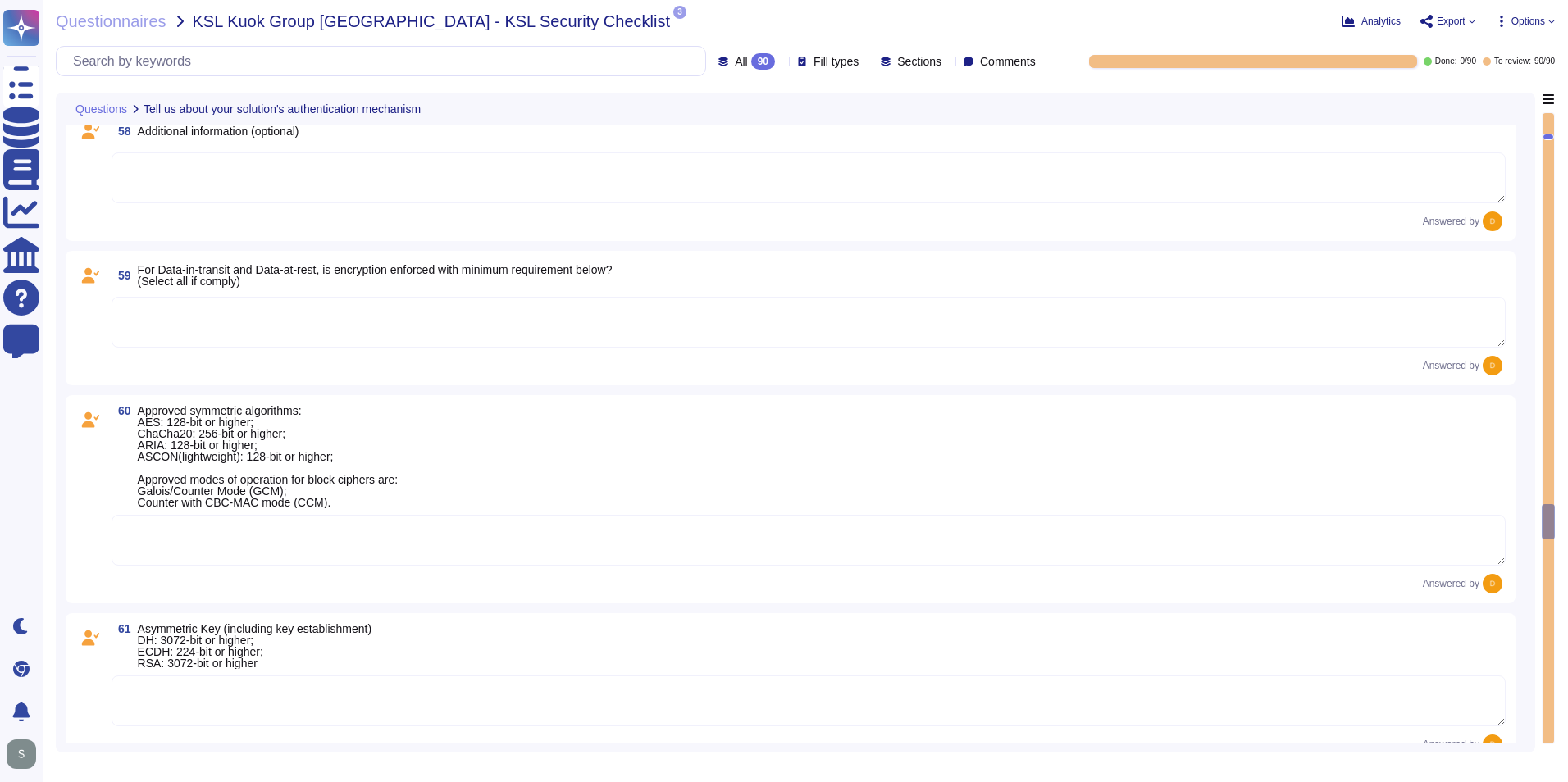
scroll to position [8855, 0]
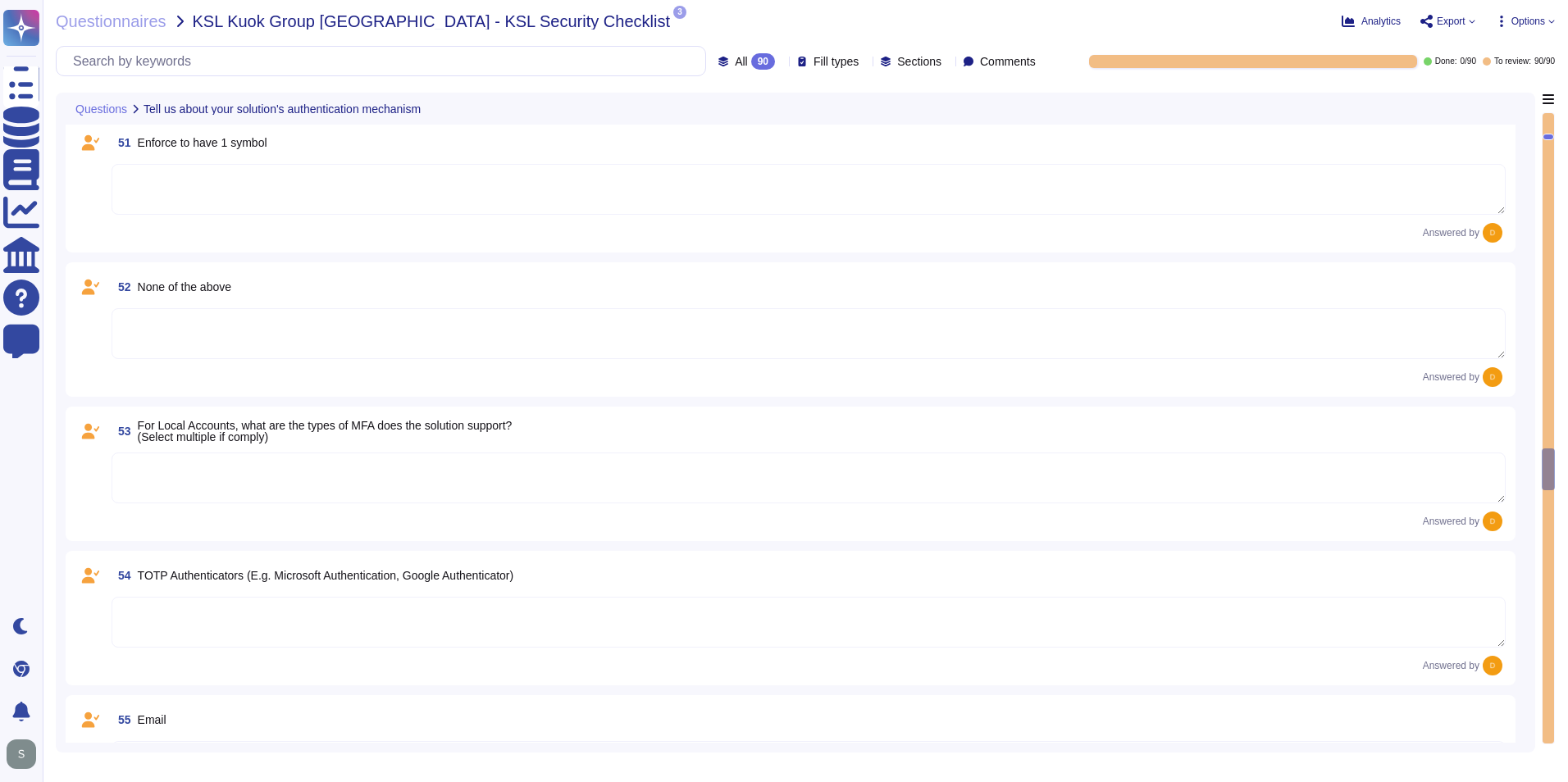
type textarea "5-digit numerical code through which an employee can connect to an employee by …"
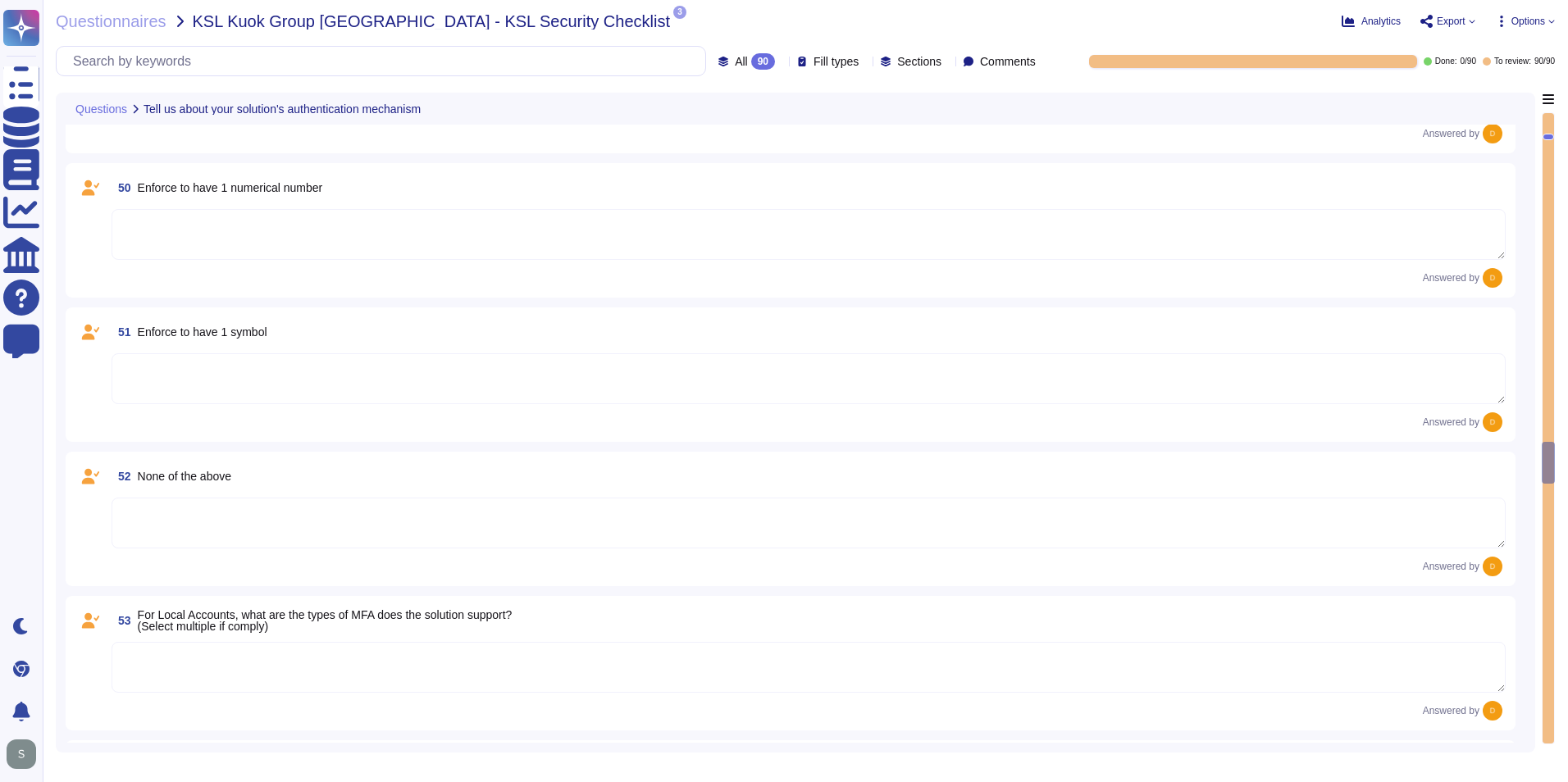
type textarea "Yes, the solution is able to enforce password complexity requirements for Local…"
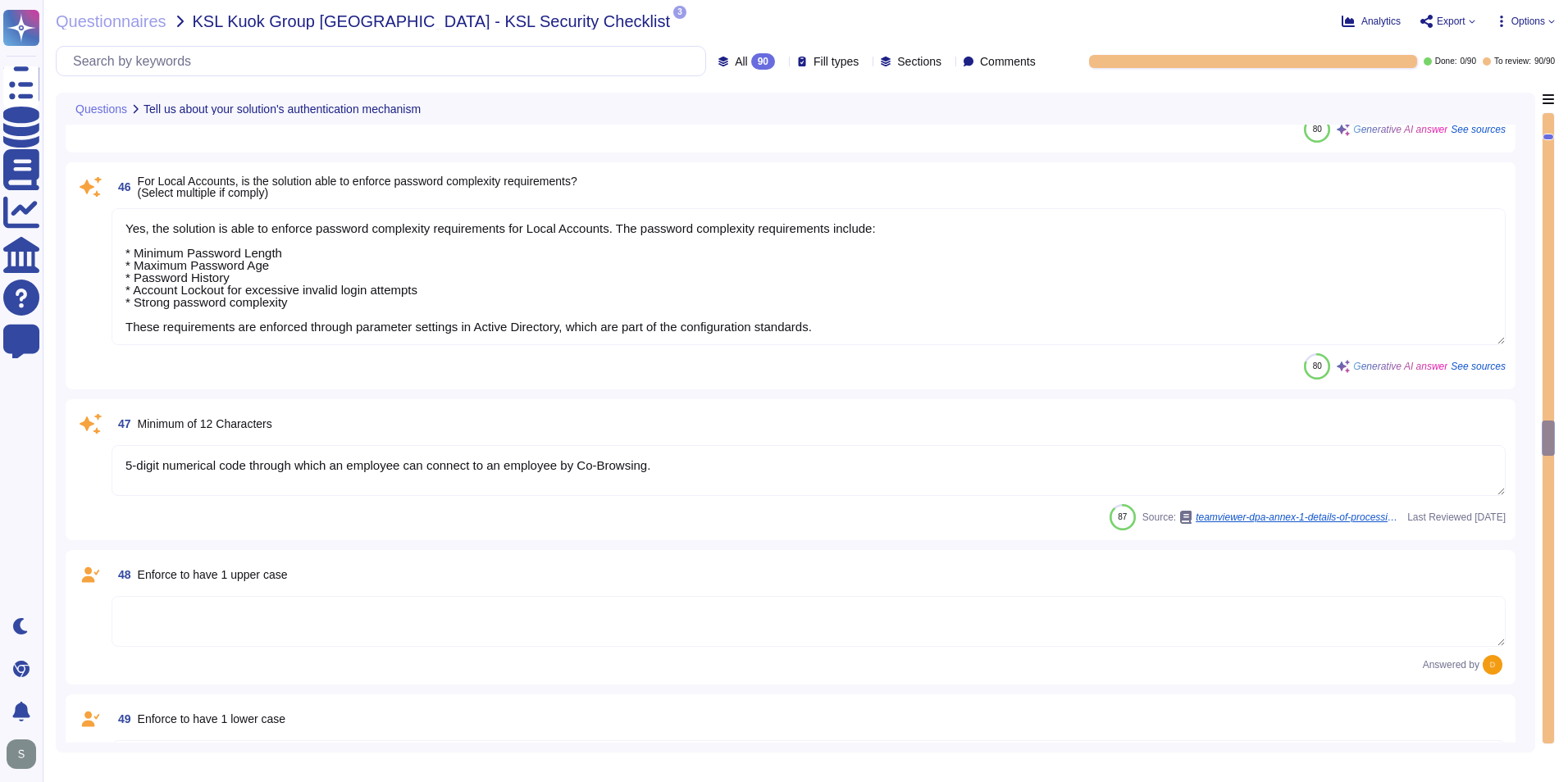
type textarea "Yes, our solution is capable of integrating with Azure Active Directory (AAD) v…"
type textarea "Yes, our solution supports having both SSO Account and Local Account concurrent…"
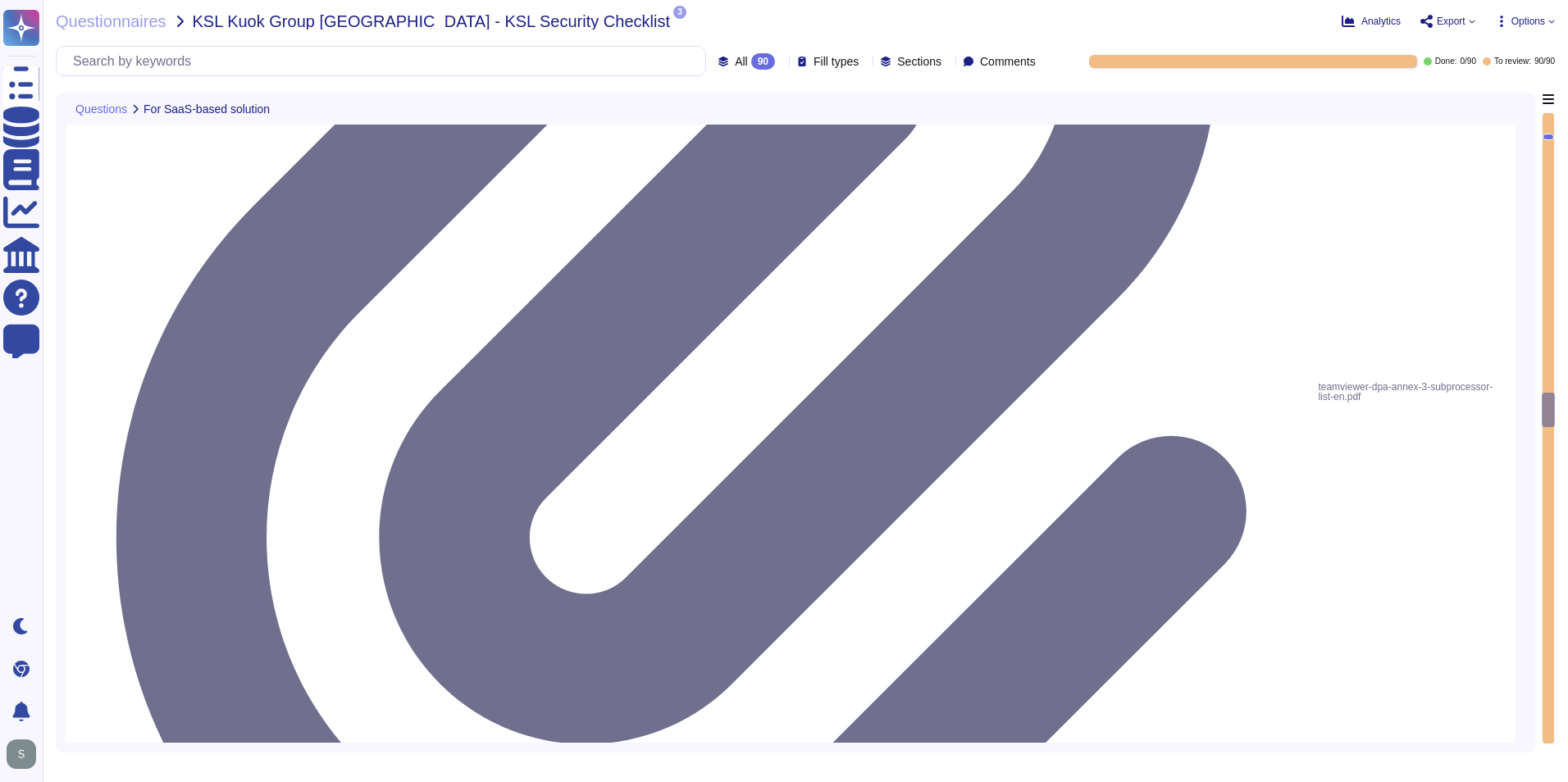
type textarea "Please refer to attached document"
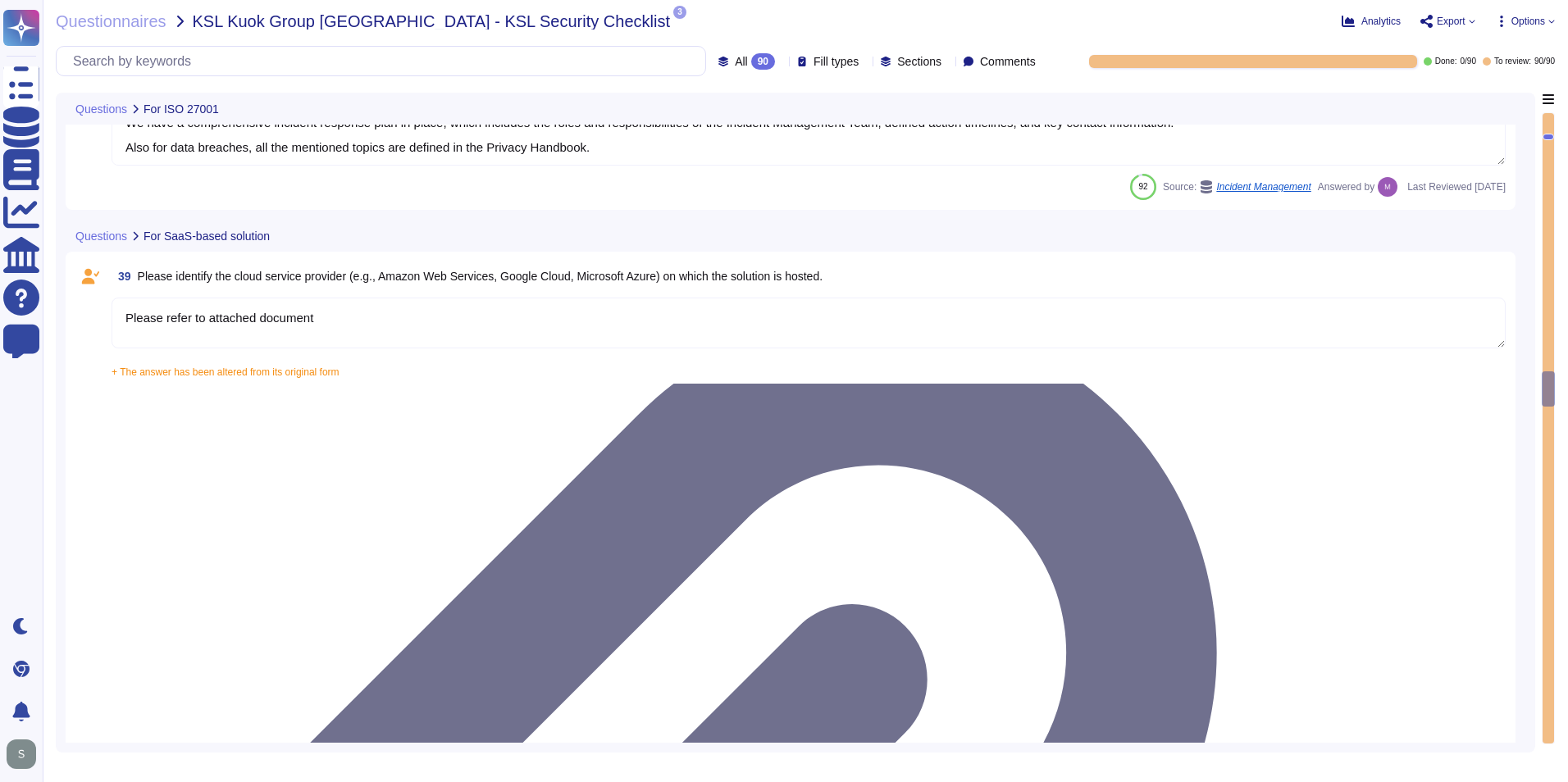
type textarea "The scope and purpose of the [DEMOGRAPHIC_DATA] is defined in the document Team…"
type textarea "Yes, our organization has a formal security awareness program that requires all…"
type textarea "We have a comprehensive incident response plan in place, which includes the rol…"
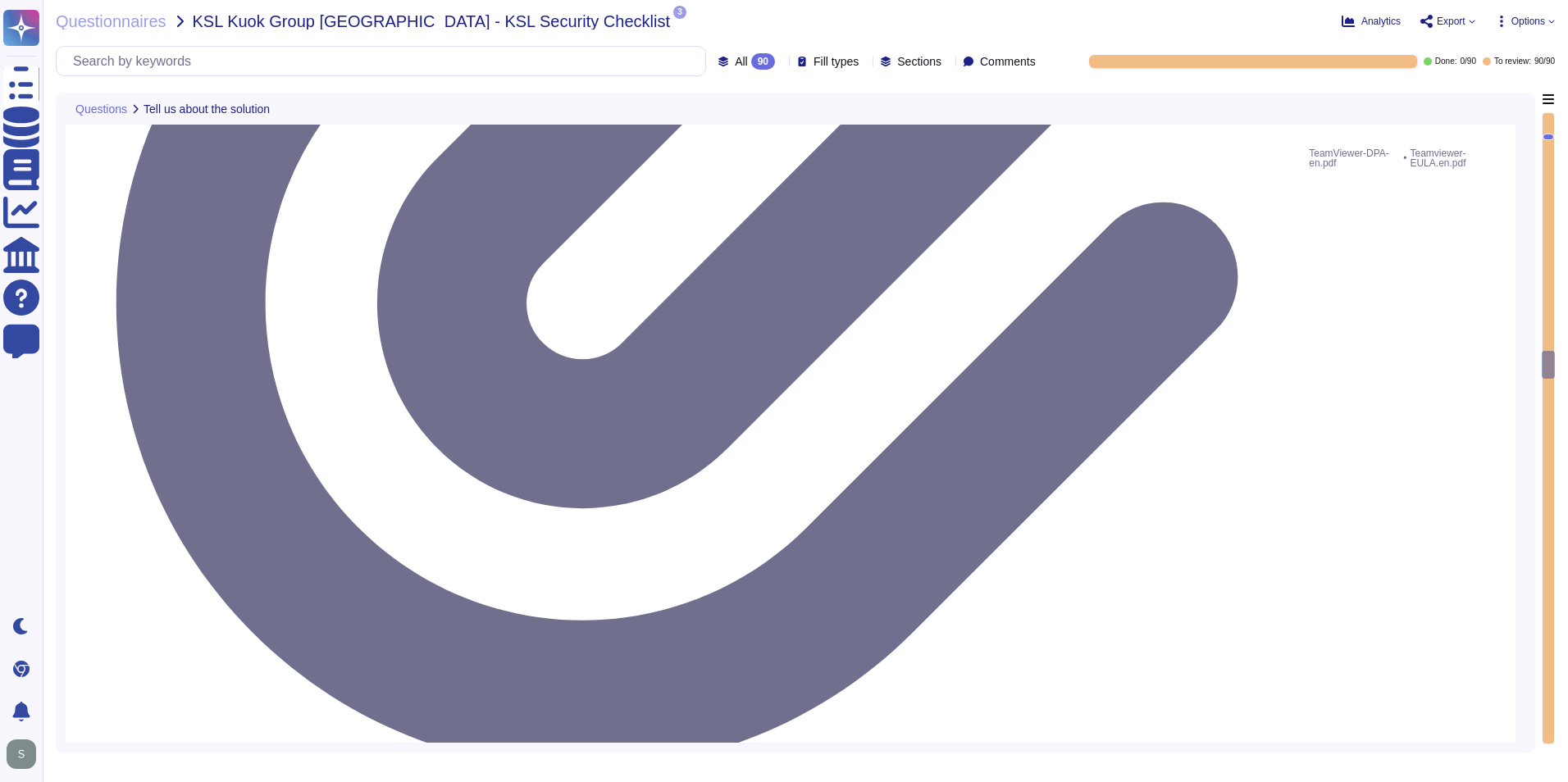
type textarea "See teamviewer DPA [URL][DOMAIN_NAME] [URL][DOMAIN_NAME][PERSON_NAME]"
type textarea "[URL][DOMAIN_NAME][PERSON_NAME]"
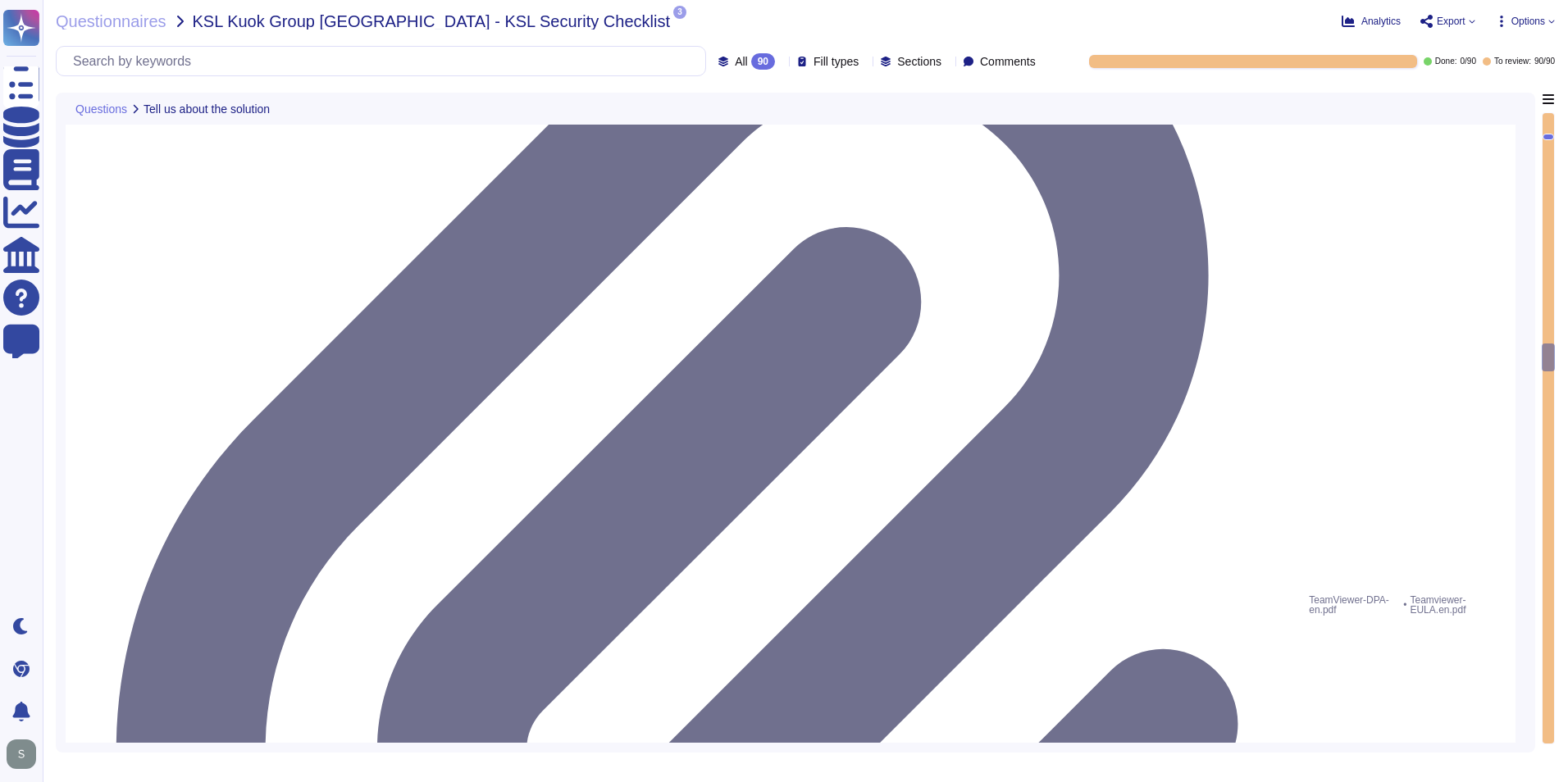
type textarea "See teamviewer DPA [URL][DOMAIN_NAME] [URL][DOMAIN_NAME][PERSON_NAME]"
type textarea "[URL][DOMAIN_NAME][PERSON_NAME]"
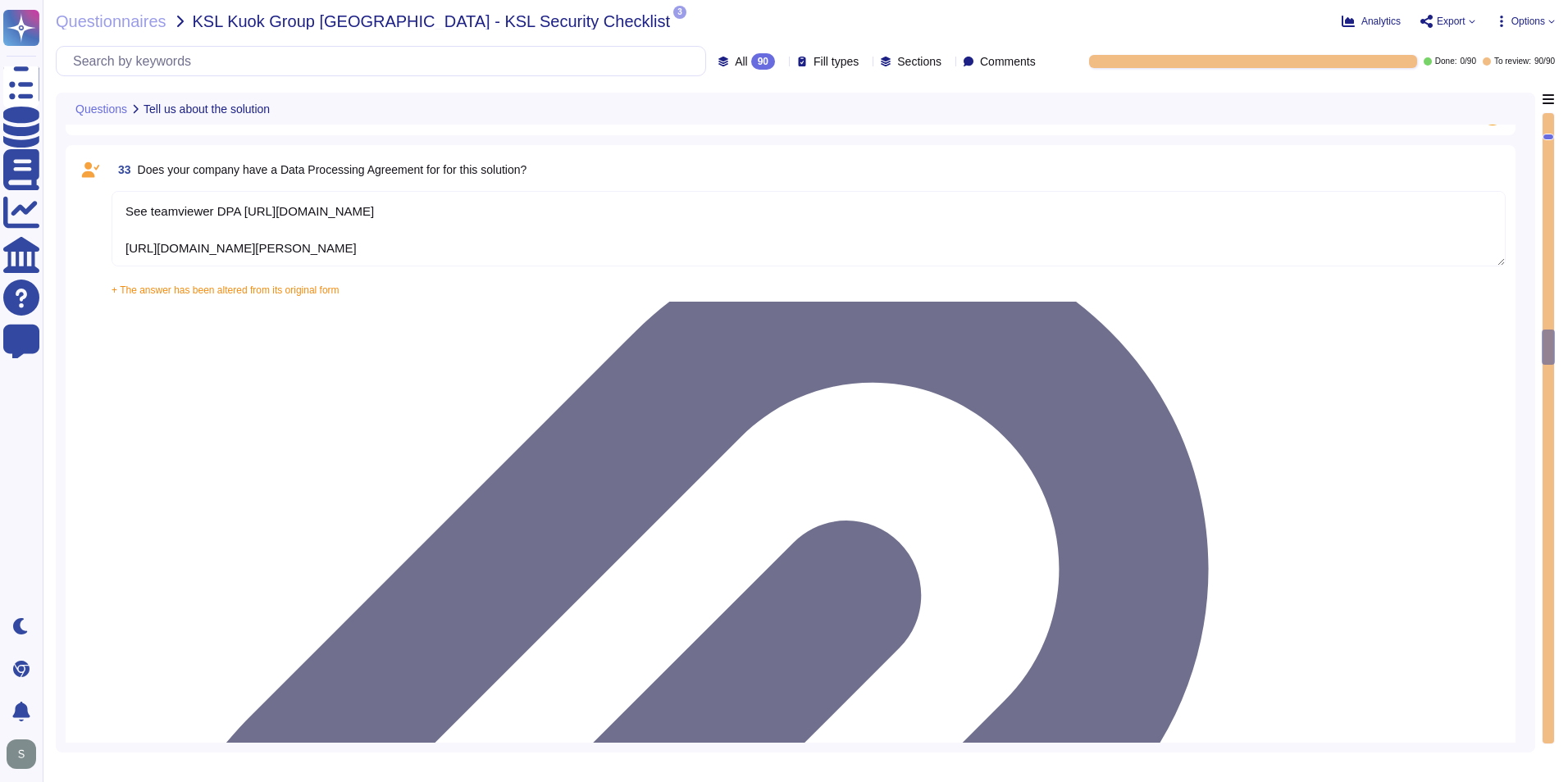
type textarea "A copy of TeamViewer's certifications is available on request. Note that detail…"
